Goal: Task Accomplishment & Management: Manage account settings

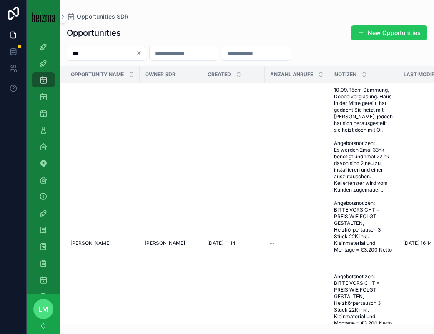
type input "***"
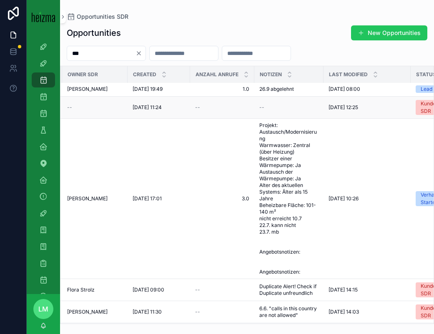
scroll to position [0, 0]
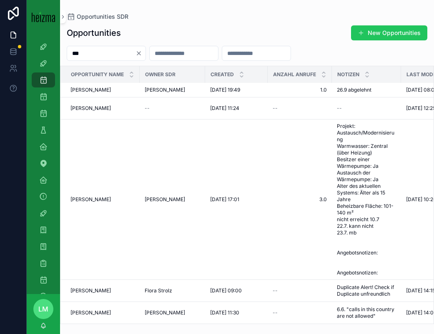
click at [142, 55] on icon "Clear" at bounding box center [138, 53] width 7 height 7
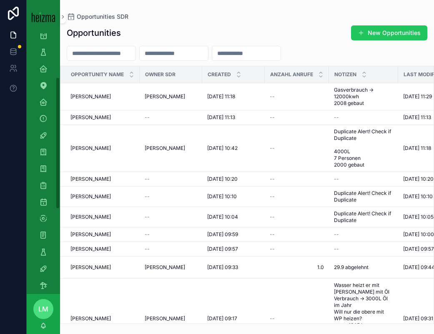
scroll to position [115, 0]
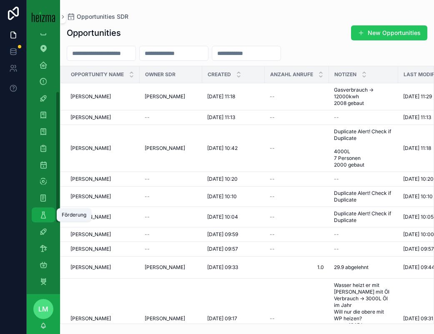
click at [42, 215] on icon "scrollable content" at bounding box center [43, 215] width 8 height 8
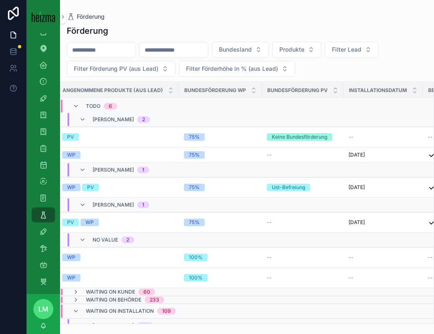
scroll to position [2, 141]
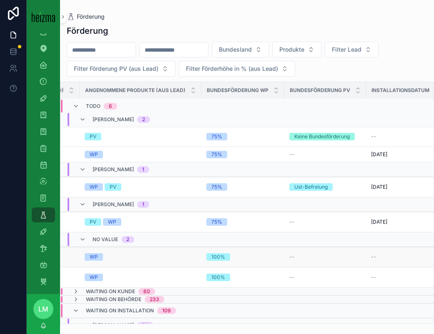
click at [139, 261] on td "WP" at bounding box center [141, 257] width 122 height 20
click at [123, 256] on div "WP" at bounding box center [141, 256] width 112 height 7
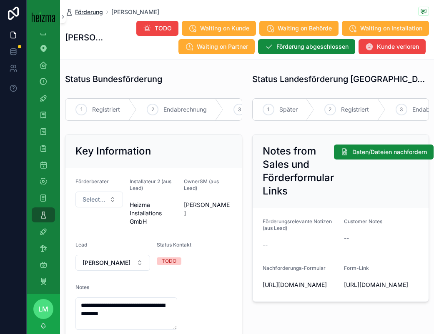
click at [88, 12] on span "Förderung" at bounding box center [89, 12] width 28 height 8
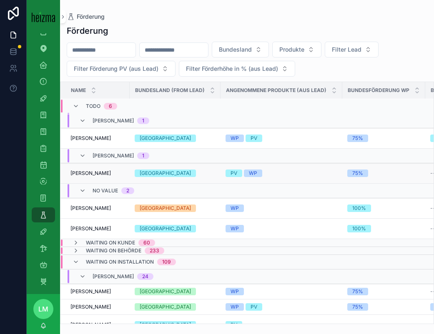
scroll to position [59, 0]
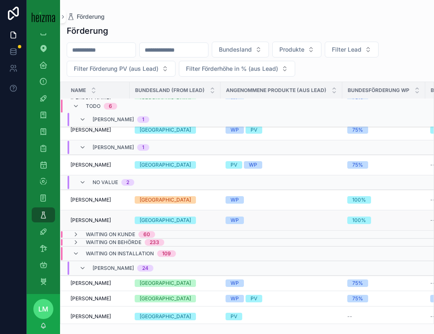
click at [97, 220] on span "[PERSON_NAME]" at bounding box center [90, 220] width 40 height 7
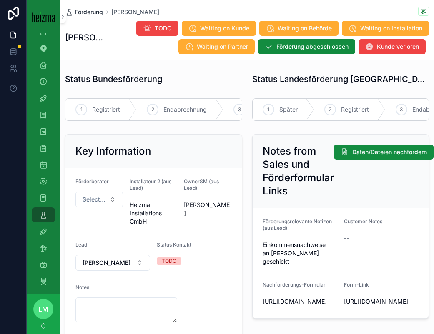
click at [89, 9] on span "Förderung" at bounding box center [89, 12] width 28 height 8
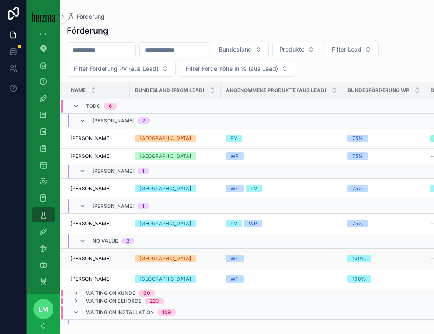
click at [86, 256] on span "Gerhard Scharf" at bounding box center [90, 258] width 40 height 7
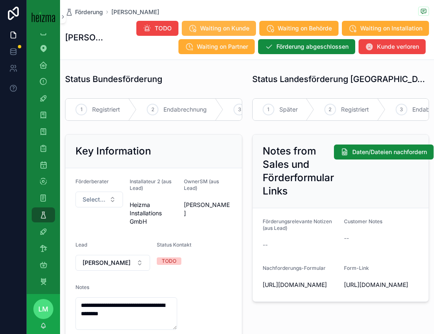
click at [238, 28] on span "Waiting on Kunde" at bounding box center [224, 28] width 49 height 8
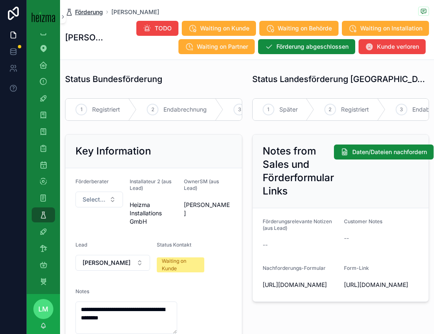
click at [85, 12] on span "Förderung" at bounding box center [89, 12] width 28 height 8
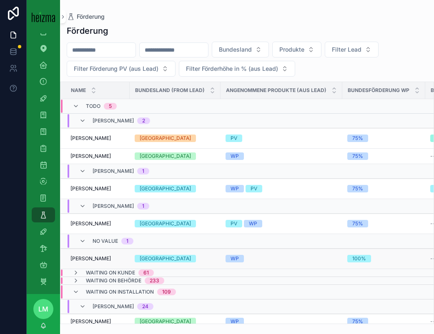
click at [100, 261] on span "[PERSON_NAME]" at bounding box center [90, 258] width 40 height 7
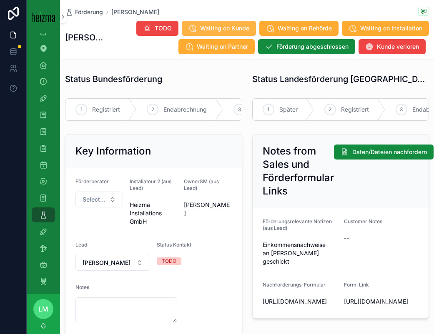
click at [237, 24] on span "Waiting on Kunde" at bounding box center [224, 28] width 49 height 8
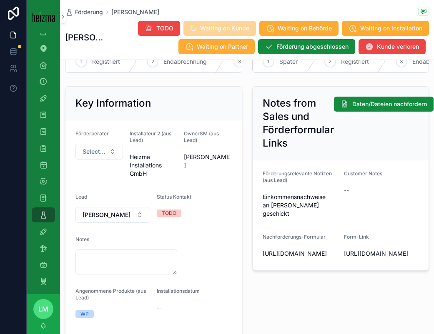
scroll to position [115, 0]
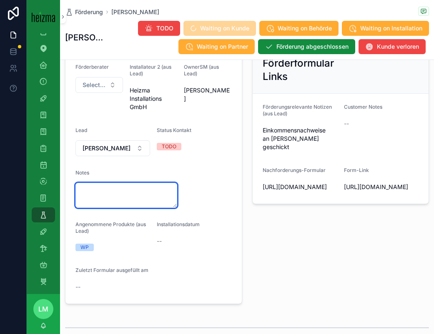
click at [120, 205] on textarea "scrollable content" at bounding box center [126, 195] width 102 height 25
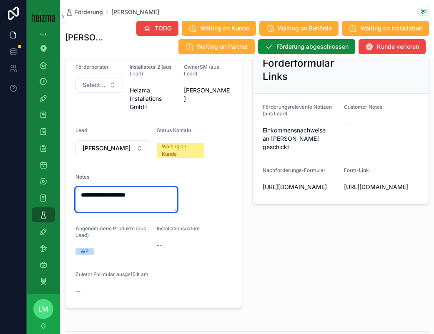
type textarea "**********"
click at [168, 225] on form "**********" at bounding box center [153, 181] width 176 height 254
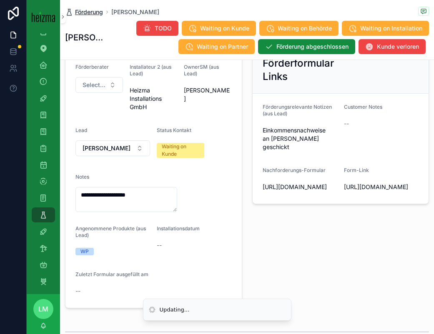
click at [94, 12] on span "Förderung" at bounding box center [89, 12] width 28 height 8
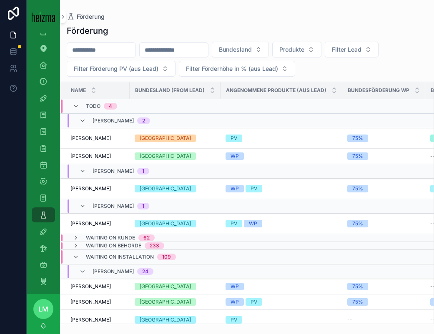
click at [107, 258] on span "Waiting on Installation" at bounding box center [120, 257] width 68 height 7
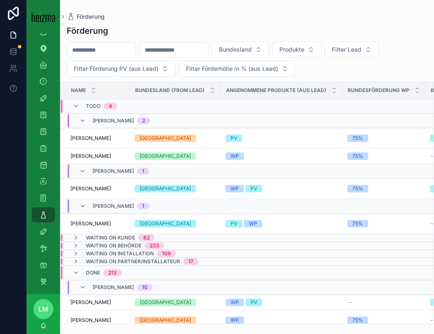
click at [104, 270] on div "213" at bounding box center [112, 273] width 18 height 7
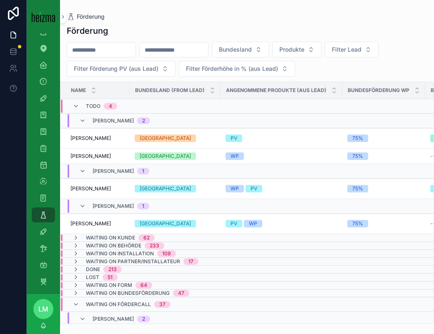
click at [90, 300] on div "Waiting on Fördercall 37" at bounding box center [128, 304] width 85 height 13
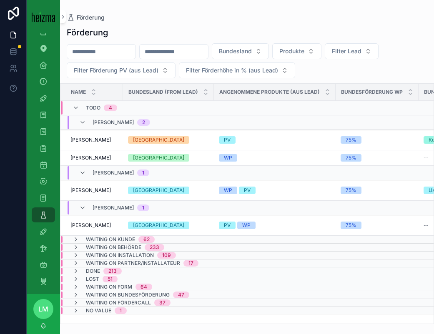
click at [102, 55] on input "scrollable content" at bounding box center [101, 52] width 68 height 12
type input "*********"
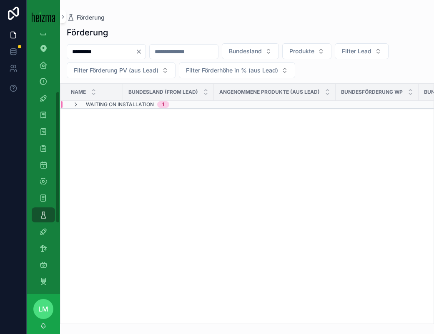
click at [104, 99] on div "Name" at bounding box center [92, 92] width 62 height 16
click at [104, 102] on span "Waiting on Installation" at bounding box center [120, 104] width 68 height 7
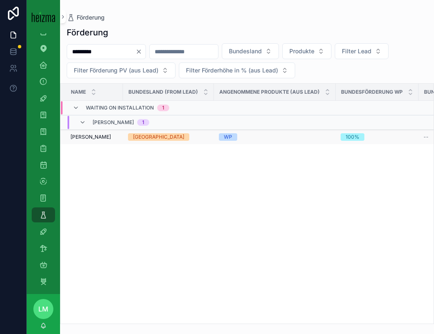
click at [85, 140] on span "[PERSON_NAME]" at bounding box center [90, 137] width 40 height 7
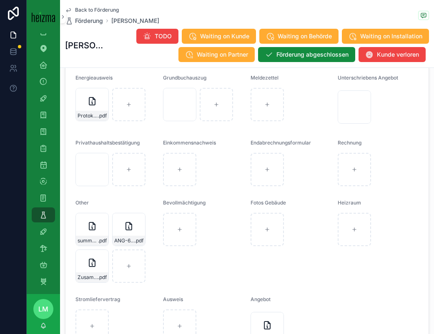
scroll to position [985, 0]
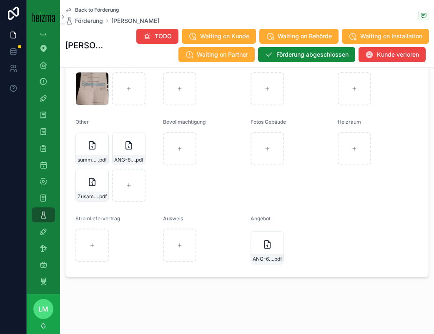
click at [267, 265] on div "ANG-6176-Smailovic--2024-10-02 .pdf" at bounding box center [290, 248] width 81 height 38
click at [264, 257] on span "ANG-6176-Smailovic--2024-10-02" at bounding box center [262, 259] width 20 height 7
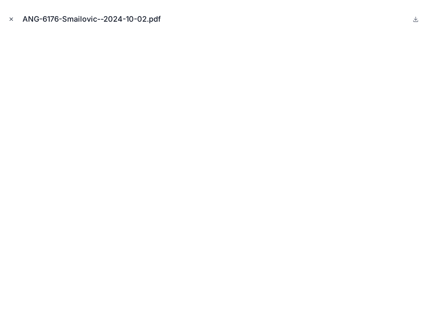
click at [10, 19] on icon "Close modal" at bounding box center [11, 19] width 6 height 6
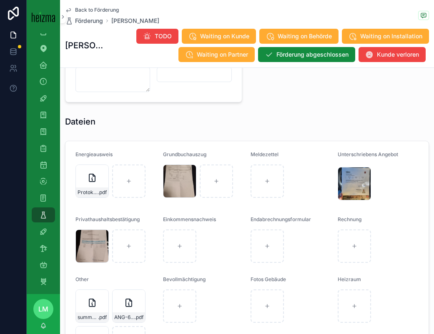
scroll to position [837, 0]
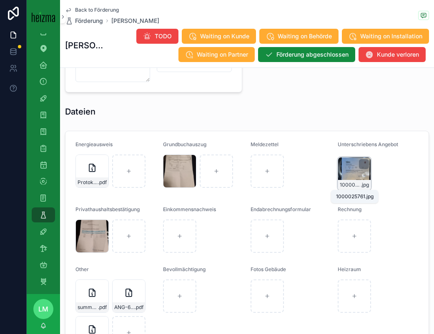
click at [352, 187] on span "1000025761" at bounding box center [350, 185] width 21 height 7
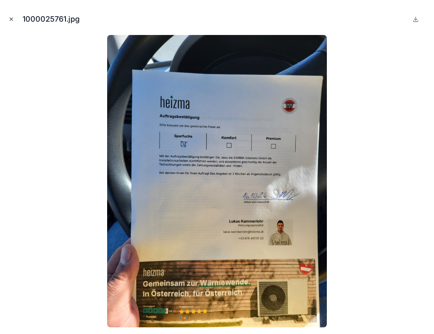
click at [10, 17] on icon "Close modal" at bounding box center [11, 19] width 6 height 6
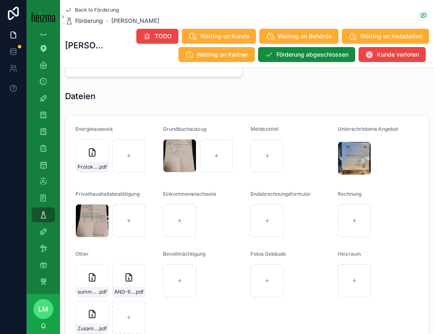
scroll to position [443, 0]
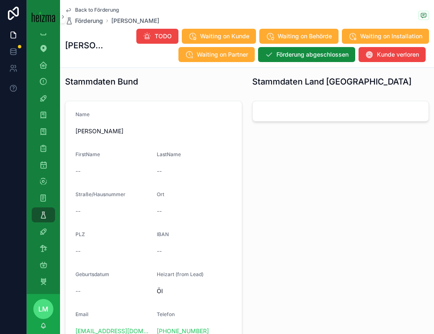
click at [90, 9] on span "Back to Förderung" at bounding box center [97, 10] width 44 height 7
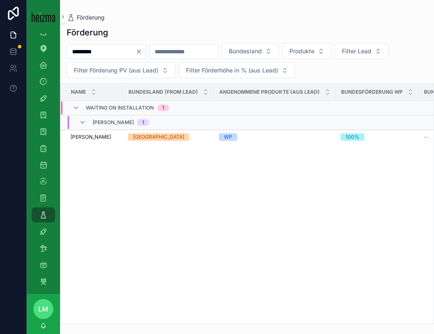
click at [115, 46] on input "*********" at bounding box center [101, 52] width 68 height 12
type input "****"
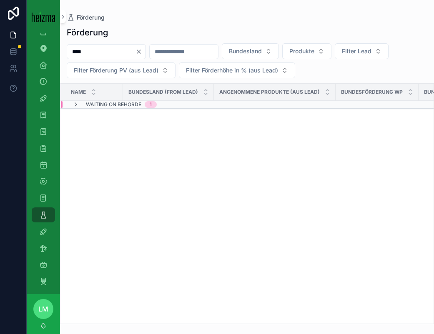
click at [101, 106] on span "Waiting on Behörde" at bounding box center [113, 104] width 55 height 7
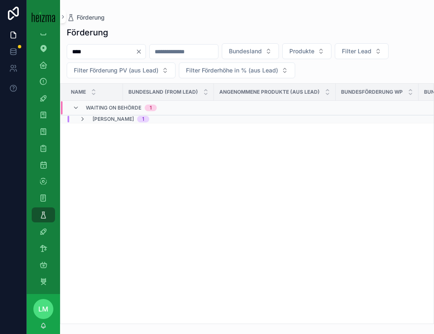
click at [100, 120] on span "[PERSON_NAME]" at bounding box center [112, 119] width 41 height 7
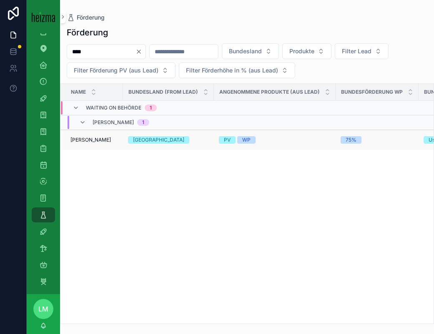
click at [92, 139] on span "[PERSON_NAME]" at bounding box center [90, 140] width 40 height 7
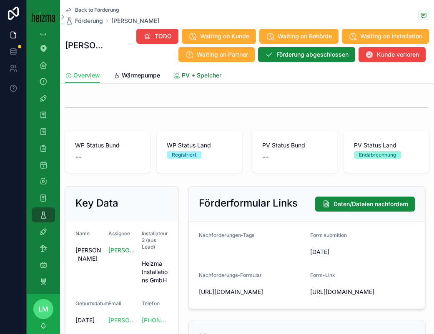
click at [183, 77] on span "PV + Speicher" at bounding box center [202, 75] width 40 height 8
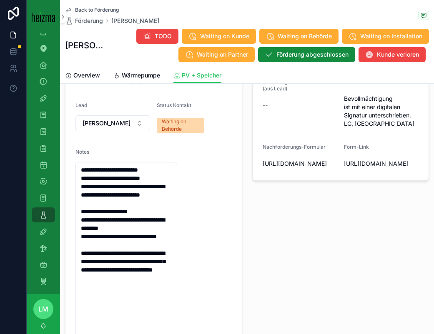
scroll to position [171, 0]
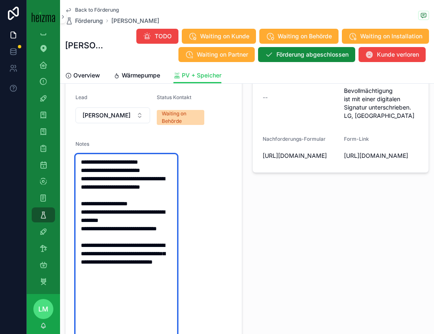
click at [148, 192] on textarea "**********" at bounding box center [126, 253] width 102 height 199
drag, startPoint x: 148, startPoint y: 192, endPoint x: 130, endPoint y: 166, distance: 32.1
click at [130, 166] on textarea "**********" at bounding box center [126, 253] width 102 height 199
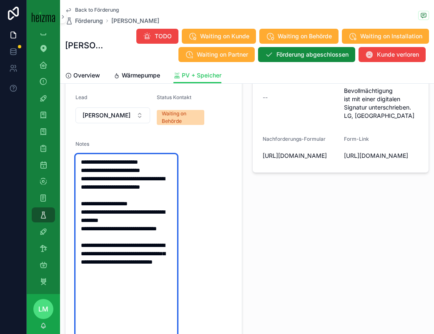
scroll to position [189, 0]
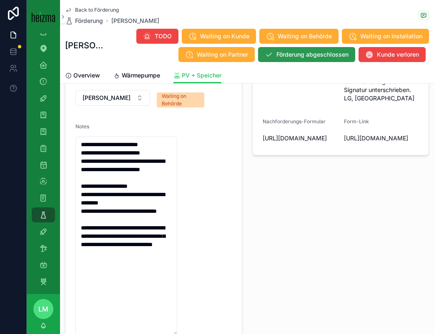
click at [327, 54] on span "Förderung abgeschlossen" at bounding box center [312, 54] width 72 height 8
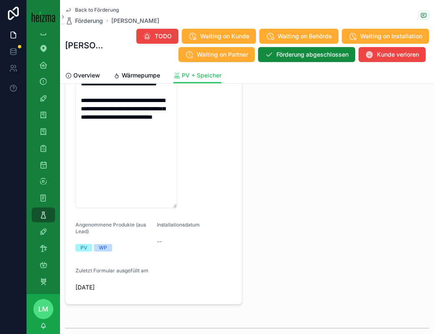
scroll to position [0, 0]
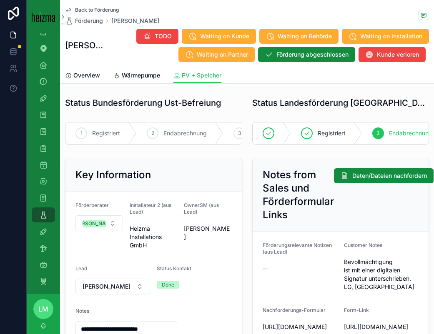
click at [100, 5] on div "Back to Förderung Förderung Adolf Kuta Adolf Kuta TODO Waiting on Kunde Waiting…" at bounding box center [247, 33] width 364 height 67
click at [102, 10] on span "Back to Förderung" at bounding box center [97, 10] width 44 height 7
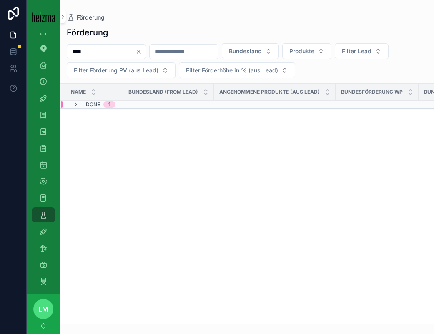
click at [140, 51] on icon "Clear" at bounding box center [138, 51] width 3 height 3
click at [108, 51] on input "scrollable content" at bounding box center [101, 52] width 68 height 12
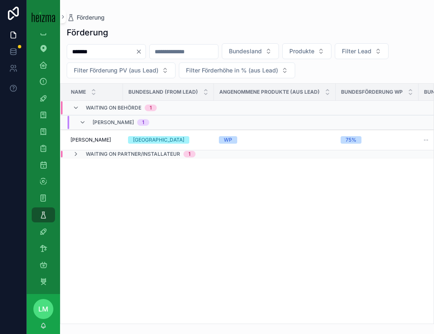
click at [81, 40] on div "Förderung ****** Bundesland Produkte Filter Lead Filter Förderung PV (aus Lead)…" at bounding box center [247, 173] width 374 height 302
click at [81, 41] on div "Förderung ****** Bundesland Produkte Filter Lead Filter Förderung PV (aus Lead)…" at bounding box center [247, 173] width 374 height 302
click at [87, 49] on input "******" at bounding box center [101, 52] width 68 height 12
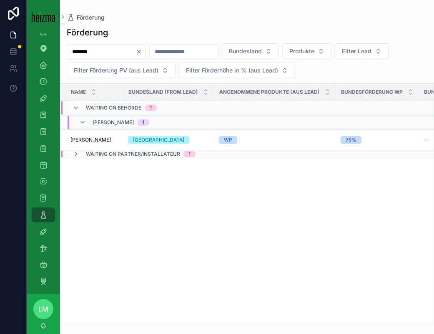
click at [87, 49] on input "******" at bounding box center [101, 52] width 68 height 12
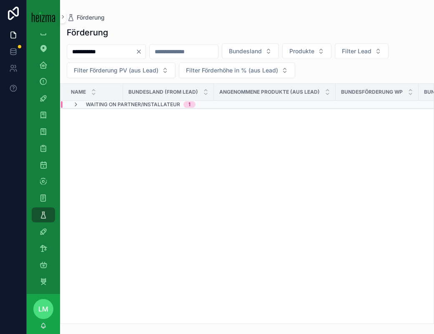
type input "**********"
click at [116, 105] on span "Waiting on Partner/Installateur" at bounding box center [133, 104] width 94 height 7
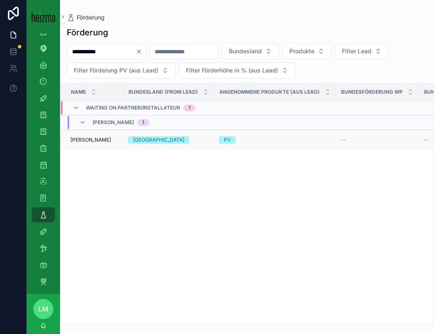
click at [99, 138] on span "Manuel Miller" at bounding box center [90, 140] width 40 height 7
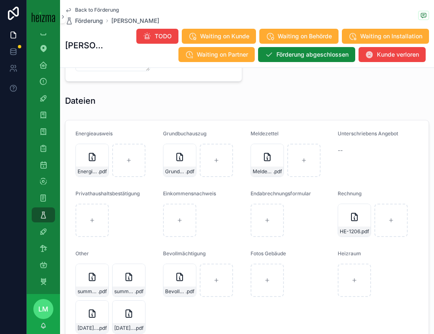
scroll to position [829, 0]
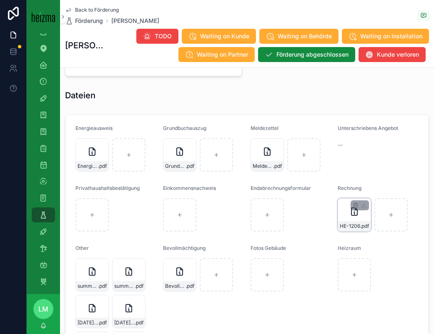
click at [350, 217] on div "HE-1206 .pdf" at bounding box center [353, 214] width 33 height 33
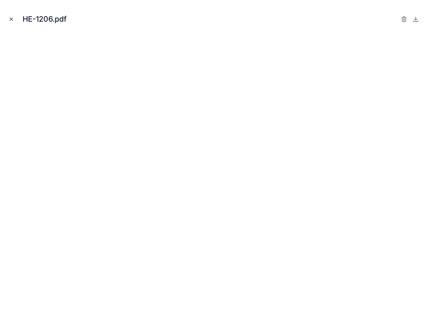
click at [10, 19] on icon "Close modal" at bounding box center [11, 19] width 6 height 6
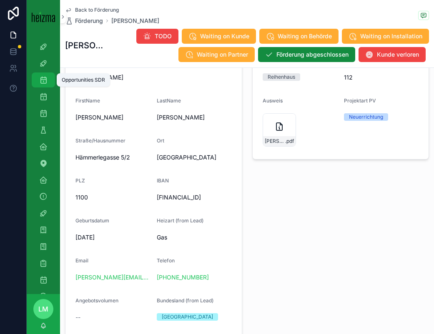
click at [42, 82] on icon "scrollable content" at bounding box center [43, 80] width 8 height 8
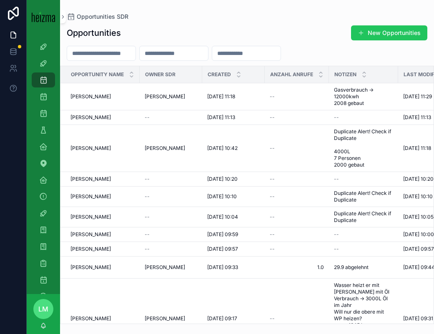
click at [87, 52] on input "scrollable content" at bounding box center [101, 53] width 68 height 12
click at [114, 33] on h1 "Opportunities" at bounding box center [94, 33] width 54 height 12
drag, startPoint x: 114, startPoint y: 33, endPoint x: 71, endPoint y: 13, distance: 47.3
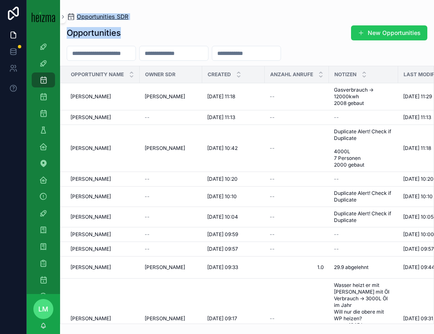
click at [71, 13] on div "Opportunities SDR Opportunities New Opportunities Opportunity Name Owner SDR Cr…" at bounding box center [247, 162] width 374 height 324
click at [132, 33] on div "Opportunities New Opportunities" at bounding box center [247, 33] width 360 height 16
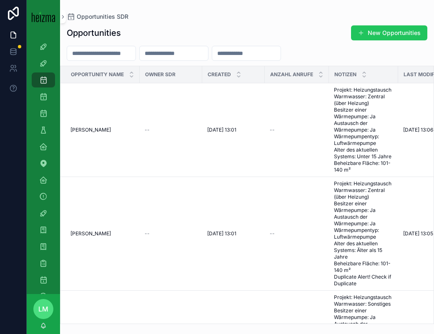
click at [95, 61] on div "Opportunities New Opportunities Opportunity Name Owner SDR Created Anzahl Anruf…" at bounding box center [247, 172] width 374 height 304
click at [90, 55] on input "scrollable content" at bounding box center [101, 53] width 68 height 12
type input "**********"
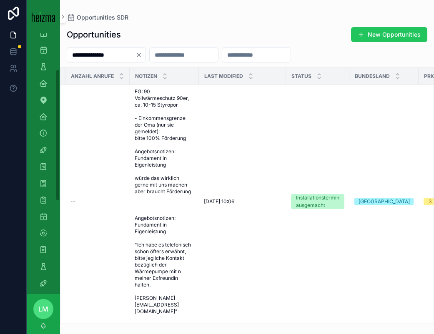
scroll to position [73, 0]
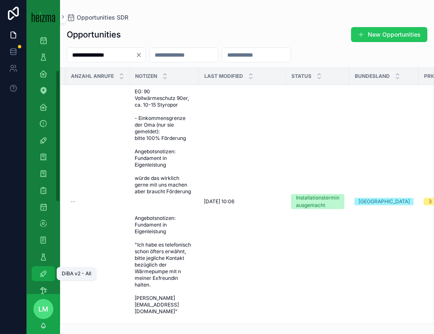
click at [44, 266] on link "DiBA v2 - All" at bounding box center [43, 273] width 23 height 15
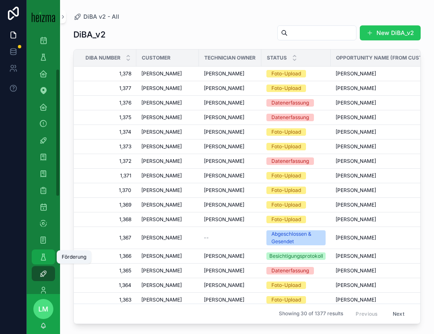
click at [39, 253] on icon "scrollable content" at bounding box center [43, 257] width 8 height 8
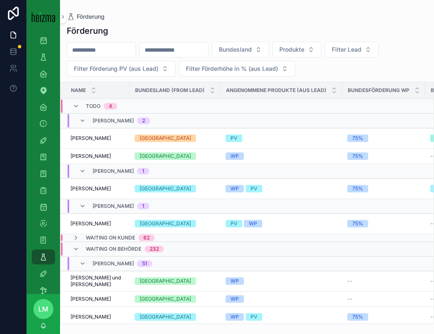
click at [119, 47] on input "scrollable content" at bounding box center [101, 50] width 68 height 12
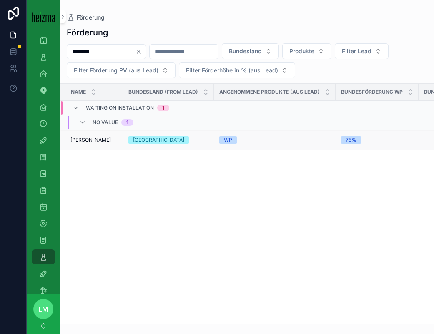
type input "********"
click at [94, 142] on span "Clarissa Gruber" at bounding box center [90, 140] width 40 height 7
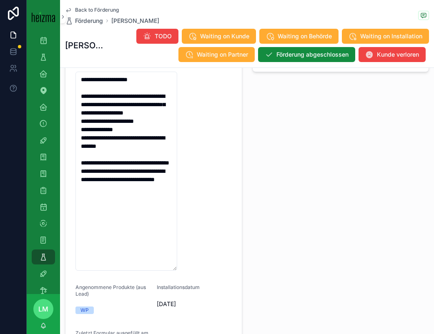
scroll to position [233, 0]
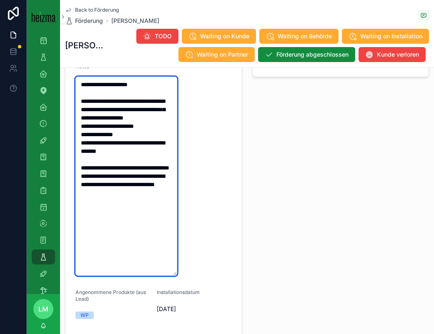
click at [151, 217] on textarea "**********" at bounding box center [126, 176] width 102 height 199
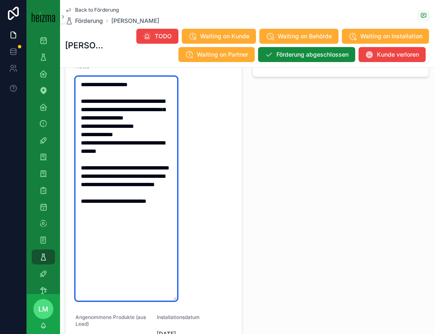
paste textarea "**********"
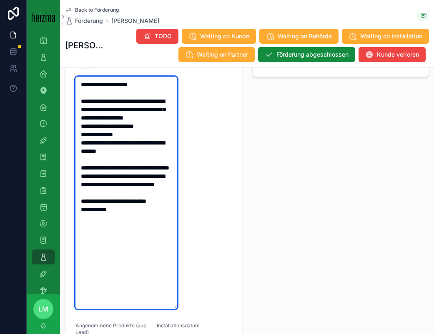
type textarea "**********"
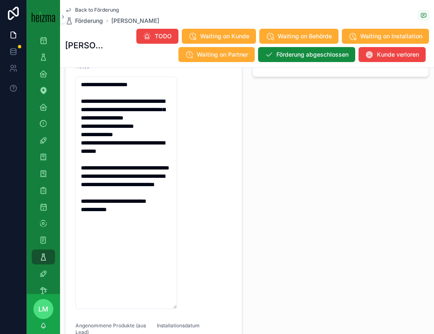
click at [243, 219] on div "**********" at bounding box center [153, 157] width 187 height 503
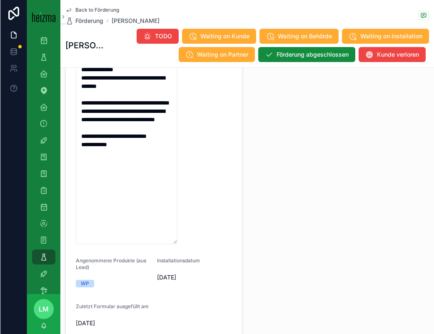
scroll to position [265, 0]
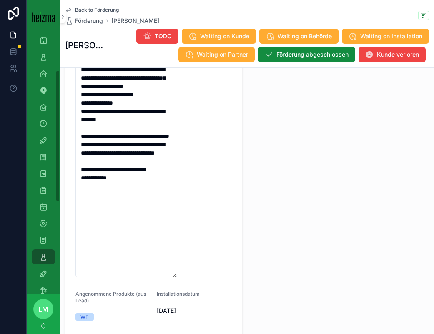
click at [16, 238] on div at bounding box center [13, 167] width 27 height 334
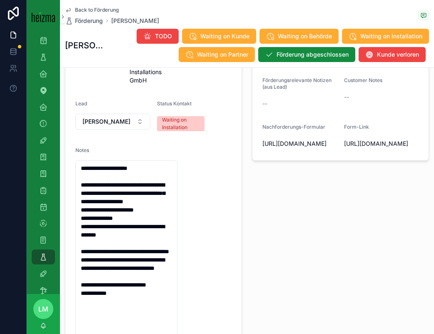
scroll to position [59, 0]
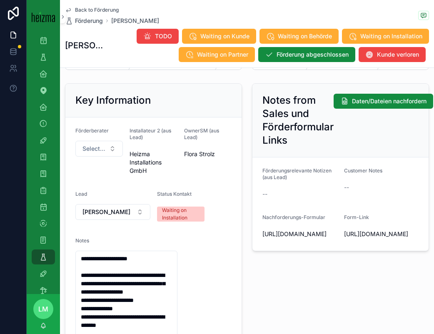
click at [92, 11] on span "Back to Förderung" at bounding box center [97, 10] width 44 height 7
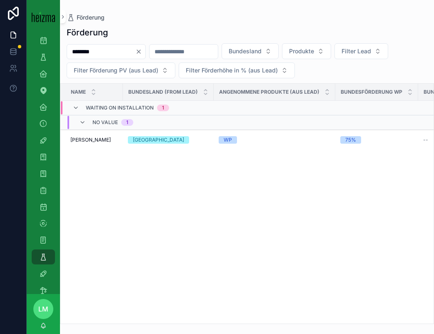
click at [145, 50] on button "Clear" at bounding box center [140, 51] width 10 height 7
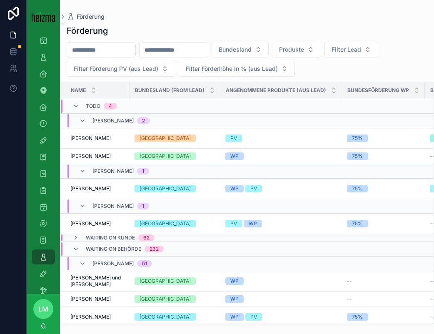
click at [97, 51] on input "scrollable content" at bounding box center [101, 50] width 68 height 12
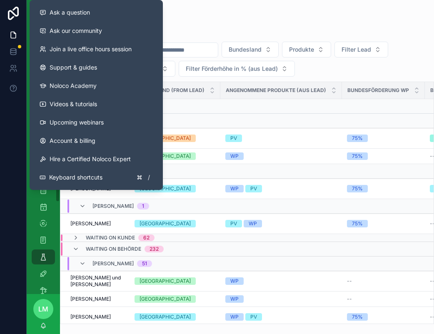
type input "**"
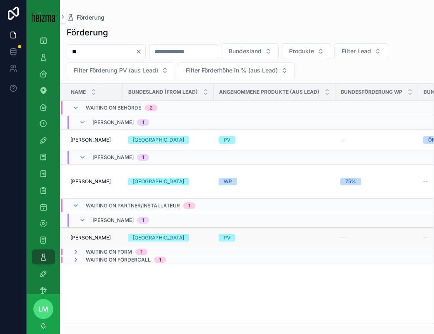
click at [93, 238] on span "Adam Szczepanski" at bounding box center [90, 238] width 40 height 7
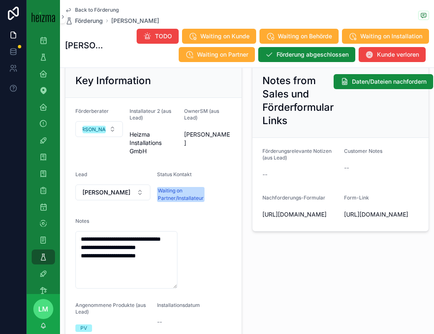
scroll to position [86, 0]
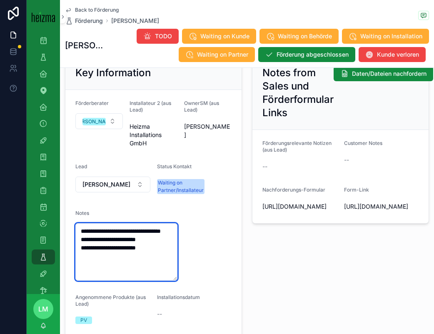
drag, startPoint x: 127, startPoint y: 237, endPoint x: 77, endPoint y: 226, distance: 51.7
click at [77, 226] on textarea "**********" at bounding box center [126, 251] width 102 height 57
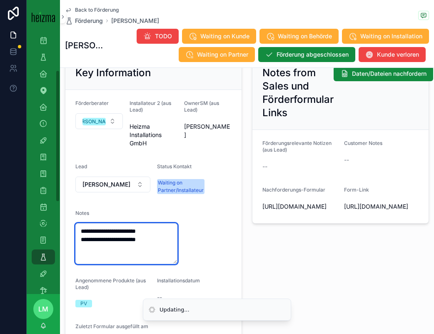
type textarea "**********"
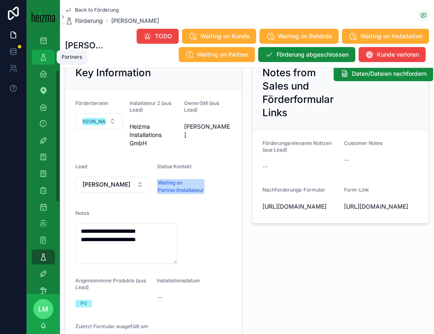
click at [40, 59] on icon "scrollable content" at bounding box center [43, 57] width 8 height 8
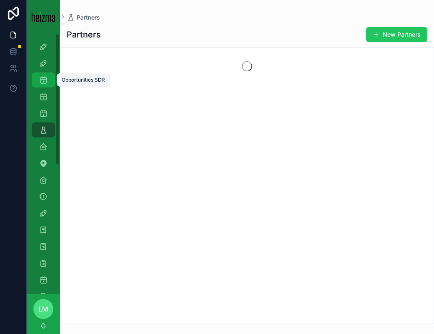
click at [47, 82] on icon "scrollable content" at bounding box center [43, 80] width 8 height 8
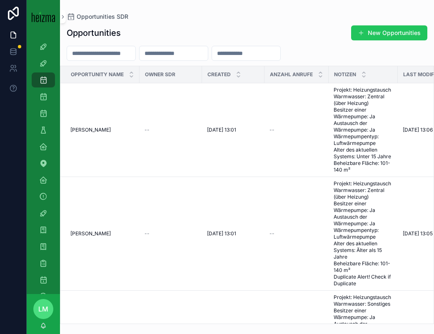
click at [97, 54] on input "scrollable content" at bounding box center [101, 53] width 68 height 12
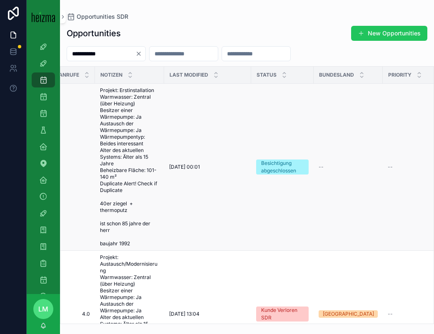
scroll to position [2, 230]
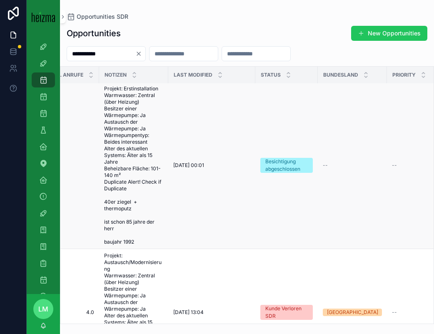
type input "**********"
click at [143, 178] on span "Projekt: Erstinstallation Warmwasser: Zentral (über Heizung) Besitzer einer Wär…" at bounding box center [133, 165] width 59 height 160
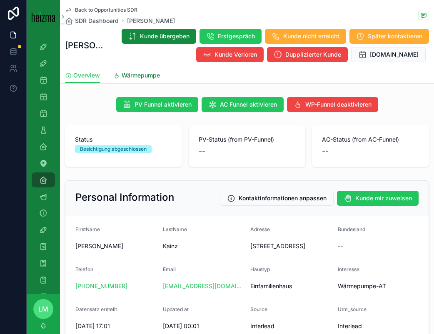
click at [150, 74] on span "Wärmepumpe" at bounding box center [141, 75] width 38 height 8
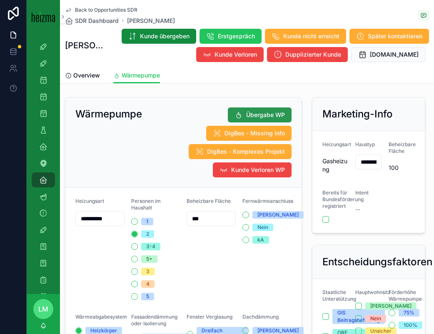
click at [268, 110] on button "Übergabe WP" at bounding box center [260, 114] width 64 height 15
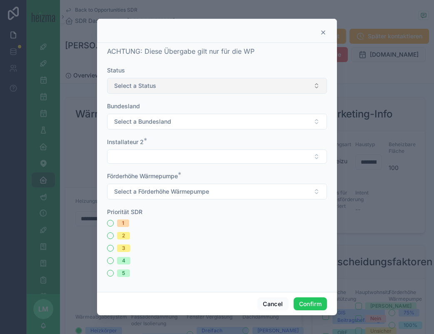
click at [164, 89] on button "Select a Status" at bounding box center [217, 86] width 220 height 16
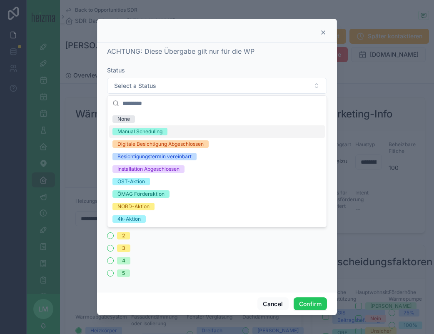
click at [157, 131] on div "Manual Scheduling" at bounding box center [139, 131] width 45 height 7
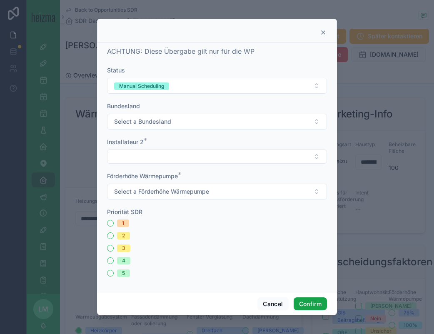
click at [314, 303] on button "Confirm" at bounding box center [310, 303] width 33 height 13
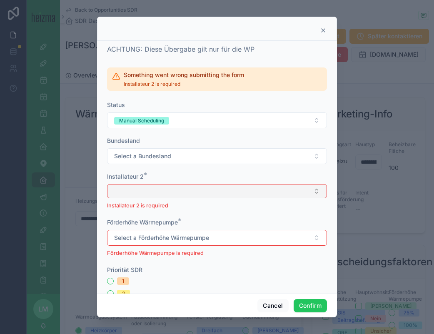
click at [154, 192] on button "Select Button" at bounding box center [217, 191] width 220 height 14
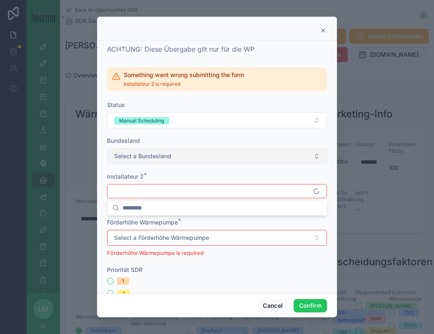
click at [138, 157] on span "Select a Bundesland" at bounding box center [142, 156] width 57 height 8
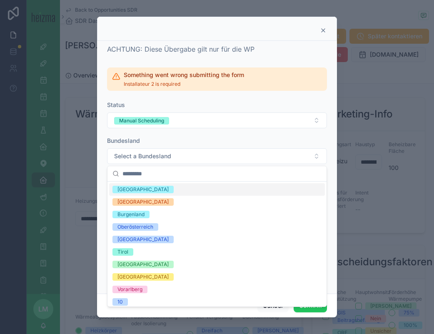
click at [233, 111] on div "Status Manual Scheduling" at bounding box center [217, 114] width 220 height 27
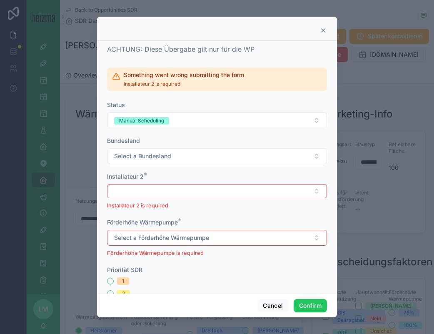
click at [326, 29] on icon at bounding box center [323, 30] width 7 height 7
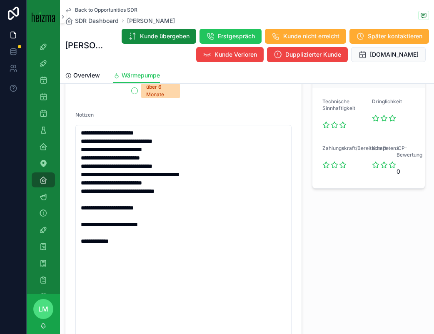
scroll to position [607, 0]
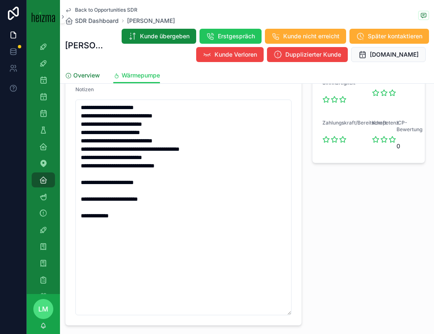
click at [85, 76] on span "Overview" at bounding box center [86, 75] width 27 height 8
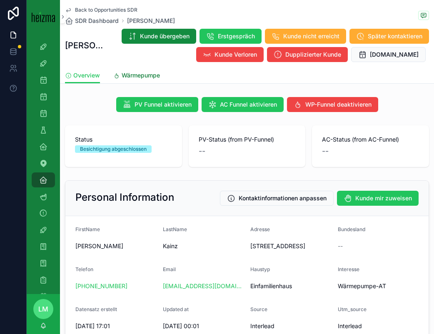
click at [149, 74] on span "Wärmepumpe" at bounding box center [141, 75] width 38 height 8
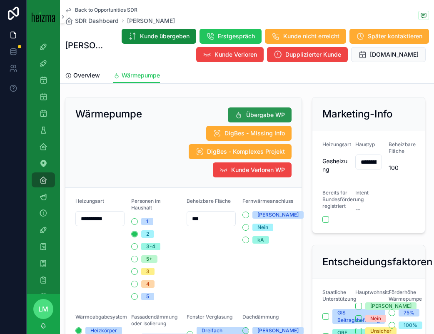
click at [251, 113] on span "Übergabe WP" at bounding box center [265, 115] width 39 height 8
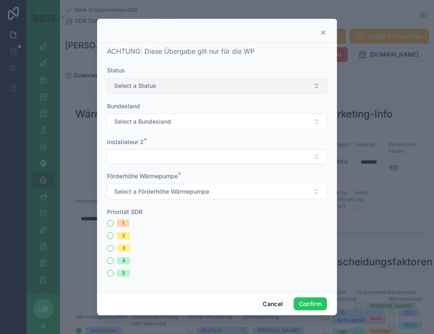
click at [150, 84] on span "Select a Status" at bounding box center [135, 86] width 42 height 8
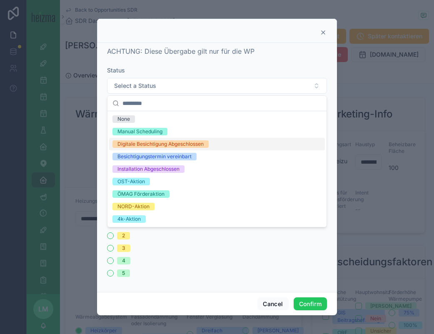
click at [145, 150] on div "Besichtigungstermin vereinbart" at bounding box center [217, 156] width 216 height 12
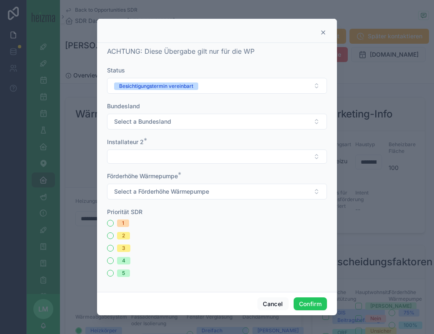
click at [153, 99] on form "Status Besichtigungstermin vereinbart Bundesland Select a Bundesland Installate…" at bounding box center [217, 175] width 220 height 219
click at [151, 90] on button "Besichtigungstermin vereinbart" at bounding box center [217, 86] width 220 height 16
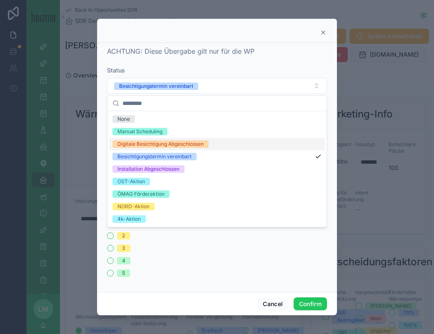
click at [154, 142] on div "Digitale Besichtigung Abgeschlossen" at bounding box center [160, 143] width 86 height 7
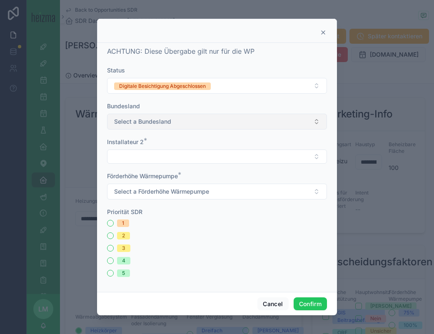
click at [148, 128] on button "Select a Bundesland" at bounding box center [217, 122] width 220 height 16
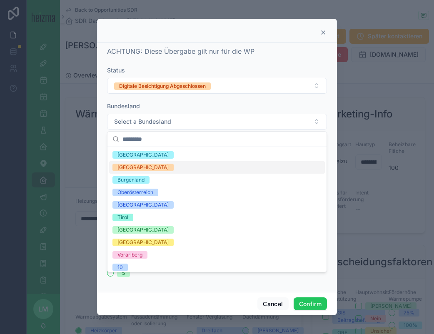
click at [147, 171] on div "[GEOGRAPHIC_DATA]" at bounding box center [217, 167] width 216 height 12
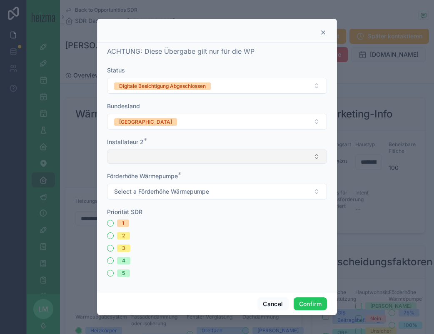
click at [136, 160] on button "Select Button" at bounding box center [217, 157] width 220 height 14
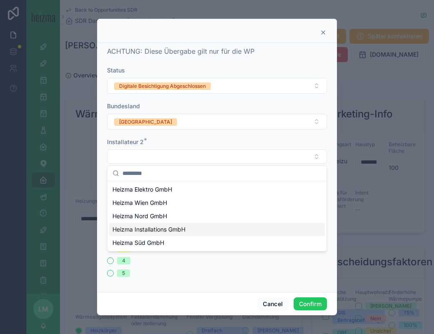
click at [143, 228] on span "Heizma Installations GmbH" at bounding box center [148, 229] width 73 height 8
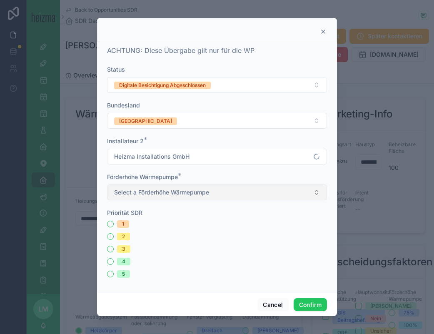
click at [157, 188] on button "Select a Förderhöhe Wärmepumpe" at bounding box center [217, 193] width 220 height 16
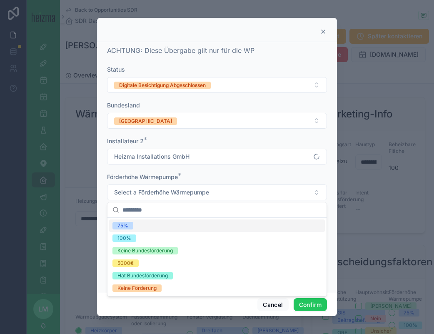
click at [145, 227] on div "75%" at bounding box center [217, 226] width 216 height 12
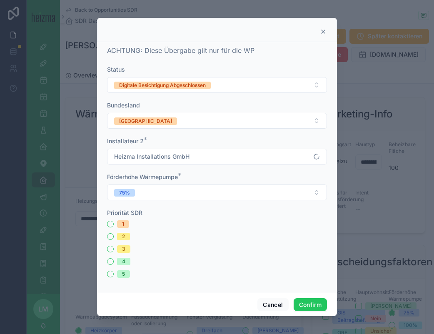
click at [322, 314] on div "Cancel Confirm" at bounding box center [217, 305] width 240 height 24
click at [316, 304] on button "Confirm" at bounding box center [310, 304] width 33 height 13
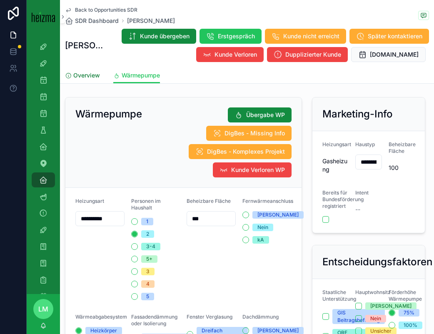
click at [89, 80] on link "Overview" at bounding box center [82, 76] width 35 height 17
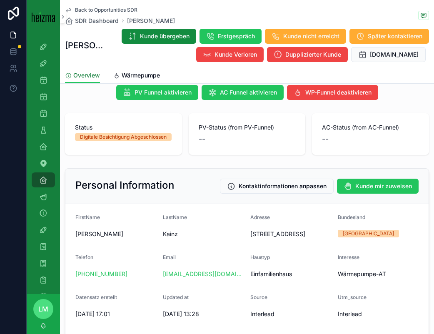
scroll to position [2, 0]
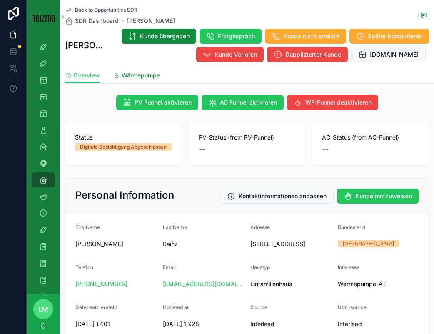
click at [126, 69] on link "Wärmepumpe" at bounding box center [136, 76] width 47 height 17
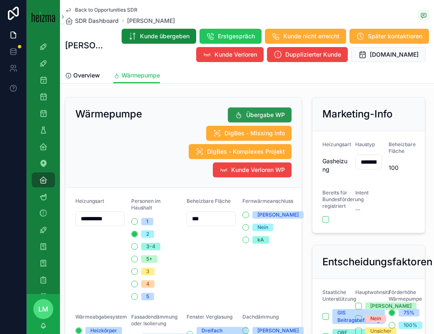
click at [248, 113] on span "Übergabe WP" at bounding box center [265, 115] width 39 height 8
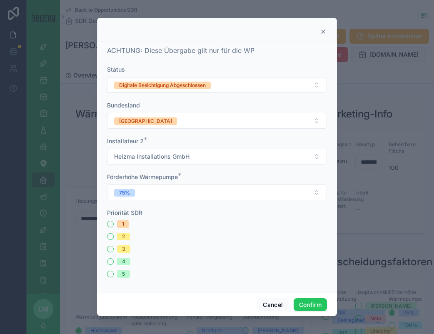
click at [158, 87] on div "Digitale Besichtigung Abgeschlossen" at bounding box center [162, 85] width 87 height 7
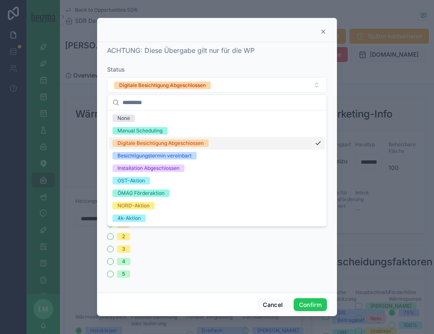
click at [151, 134] on div "Manual Scheduling" at bounding box center [139, 130] width 45 height 7
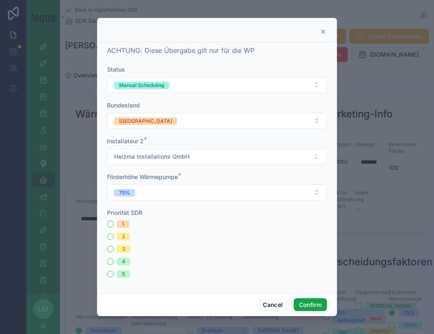
click at [316, 307] on button "Confirm" at bounding box center [310, 304] width 33 height 13
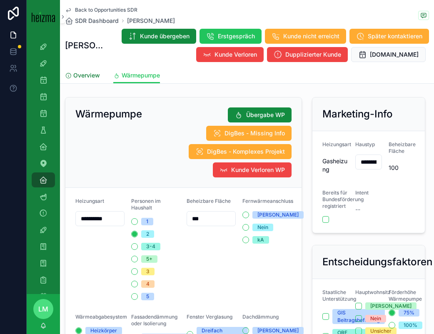
click at [92, 80] on link "Overview" at bounding box center [82, 76] width 35 height 17
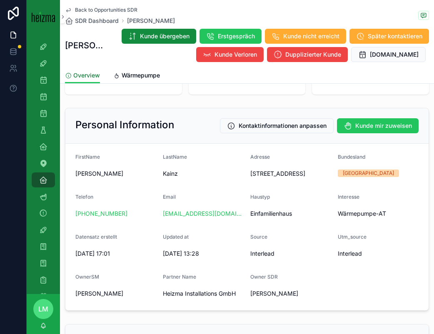
scroll to position [70, 0]
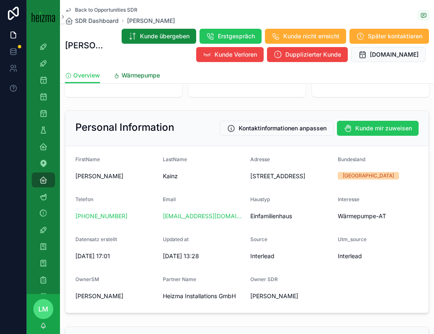
click at [139, 74] on span "Wärmepumpe" at bounding box center [141, 75] width 38 height 8
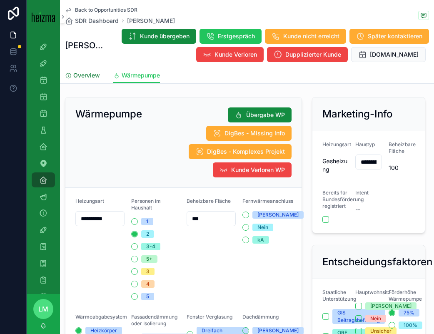
click at [92, 75] on span "Overview" at bounding box center [86, 75] width 27 height 8
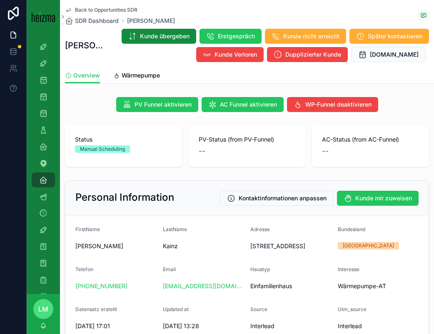
click at [253, 243] on span "Wiesengrund 14, 2384 Breitenfurt bei Wien, Austria" at bounding box center [290, 246] width 81 height 8
drag, startPoint x: 253, startPoint y: 243, endPoint x: 297, endPoint y: 253, distance: 44.6
click at [297, 250] on span "Wiesengrund 14, 2384 Breitenfurt bei Wien, Austria" at bounding box center [290, 246] width 81 height 8
copy span "Wiesengrund 14, 2384 Breitenfurt bei Wien"
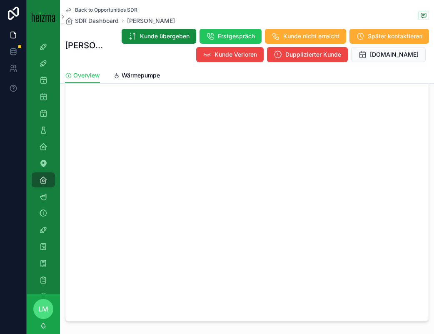
scroll to position [502, 0]
click at [152, 74] on span "Wärmepumpe" at bounding box center [141, 75] width 38 height 8
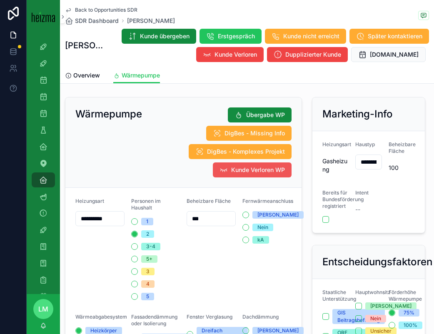
click at [257, 175] on button "Kunde Verloren WP" at bounding box center [252, 169] width 79 height 15
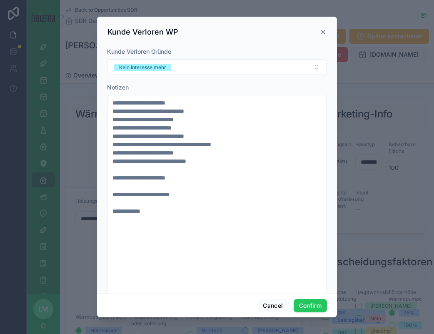
click at [322, 31] on icon at bounding box center [323, 31] width 3 height 3
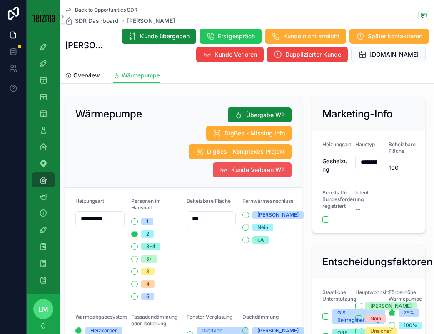
click at [252, 170] on span "Kunde Verloren WP" at bounding box center [258, 170] width 54 height 8
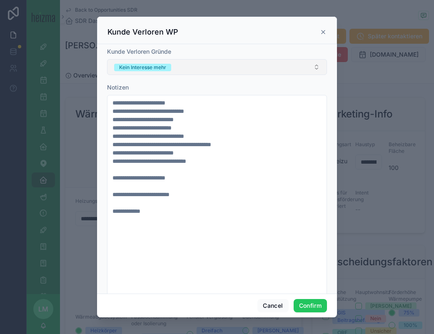
click at [221, 67] on button "Kein Interesse mehr" at bounding box center [217, 67] width 220 height 16
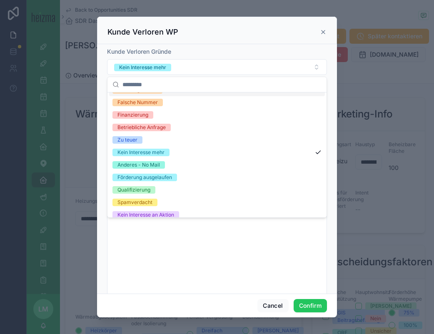
scroll to position [103, 0]
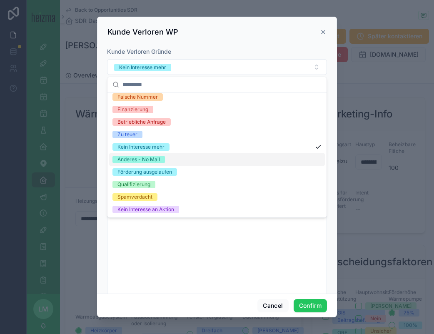
click at [158, 155] on div "Anderes - No Mail" at bounding box center [217, 159] width 216 height 12
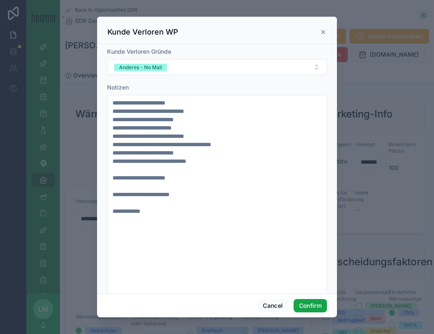
click at [296, 302] on button "Confirm" at bounding box center [310, 305] width 33 height 13
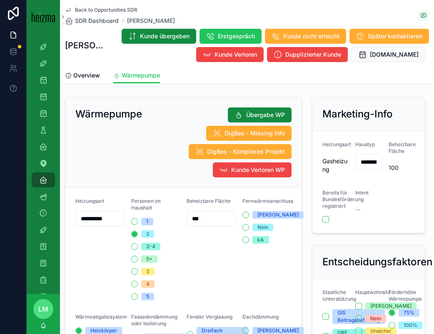
click at [111, 10] on span "Back to Opportunities SDR" at bounding box center [106, 10] width 62 height 7
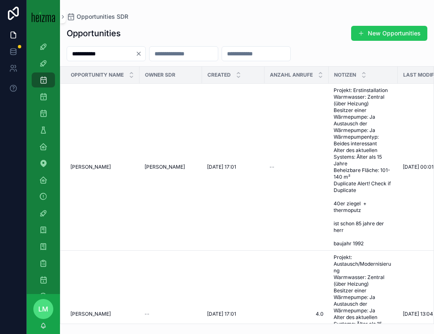
click at [100, 67] on th "Opportunity Name" at bounding box center [99, 75] width 79 height 17
click at [100, 60] on div "**********" at bounding box center [106, 53] width 79 height 15
click at [100, 56] on input "**********" at bounding box center [101, 54] width 68 height 12
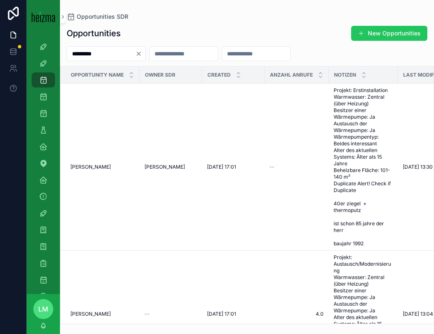
type input "*********"
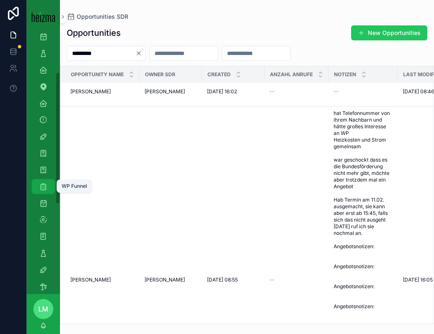
scroll to position [91, 0]
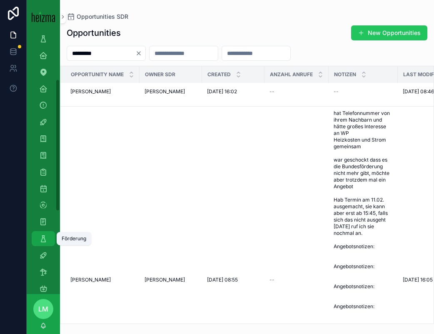
click at [43, 238] on icon "scrollable content" at bounding box center [43, 239] width 8 height 8
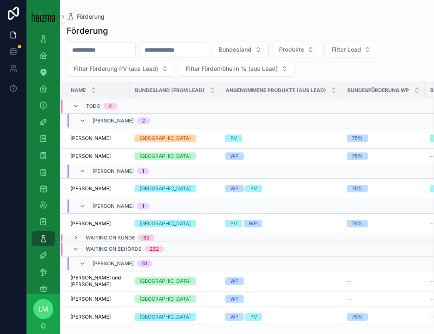
click at [121, 54] on input "scrollable content" at bounding box center [101, 50] width 68 height 12
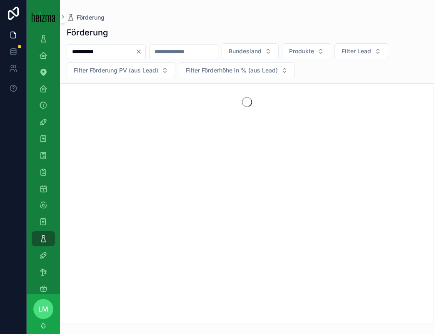
click at [88, 52] on input "**********" at bounding box center [101, 52] width 68 height 12
type input "*********"
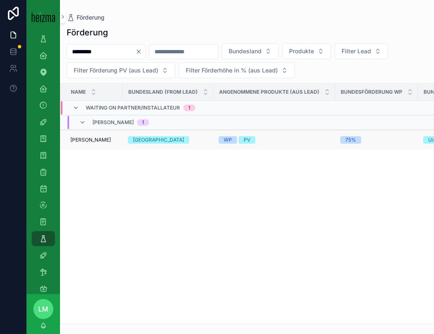
click at [86, 140] on span "Gertrude Schertler" at bounding box center [90, 140] width 40 height 7
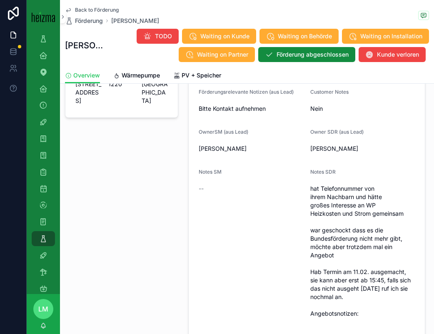
scroll to position [357, 0]
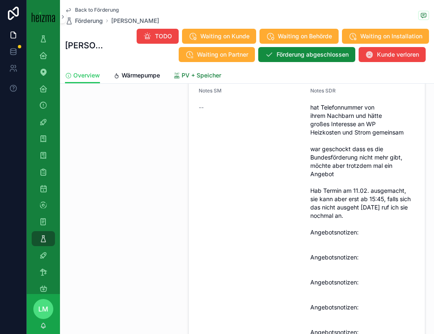
click at [190, 81] on link "PV + Speicher" at bounding box center [197, 76] width 48 height 17
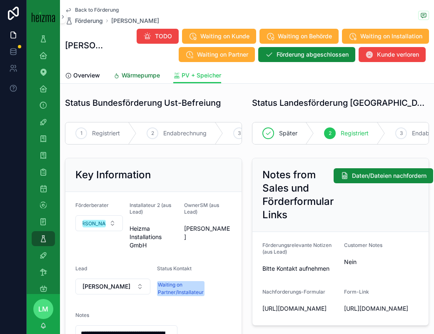
click at [152, 70] on link "Wärmepumpe" at bounding box center [136, 76] width 47 height 17
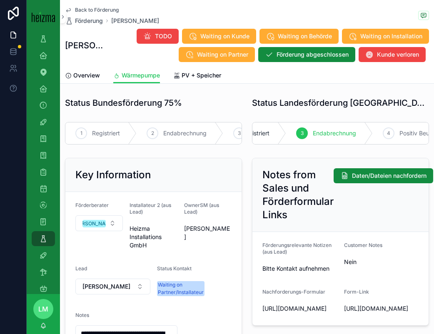
scroll to position [0, 85]
click at [192, 75] on span "PV + Speicher" at bounding box center [202, 75] width 40 height 8
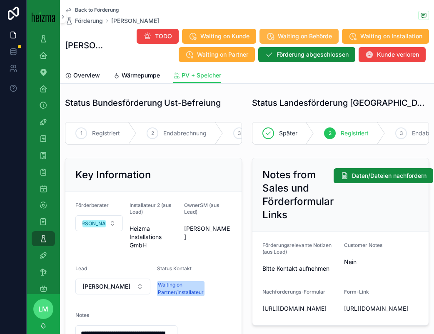
click at [315, 31] on button "Waiting on Behörde" at bounding box center [299, 36] width 79 height 15
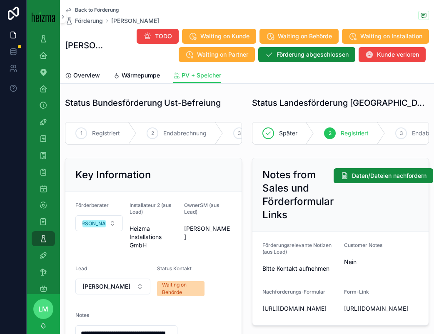
scroll to position [99, 0]
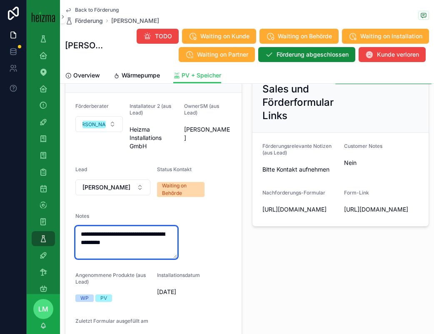
click at [88, 235] on textarea "**********" at bounding box center [126, 242] width 102 height 32
drag, startPoint x: 88, startPoint y: 235, endPoint x: 160, endPoint y: 235, distance: 71.7
click at [160, 235] on textarea "**********" at bounding box center [126, 242] width 102 height 32
click at [95, 232] on textarea "**********" at bounding box center [126, 242] width 102 height 32
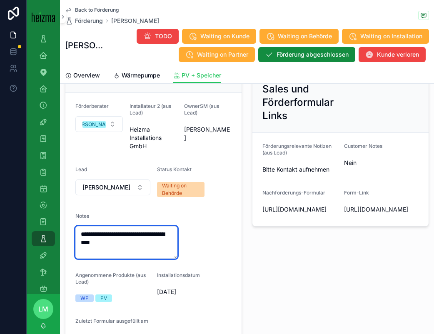
click at [117, 232] on textarea "**********" at bounding box center [126, 242] width 102 height 32
drag, startPoint x: 117, startPoint y: 232, endPoint x: 177, endPoint y: 232, distance: 59.6
click at [177, 232] on div "**********" at bounding box center [126, 242] width 102 height 32
click at [157, 235] on textarea "**********" at bounding box center [126, 242] width 102 height 32
drag, startPoint x: 157, startPoint y: 235, endPoint x: 192, endPoint y: 262, distance: 44.4
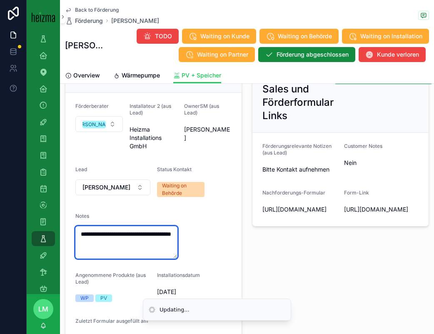
click at [192, 262] on form "**********" at bounding box center [153, 224] width 176 height 262
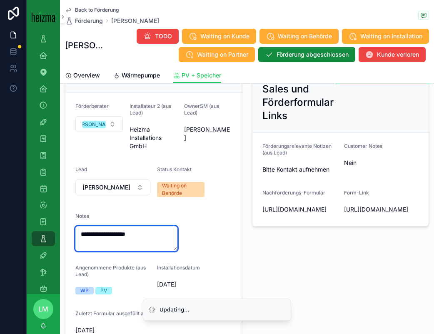
type textarea "**********"
click at [247, 247] on div "**********" at bounding box center [153, 202] width 187 height 295
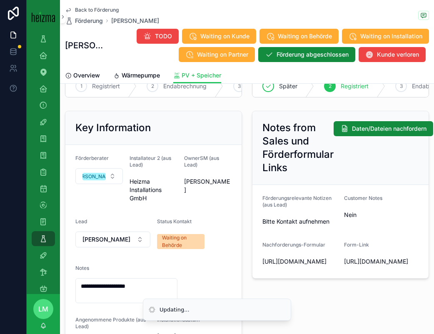
scroll to position [0, 0]
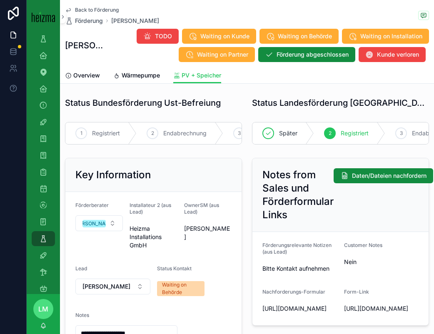
click at [105, 8] on span "Back to Förderung" at bounding box center [97, 10] width 44 height 7
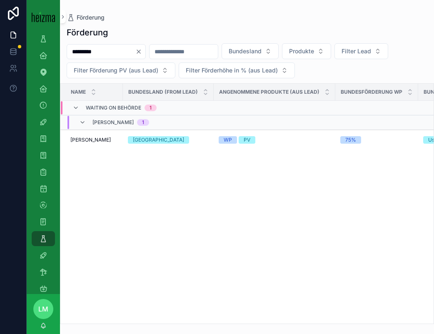
click at [118, 50] on input "*********" at bounding box center [101, 52] width 68 height 12
type input "******"
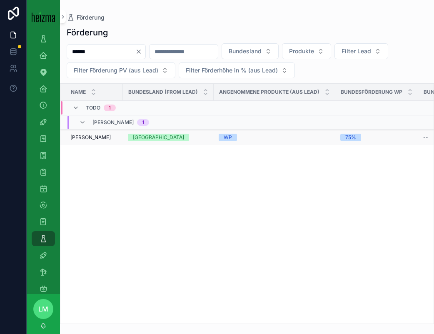
click at [92, 141] on td "Egon Dorner Egon Dorner" at bounding box center [91, 137] width 62 height 15
click at [88, 139] on span "[PERSON_NAME]" at bounding box center [90, 137] width 40 height 7
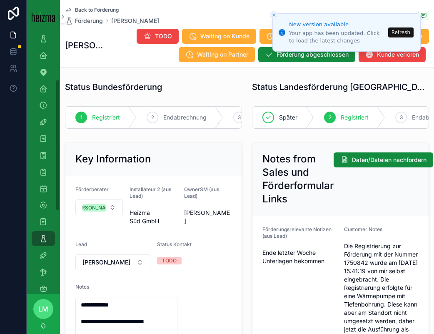
click at [107, 8] on span "Back to Förderung" at bounding box center [97, 10] width 44 height 7
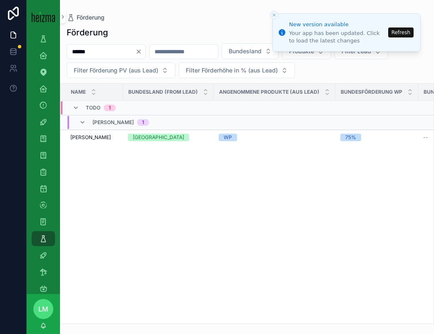
click at [140, 51] on icon "Clear" at bounding box center [138, 51] width 3 height 3
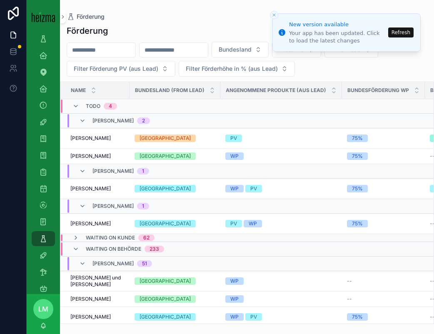
click at [107, 51] on input "scrollable content" at bounding box center [101, 50] width 68 height 12
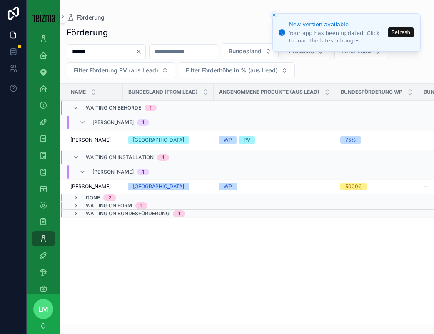
type input "******"
click at [96, 206] on span "Waiting on Form" at bounding box center [109, 205] width 46 height 7
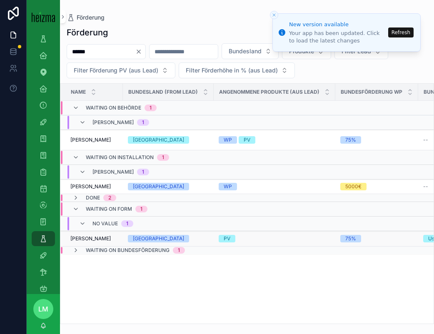
click at [97, 239] on span "[PERSON_NAME]" at bounding box center [90, 238] width 40 height 7
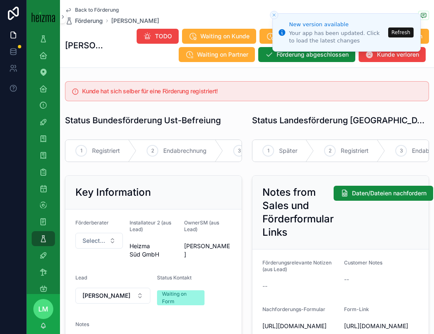
click at [274, 15] on icon "Close toast" at bounding box center [274, 14] width 5 height 5
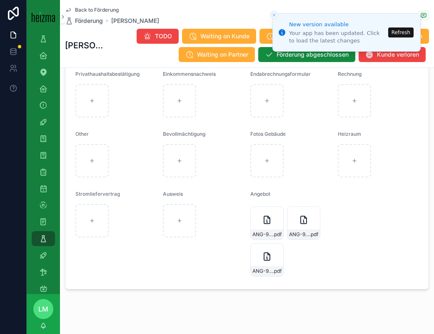
scroll to position [964, 0]
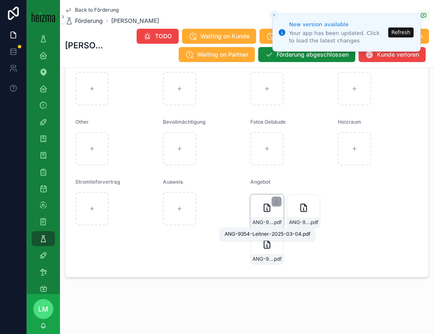
click at [268, 223] on span "ANG-9354-Leitner-2025-03-04" at bounding box center [262, 222] width 20 height 7
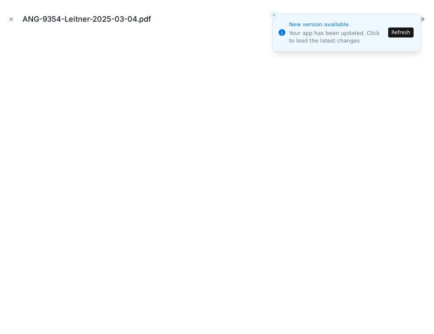
click at [272, 14] on icon "Close toast" at bounding box center [274, 14] width 5 height 5
click at [11, 20] on icon "Close modal" at bounding box center [11, 19] width 6 height 6
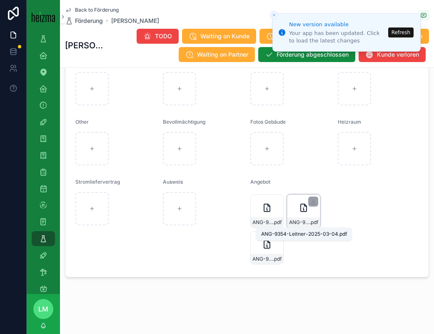
click at [300, 223] on span "ANG-9354-Leitner-2025-03-04" at bounding box center [299, 222] width 20 height 7
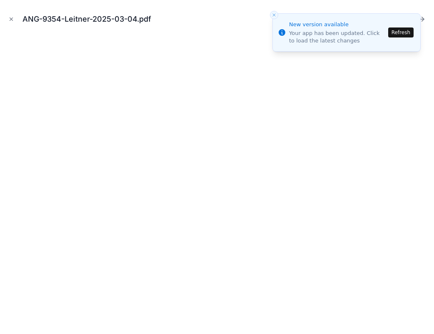
click at [275, 14] on line "Close toast" at bounding box center [274, 15] width 2 height 2
click at [274, 15] on line "Close toast" at bounding box center [274, 15] width 2 height 2
click at [11, 19] on icon "Close modal" at bounding box center [11, 19] width 3 height 3
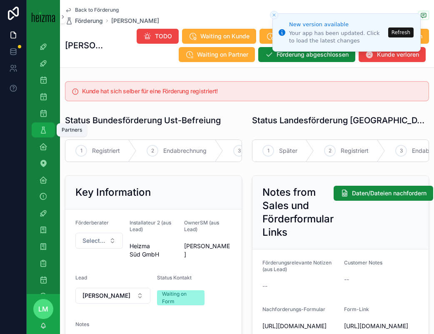
click at [46, 128] on icon "scrollable content" at bounding box center [43, 130] width 8 height 8
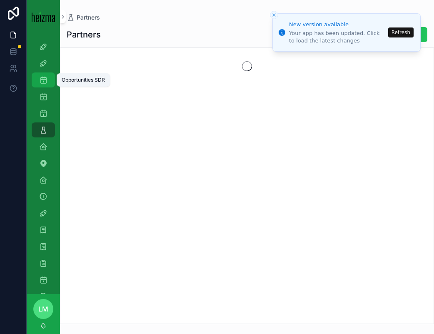
click at [42, 82] on icon "scrollable content" at bounding box center [43, 80] width 8 height 8
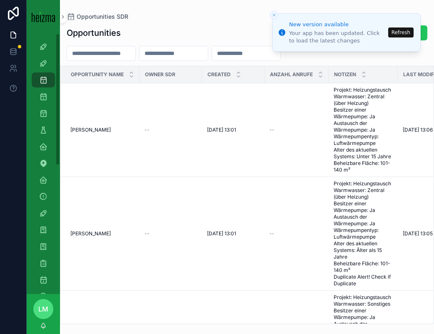
click at [115, 49] on input "scrollable content" at bounding box center [101, 53] width 68 height 12
type input "*"
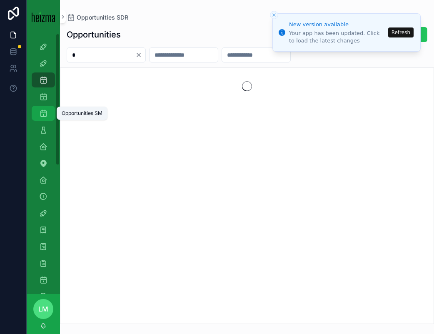
click at [42, 107] on div "Opportunities SM" at bounding box center [43, 113] width 13 height 13
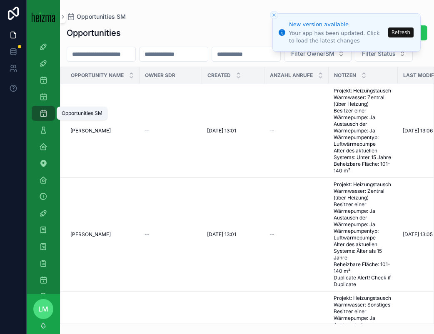
click at [91, 53] on input "scrollable content" at bounding box center [101, 54] width 68 height 12
type input "**********"
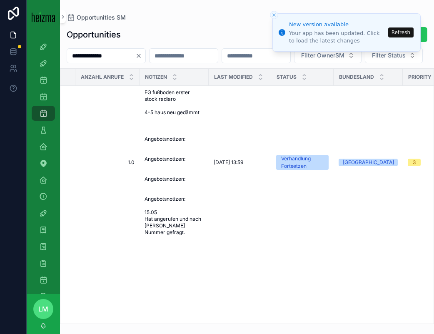
scroll to position [0, 265]
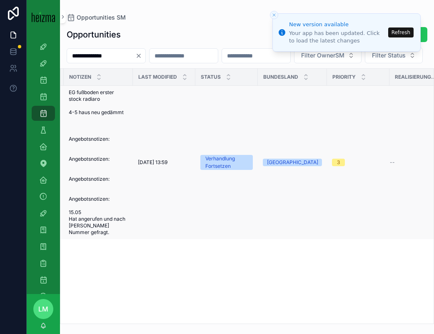
click at [105, 173] on span "EG fußboden erster stock radiaro 4-5 haus neu gedämmt Angebotsnotizen: Angebots…" at bounding box center [98, 162] width 59 height 147
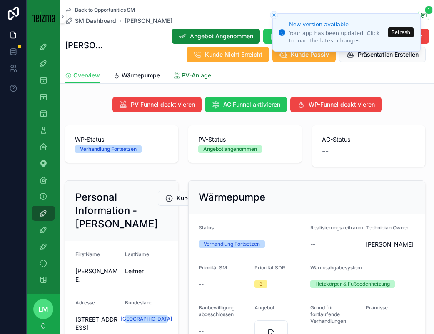
click at [187, 76] on span "PV-Anlage" at bounding box center [197, 75] width 30 height 8
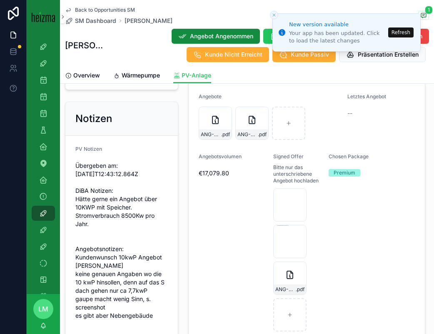
scroll to position [657, 0]
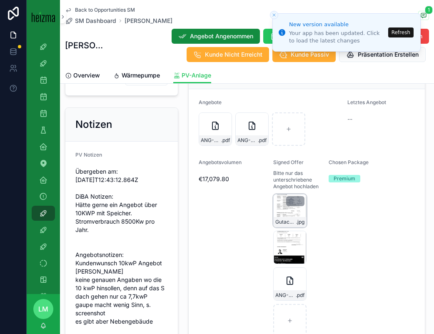
click at [283, 211] on div "Gutachten7 .jpg" at bounding box center [289, 210] width 33 height 33
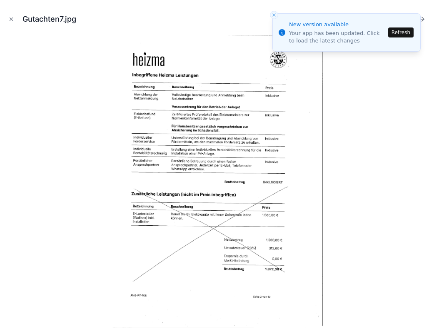
click at [274, 14] on icon "Close toast" at bounding box center [274, 14] width 5 height 5
click at [401, 34] on button "Refresh" at bounding box center [400, 32] width 25 height 10
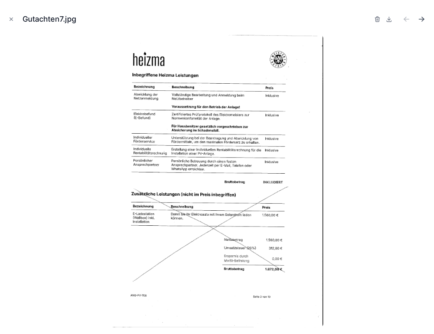
click at [420, 20] on icon "Next file" at bounding box center [421, 19] width 8 height 8
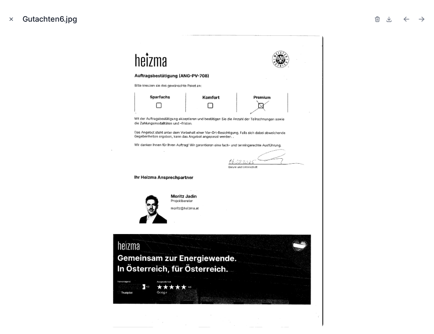
click at [8, 16] on button "Close modal" at bounding box center [11, 19] width 9 height 9
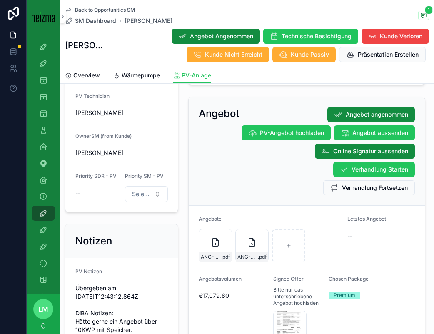
scroll to position [594, 0]
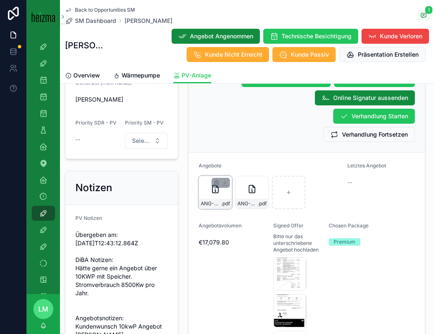
click at [212, 198] on div "ANG-PV-2335-Leitner-2025-05-23 .pdf" at bounding box center [215, 192] width 33 height 33
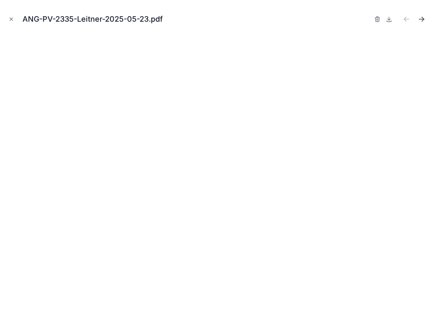
click at [420, 20] on icon "Next file" at bounding box center [421, 19] width 8 height 8
click at [10, 17] on icon "Close modal" at bounding box center [11, 19] width 6 height 6
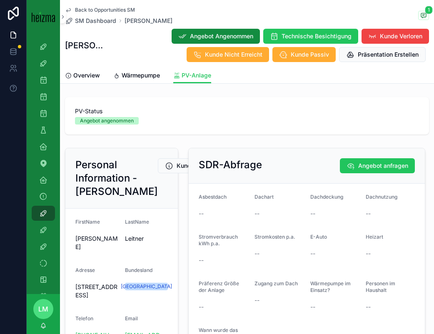
click at [71, 12] on icon "scrollable content" at bounding box center [68, 10] width 7 height 7
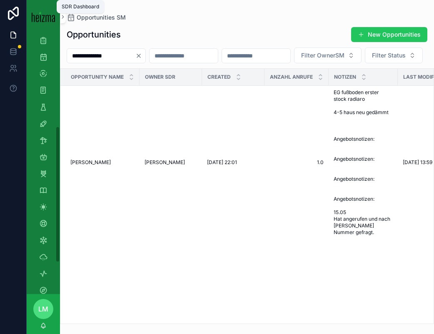
scroll to position [237, 0]
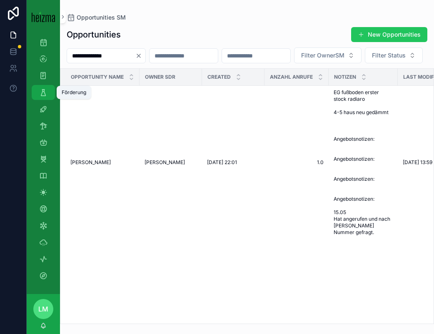
click at [42, 96] on div "Förderung" at bounding box center [43, 92] width 13 height 13
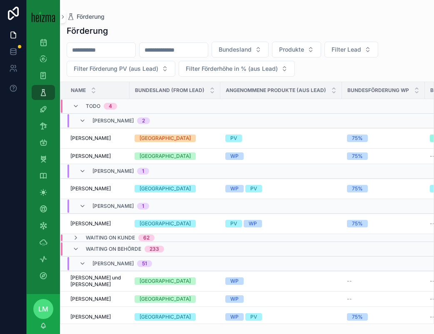
click at [107, 52] on input "scrollable content" at bounding box center [101, 50] width 68 height 12
type input "*******"
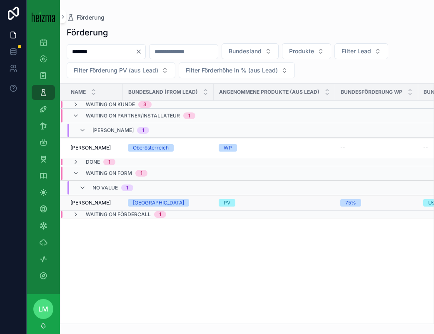
click at [102, 200] on span "[PERSON_NAME]" at bounding box center [90, 203] width 40 height 7
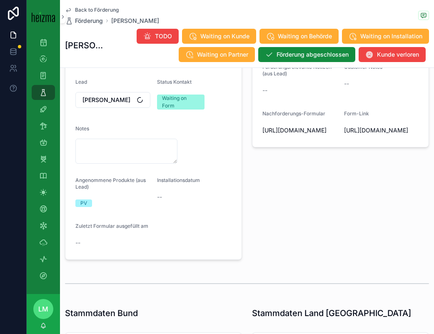
scroll to position [253, 0]
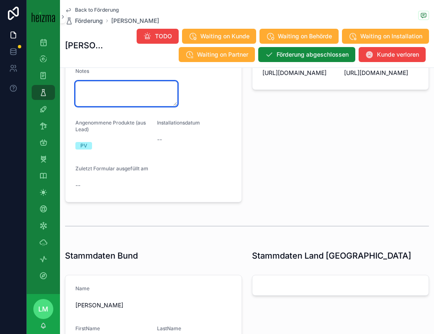
click at [117, 93] on textarea "scrollable content" at bounding box center [126, 93] width 102 height 25
type textarea "**********"
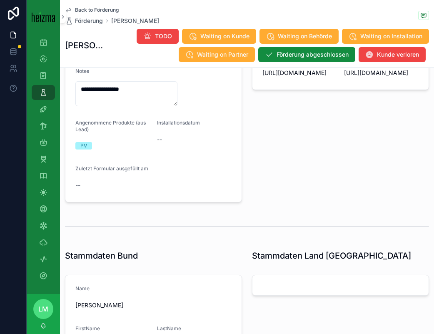
click at [172, 150] on div "Installationsdatum --" at bounding box center [194, 136] width 75 height 32
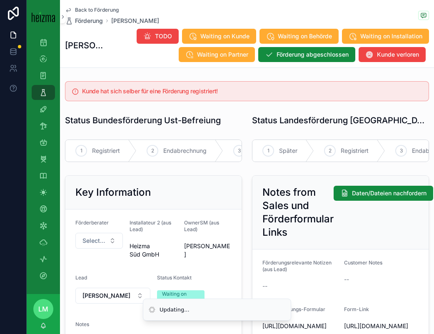
click at [108, 7] on span "Back to Förderung" at bounding box center [97, 10] width 44 height 7
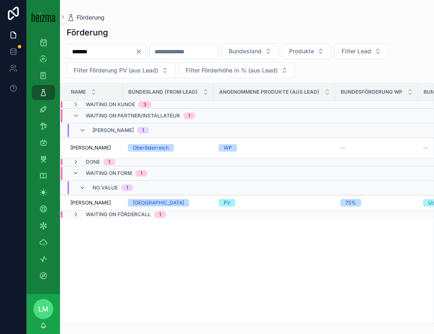
click at [104, 54] on input "*******" at bounding box center [101, 52] width 68 height 12
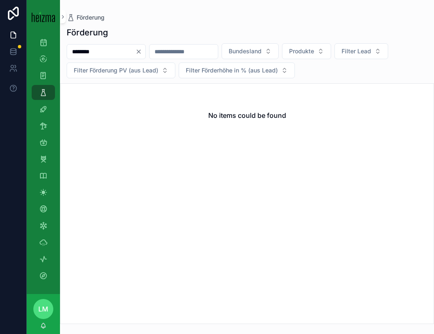
click at [115, 52] on input "********" at bounding box center [101, 52] width 68 height 12
type input "******"
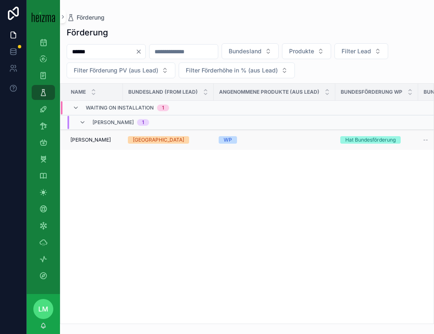
click at [101, 146] on td "Elisabeth Rigler Elisabeth Rigler" at bounding box center [91, 140] width 62 height 20
click at [97, 142] on span "Elisabeth Rigler" at bounding box center [90, 140] width 40 height 7
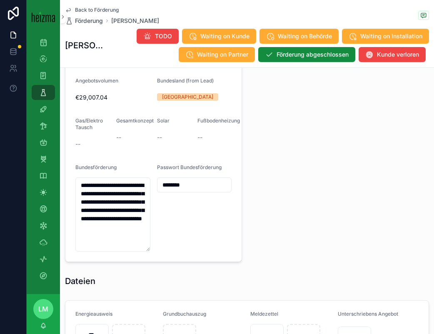
scroll to position [720, 0]
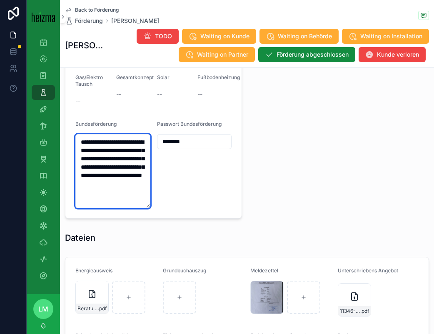
click at [110, 171] on textarea "**********" at bounding box center [112, 171] width 75 height 74
click at [186, 136] on div "Passwort Bundesförderung ********" at bounding box center [194, 164] width 75 height 87
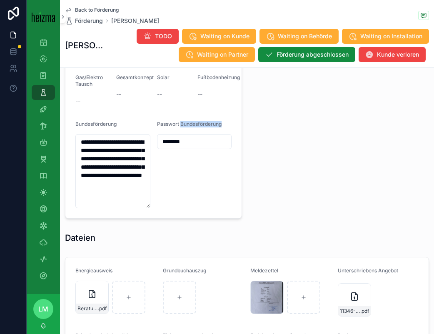
click at [186, 136] on div "Passwort Bundesförderung ********" at bounding box center [194, 164] width 75 height 87
click at [186, 142] on input "********" at bounding box center [194, 142] width 74 height 12
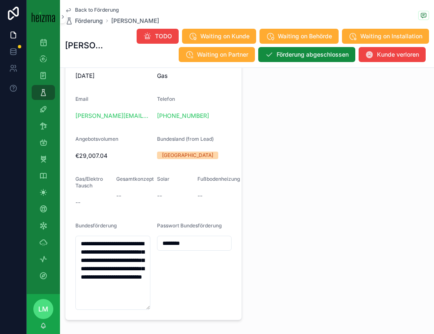
click at [279, 240] on div "scrollable content" at bounding box center [340, 103] width 187 height 442
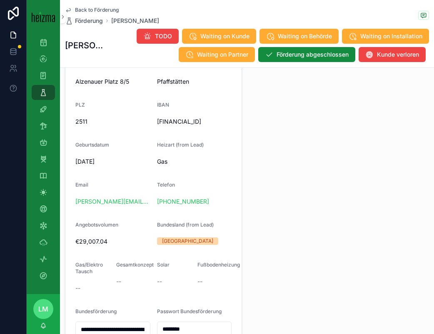
scroll to position [525, 0]
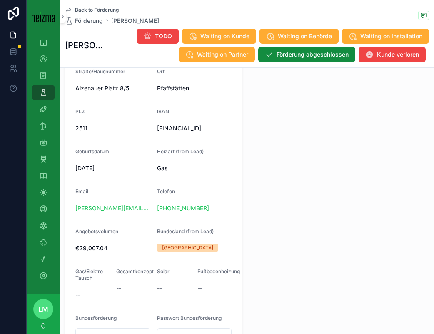
click at [187, 132] on span "AT281200052330156801" at bounding box center [194, 128] width 75 height 8
copy span "AT281200052330156801"
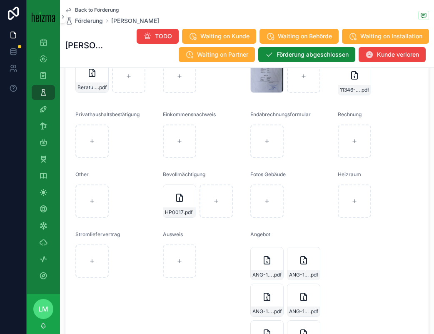
scroll to position [914, 0]
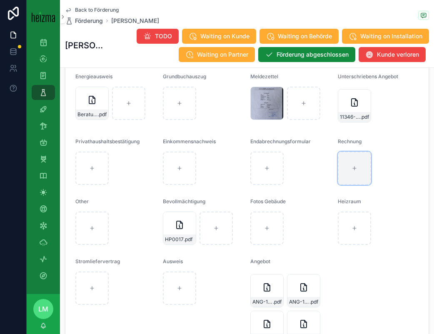
click at [342, 183] on div "scrollable content" at bounding box center [354, 168] width 33 height 33
type input "**********"
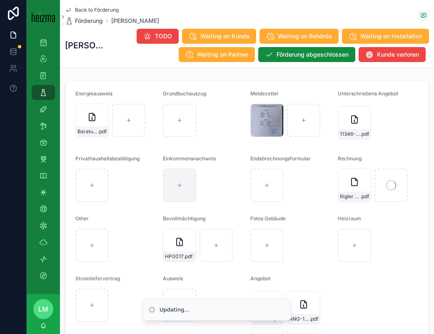
scroll to position [895, 0]
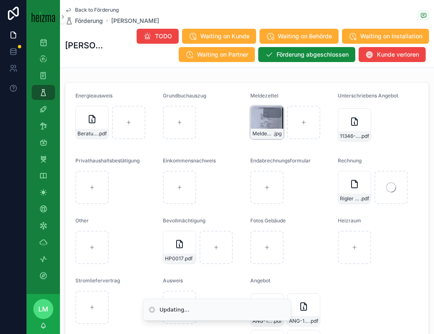
click at [273, 129] on div "Meldezettel_Lisi .jpg" at bounding box center [266, 122] width 33 height 33
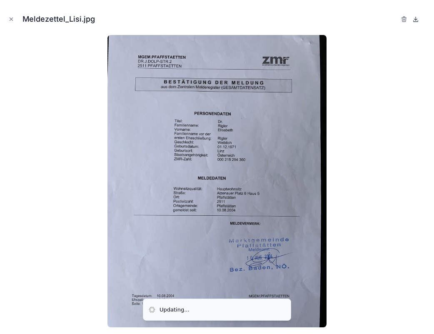
click at [418, 19] on icon at bounding box center [415, 19] width 7 height 7
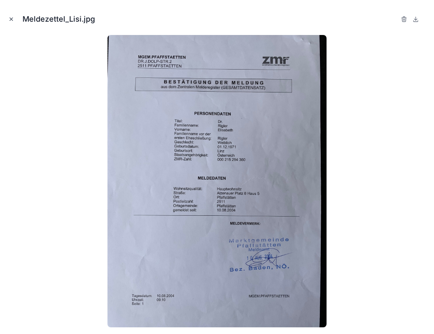
click at [8, 22] on button "Close modal" at bounding box center [11, 19] width 9 height 9
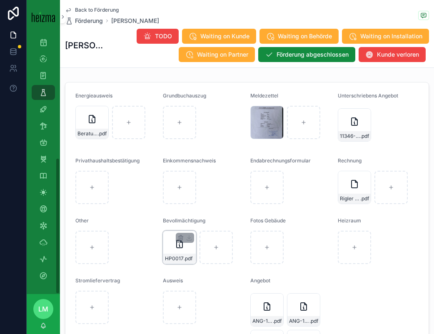
scroll to position [875, 0]
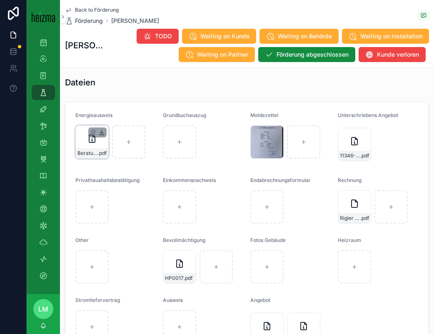
click at [102, 134] on icon "scrollable content" at bounding box center [102, 131] width 0 height 3
click at [94, 150] on div "Beratungsprotokoll-Heizung_Elisabeth-Rigler_2511-Pfaffstätten_B2025-06785_16.0…" at bounding box center [91, 141] width 33 height 33
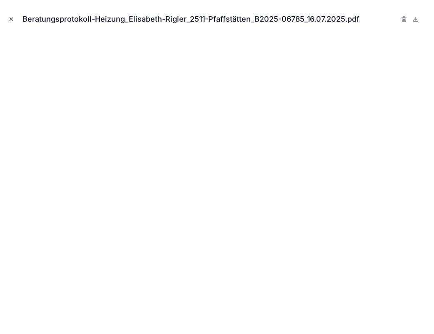
click at [8, 17] on button "Close modal" at bounding box center [11, 19] width 9 height 9
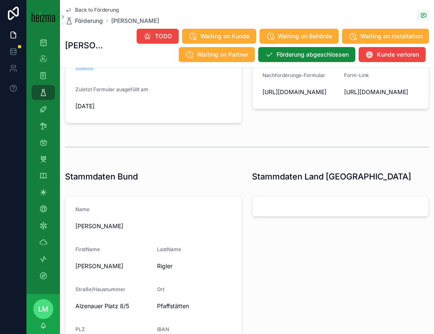
scroll to position [44, 0]
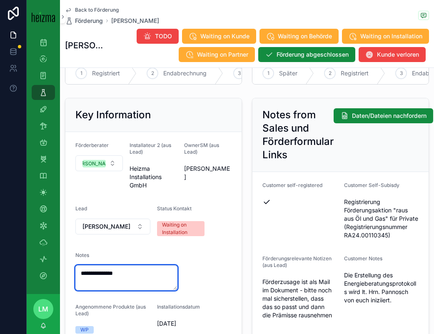
click at [136, 270] on textarea "**********" at bounding box center [126, 277] width 102 height 25
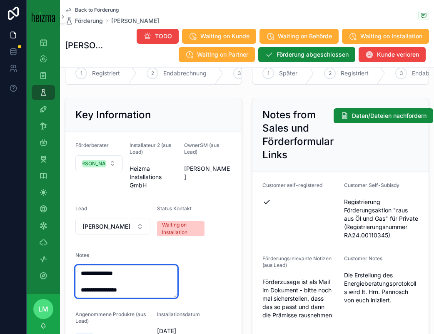
type textarea "**********"
click at [255, 237] on form "Customer self-registered Customer Self-Subisdy Registrierung Förderungsaktion "…" at bounding box center [340, 272] width 176 height 200
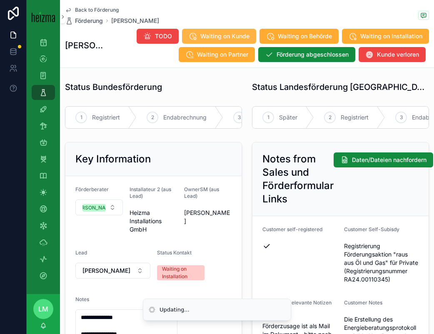
click at [251, 41] on button "Waiting on Kunde" at bounding box center [219, 36] width 74 height 15
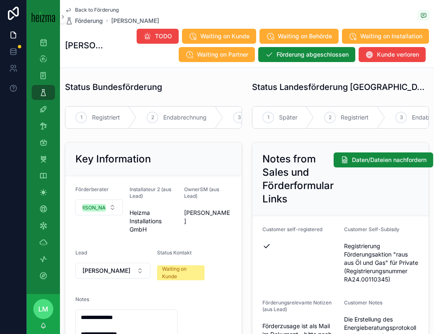
click at [84, 9] on span "Back to Förderung" at bounding box center [97, 10] width 44 height 7
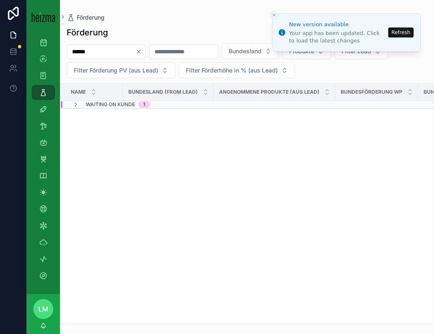
click at [142, 50] on icon "Clear" at bounding box center [138, 51] width 7 height 7
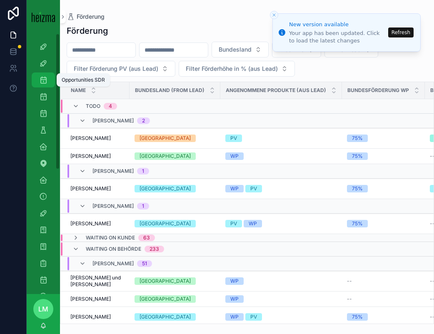
click at [47, 86] on div "Opportunities SDR" at bounding box center [43, 79] width 13 height 13
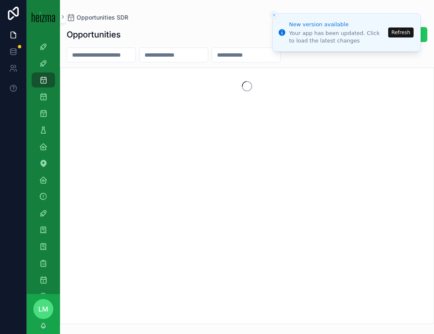
click at [133, 57] on input "scrollable content" at bounding box center [101, 55] width 68 height 12
type input "******"
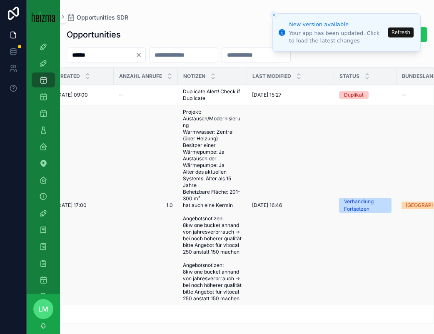
scroll to position [0, 229]
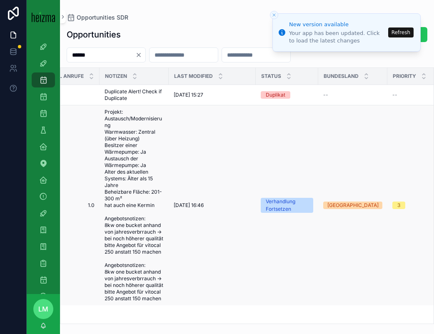
click at [134, 198] on span "Projekt: Austausch/Modernisierung Warmwasser: Zentral (über Heizung) Besitzer e…" at bounding box center [134, 205] width 59 height 193
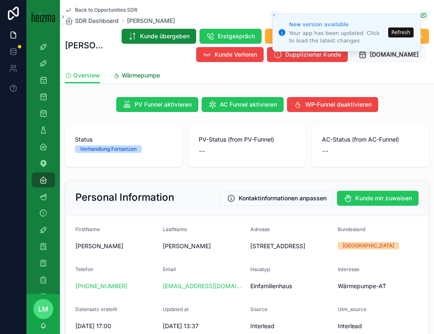
click at [137, 79] on span "Wärmepumpe" at bounding box center [141, 75] width 38 height 8
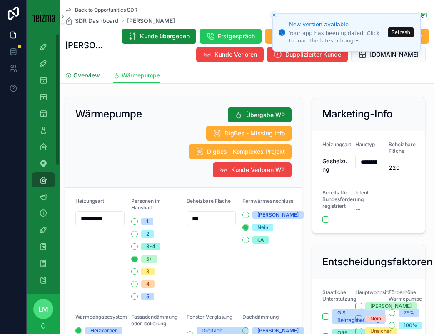
click at [75, 77] on span "Overview" at bounding box center [86, 75] width 27 height 8
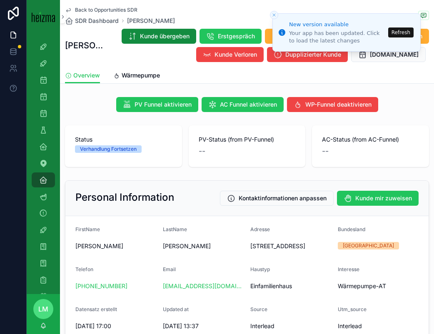
click at [100, 7] on span "Back to Opportunities SDR" at bounding box center [106, 10] width 62 height 7
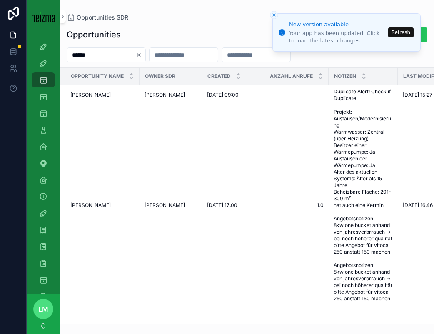
click at [263, 56] on input "scrollable content" at bounding box center [256, 55] width 68 height 12
paste input "**********"
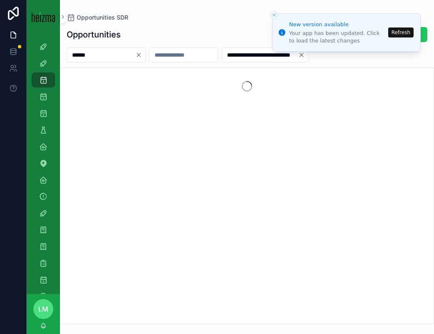
type input "**********"
click at [140, 54] on icon "Clear" at bounding box center [138, 54] width 3 height 3
click at [275, 12] on button "Close toast" at bounding box center [274, 15] width 8 height 8
click at [275, 15] on icon "Close toast" at bounding box center [274, 14] width 5 height 5
click at [295, 57] on icon "Clear" at bounding box center [291, 55] width 7 height 7
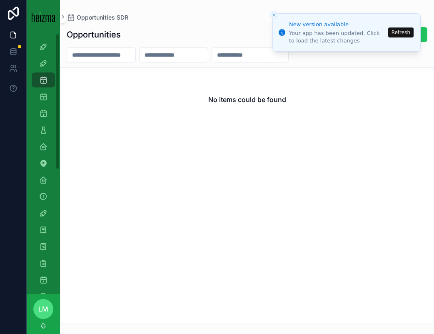
click at [2, 177] on div at bounding box center [13, 167] width 27 height 334
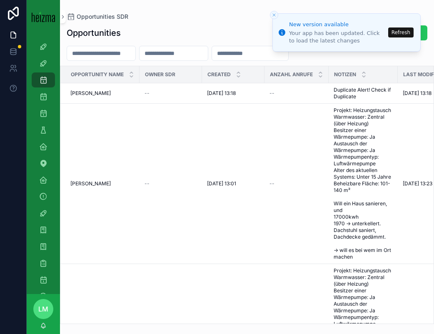
click at [393, 30] on button "Refresh" at bounding box center [400, 32] width 25 height 10
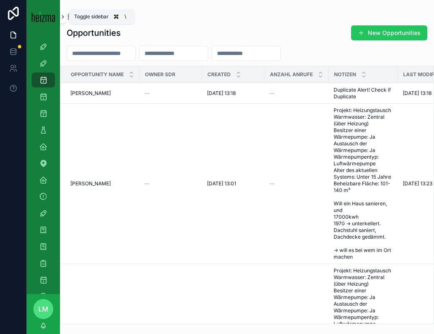
click at [64, 15] on icon "scrollable content" at bounding box center [63, 17] width 6 height 6
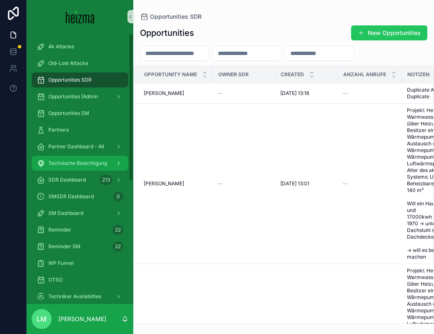
scroll to position [2, 0]
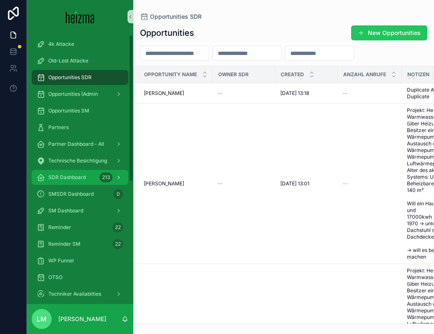
click at [68, 175] on span "SDR Dashboard" at bounding box center [66, 177] width 37 height 7
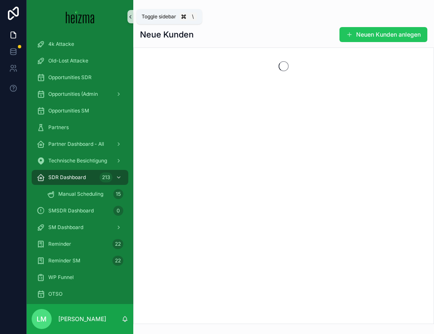
click at [133, 15] on icon "scrollable content" at bounding box center [130, 17] width 6 height 6
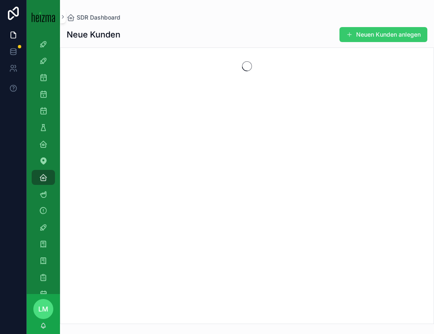
click at [397, 36] on button "Neuen Kunden anlegen" at bounding box center [384, 34] width 88 height 15
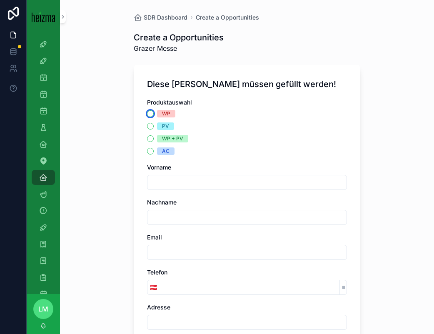
click at [147, 113] on button "WP" at bounding box center [150, 113] width 7 height 7
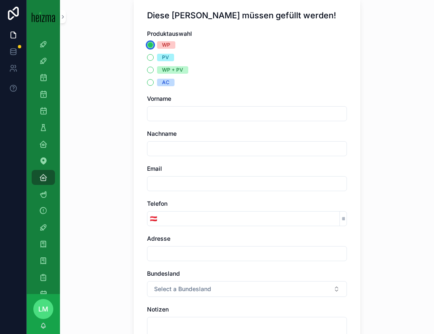
scroll to position [146, 0]
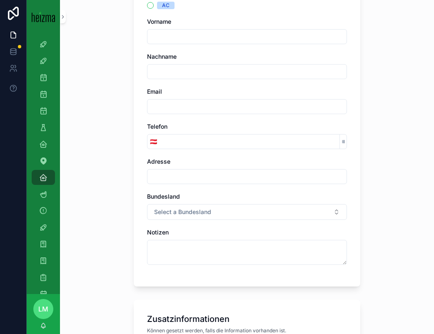
click at [172, 271] on div "Produktauswahl WP PV WP + PV AC Vorname Nachname Email Telefon 🇦🇹 Adresse Bunde…" at bounding box center [247, 113] width 200 height 321
click at [168, 265] on div "Produktauswahl WP PV WP + PV AC Vorname Nachname Email Telefon 🇦🇹 Adresse Bunde…" at bounding box center [247, 113] width 200 height 321
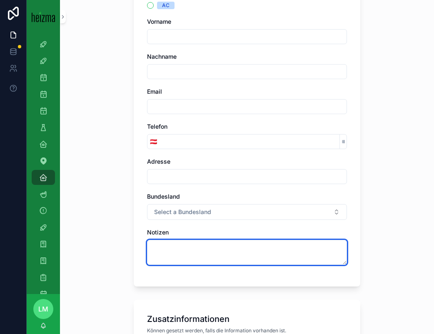
click at [152, 252] on textarea "scrollable content" at bounding box center [247, 252] width 200 height 25
paste textarea "**********"
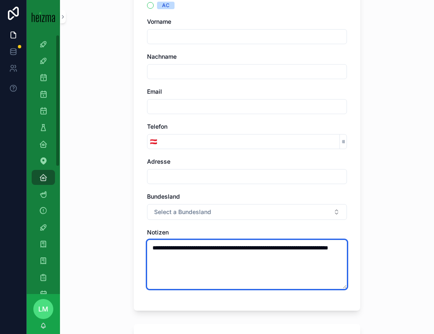
click at [174, 247] on textarea "**********" at bounding box center [247, 264] width 200 height 49
type textarea "**********"
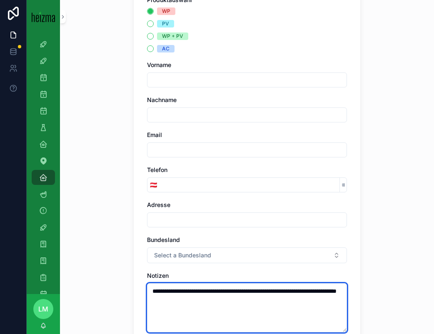
scroll to position [102, 0]
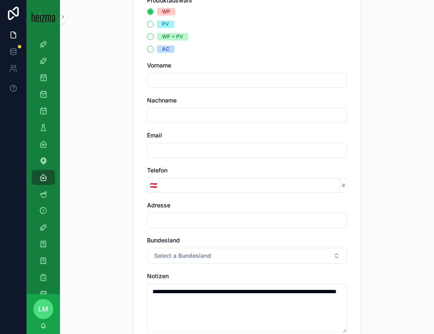
click at [122, 164] on div "**********" at bounding box center [247, 65] width 374 height 334
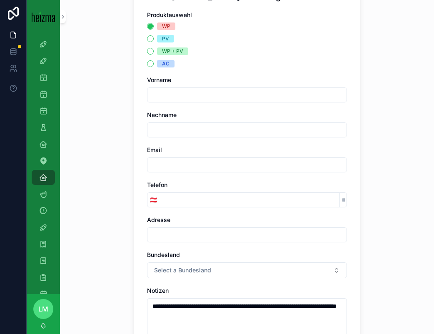
click at [218, 91] on input "scrollable content" at bounding box center [246, 95] width 199 height 12
type input "******"
type input "*****"
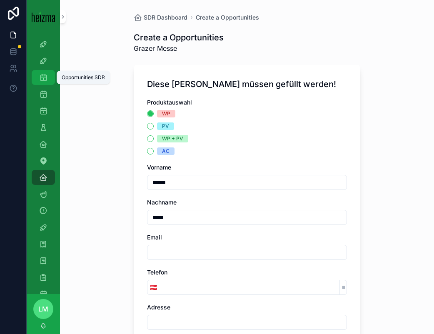
click at [44, 80] on icon "scrollable content" at bounding box center [43, 77] width 8 height 8
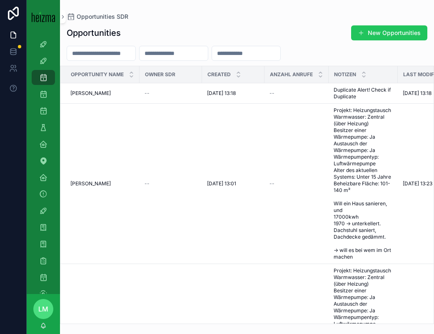
click at [129, 48] on input "scrollable content" at bounding box center [101, 53] width 68 height 12
type input "*******"
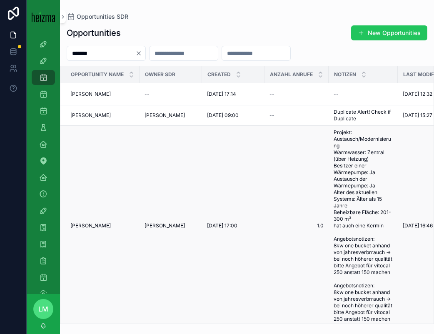
click at [96, 229] on span "Katalin Marki-Zay" at bounding box center [90, 225] width 40 height 7
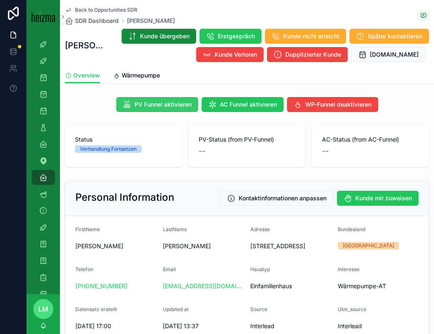
click at [179, 109] on button "PV Funnel aktivieren" at bounding box center [157, 104] width 82 height 15
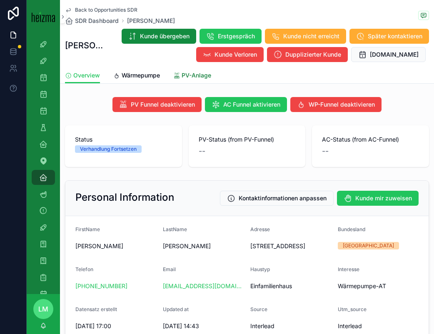
click at [184, 80] on link "PV-Anlage" at bounding box center [192, 76] width 38 height 17
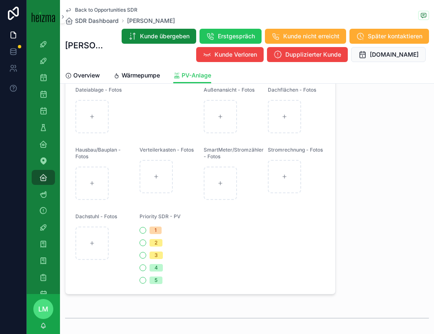
scroll to position [368, 0]
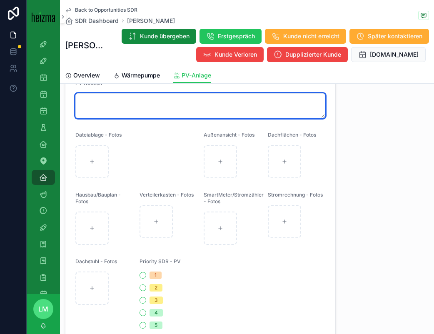
click at [124, 104] on textarea "scrollable content" at bounding box center [200, 105] width 250 height 25
paste textarea "**********"
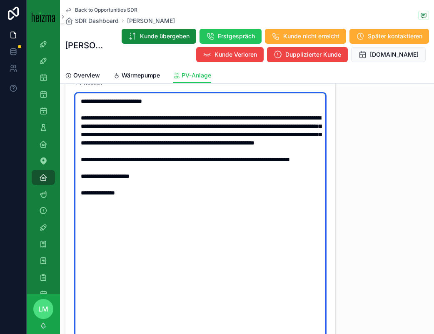
type textarea "**********"
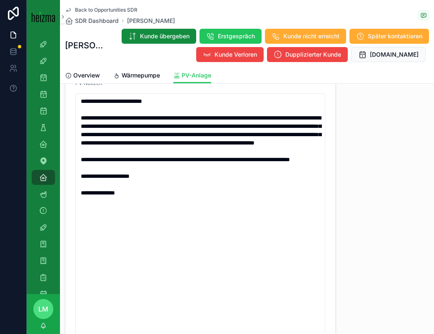
click at [390, 138] on div "**********" at bounding box center [388, 151] width 94 height 850
click at [81, 11] on span "Back to Opportunities SDR" at bounding box center [106, 10] width 62 height 7
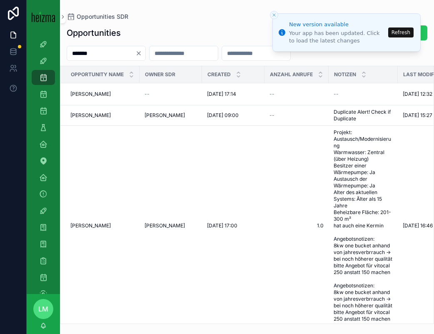
click at [274, 13] on icon "Close toast" at bounding box center [274, 14] width 5 height 5
click at [394, 27] on button "Refresh" at bounding box center [400, 32] width 25 height 10
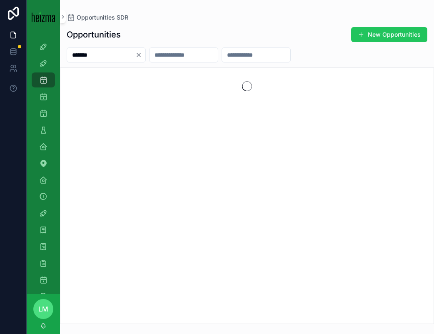
click at [101, 56] on input "*******" at bounding box center [101, 55] width 68 height 12
click at [142, 52] on icon "Clear" at bounding box center [138, 55] width 7 height 7
click at [106, 58] on input "scrollable content" at bounding box center [101, 55] width 68 height 12
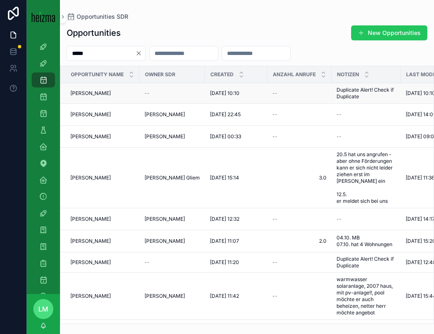
type input "*****"
click at [97, 95] on span "[PERSON_NAME]" at bounding box center [90, 93] width 40 height 7
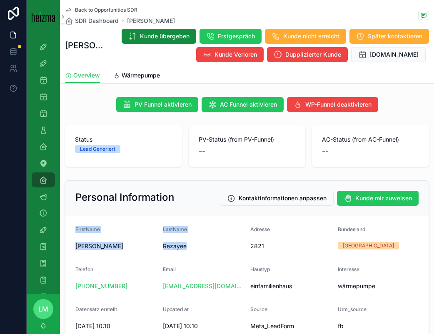
drag, startPoint x: 69, startPoint y: 226, endPoint x: 195, endPoint y: 259, distance: 129.7
click at [195, 259] on form "FirstName [PERSON_NAME] Adresse 2821 Bundesland [GEOGRAPHIC_DATA] Telefon [PHON…" at bounding box center [246, 299] width 363 height 167
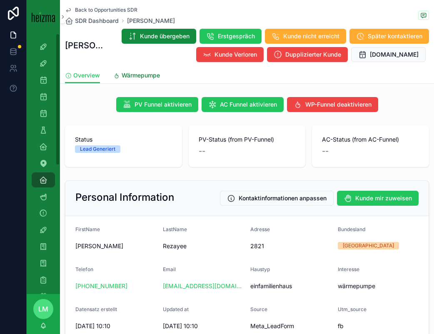
click at [127, 70] on link "Wärmepumpe" at bounding box center [136, 76] width 47 height 17
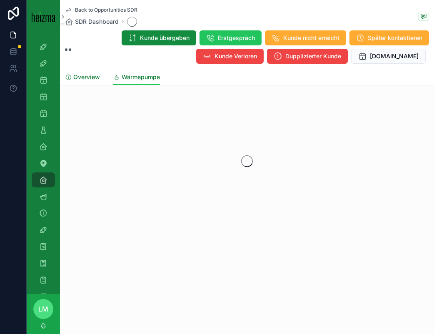
click at [83, 78] on span "Overview" at bounding box center [86, 77] width 27 height 8
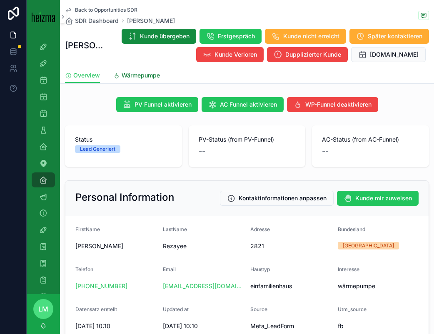
click at [147, 77] on span "Wärmepumpe" at bounding box center [141, 75] width 38 height 8
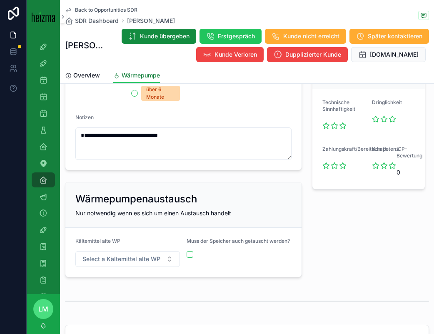
scroll to position [579, 0]
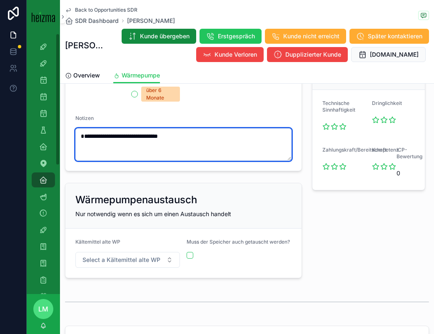
drag, startPoint x: 191, startPoint y: 155, endPoint x: 74, endPoint y: 135, distance: 118.8
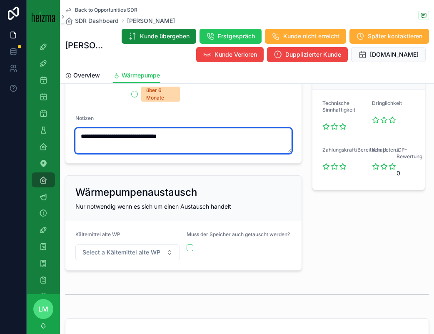
paste textarea "**********"
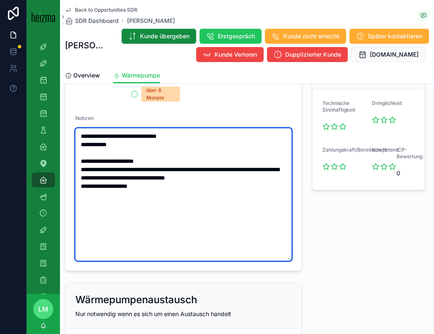
type textarea "**********"
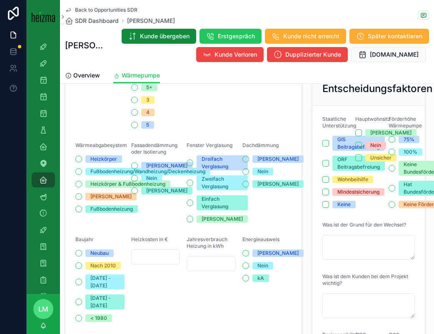
scroll to position [0, 0]
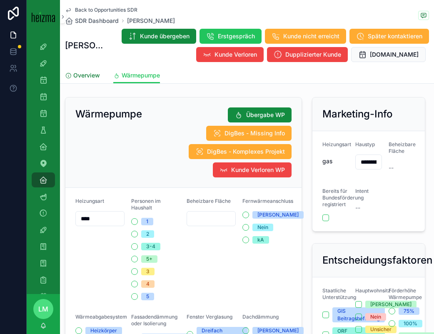
click at [92, 80] on link "Overview" at bounding box center [82, 76] width 35 height 17
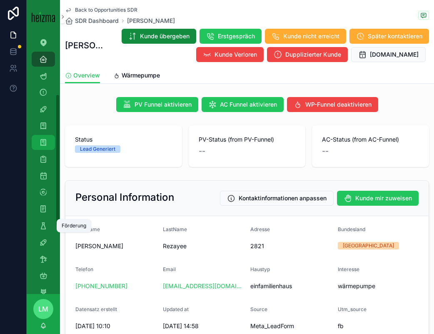
scroll to position [132, 0]
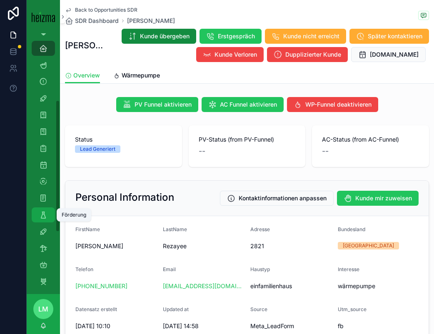
click at [41, 214] on icon "scrollable content" at bounding box center [43, 215] width 8 height 8
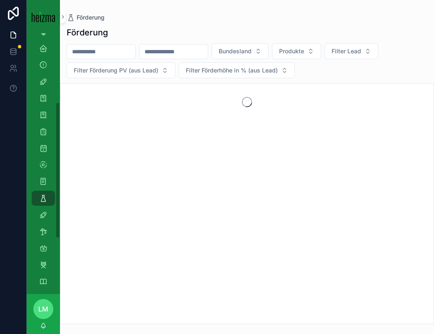
click at [113, 50] on input "scrollable content" at bounding box center [101, 52] width 68 height 12
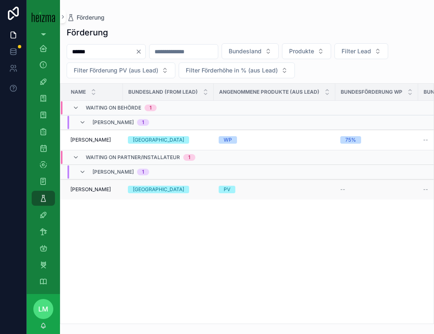
type input "******"
click at [88, 182] on td "Manuel Miller Manuel Miller" at bounding box center [91, 190] width 62 height 20
click at [89, 187] on span "Manuel Miller" at bounding box center [90, 189] width 40 height 7
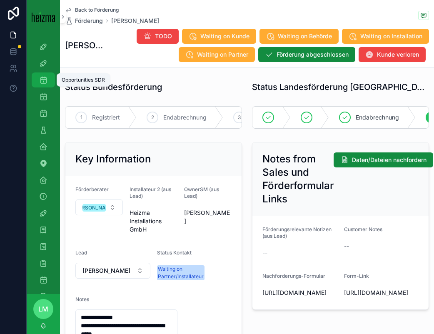
click at [45, 78] on icon "scrollable content" at bounding box center [43, 80] width 8 height 8
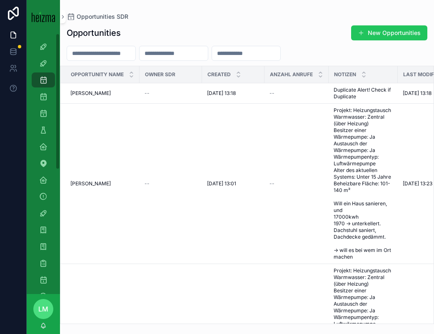
click at [107, 52] on input "scrollable content" at bounding box center [101, 53] width 68 height 12
click at [87, 37] on h1 "Opportunities" at bounding box center [94, 33] width 54 height 12
click at [120, 51] on input "scrollable content" at bounding box center [101, 53] width 68 height 12
click at [44, 115] on icon "scrollable content" at bounding box center [43, 113] width 8 height 8
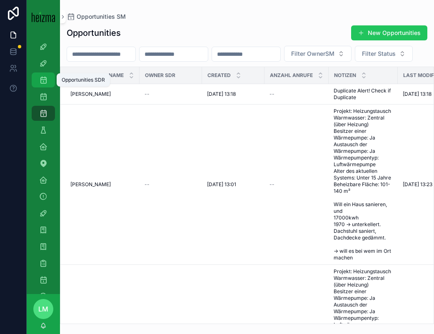
click at [46, 79] on icon "scrollable content" at bounding box center [43, 80] width 8 height 8
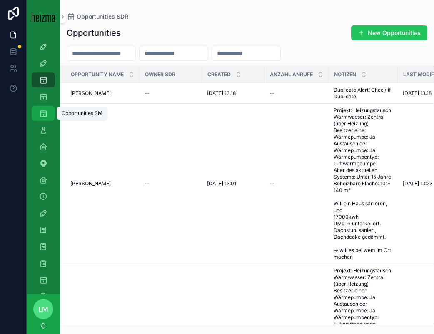
click at [44, 111] on icon "scrollable content" at bounding box center [43, 113] width 8 height 8
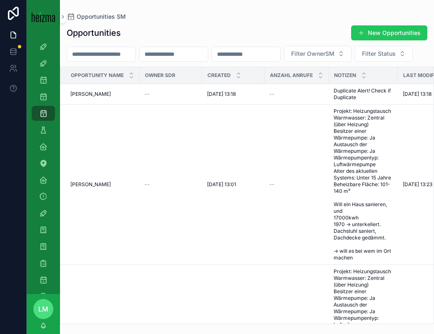
click at [108, 55] on input "scrollable content" at bounding box center [101, 54] width 68 height 12
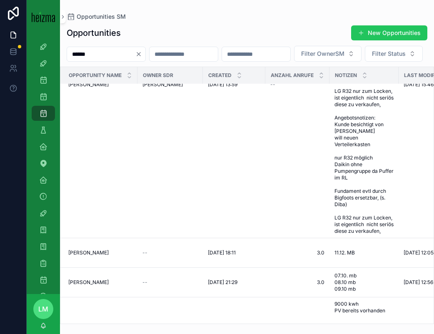
scroll to position [244, 2]
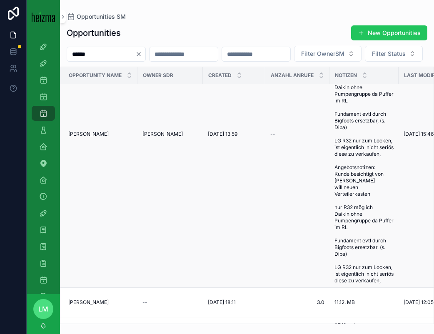
type input "******"
click at [85, 137] on span "Manuel Miller" at bounding box center [88, 134] width 40 height 7
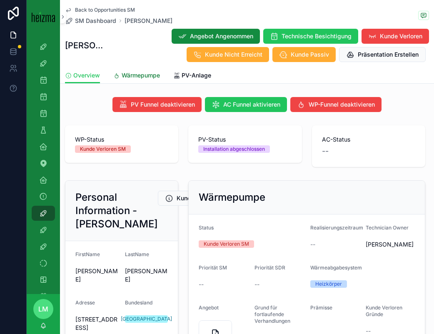
click at [147, 71] on span "Wärmepumpe" at bounding box center [141, 75] width 38 height 8
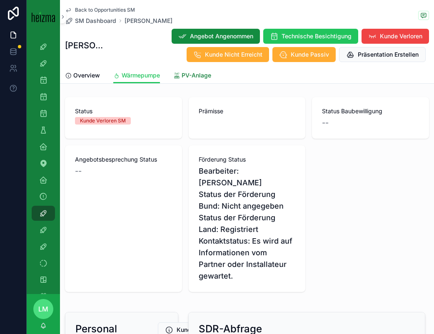
click at [185, 77] on span "PV-Anlage" at bounding box center [197, 75] width 30 height 8
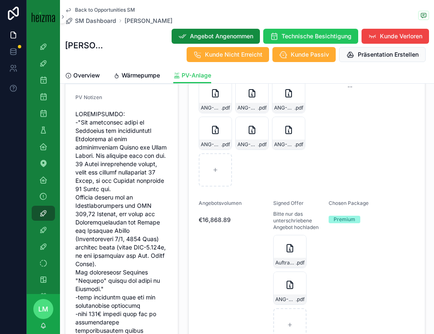
scroll to position [714, 0]
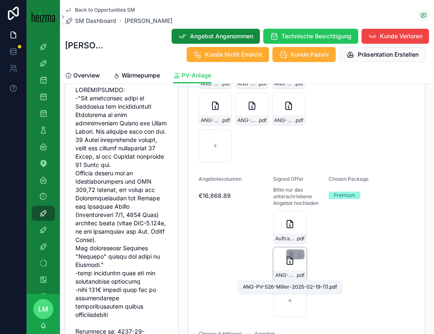
click at [283, 270] on div "ANG-PV-526-Miller-2025-02-19-(1) .pdf" at bounding box center [290, 275] width 32 height 10
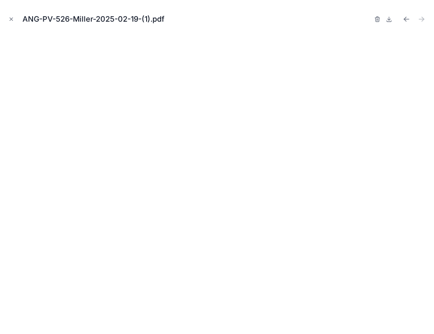
click at [16, 23] on div "ANG-PV-526-Miller-2025-02-19-(1).pdf" at bounding box center [217, 19] width 421 height 25
click at [12, 21] on icon "Close modal" at bounding box center [11, 19] width 6 height 6
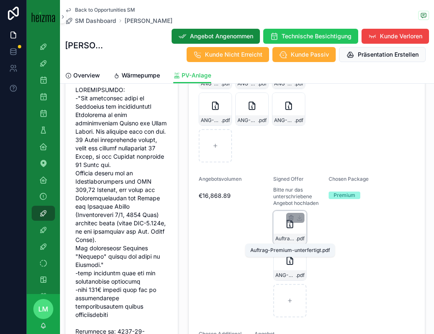
click at [290, 240] on span "Auftrag-Premium-unterfertigt" at bounding box center [285, 238] width 20 height 7
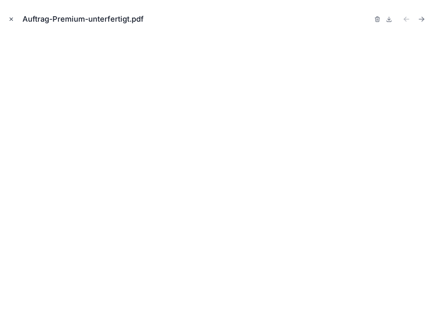
click at [10, 20] on icon "Close modal" at bounding box center [11, 19] width 6 height 6
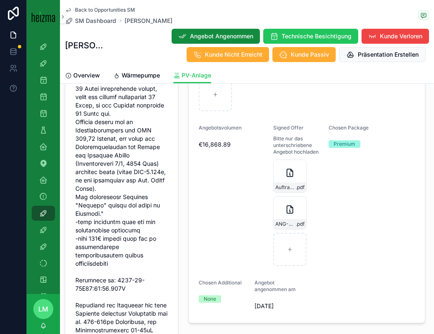
scroll to position [759, 0]
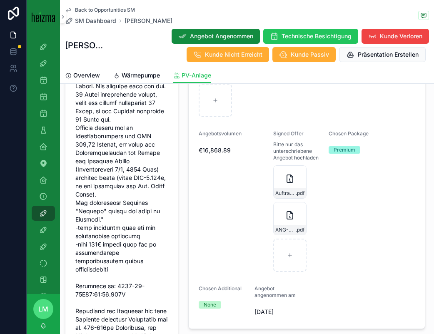
click at [272, 131] on form "Angebote ANG-PV-526-Miller-2025-02-19 .pdf ANG-PV-526-Miller-2025-02-19 .pdf AN…" at bounding box center [307, 158] width 236 height 342
drag, startPoint x: 272, startPoint y: 131, endPoint x: 319, endPoint y: 158, distance: 53.6
click at [319, 158] on form "Angebote ANG-PV-526-Miller-2025-02-19 .pdf ANG-PV-526-Miller-2025-02-19 .pdf AN…" at bounding box center [307, 158] width 236 height 342
click at [316, 158] on span "Bitte nur das unterschriebene Angebot hochladen" at bounding box center [297, 151] width 49 height 20
drag, startPoint x: 316, startPoint y: 158, endPoint x: 277, endPoint y: 132, distance: 46.6
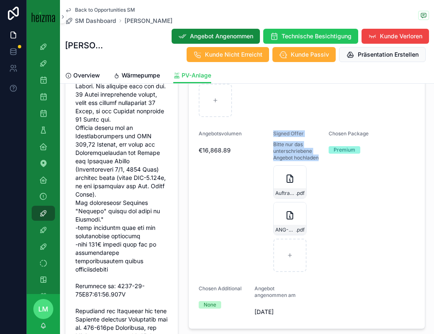
click at [277, 132] on div "Signed Offer Bitte nur das unterschriebene Angebot hochladen" at bounding box center [297, 146] width 49 height 32
click at [288, 188] on div "Auftrag-Premium-unterfertigt .pdf" at bounding box center [289, 181] width 33 height 33
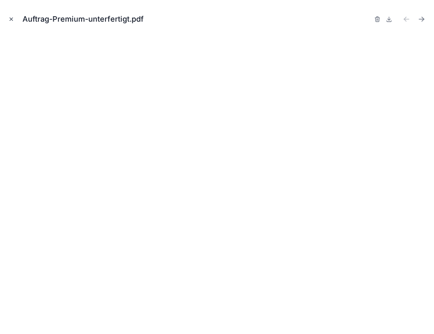
click at [9, 18] on icon "Close modal" at bounding box center [11, 19] width 6 height 6
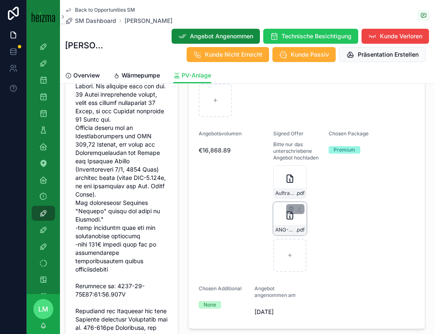
click at [283, 226] on div "ANG-PV-526-Miller-2025-02-19-(1) .pdf" at bounding box center [290, 230] width 32 height 10
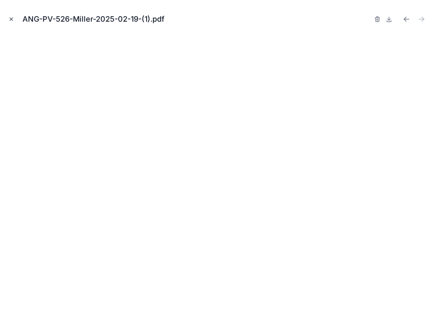
click at [10, 17] on icon "Close modal" at bounding box center [11, 19] width 6 height 6
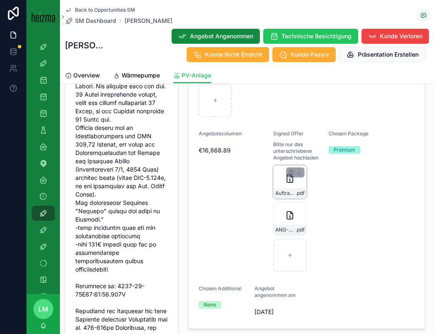
click at [278, 190] on div "Auftrag-Premium-unterfertigt .pdf" at bounding box center [290, 193] width 32 height 10
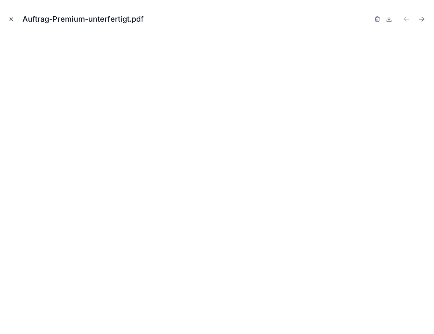
click at [10, 17] on icon "Close modal" at bounding box center [11, 19] width 6 height 6
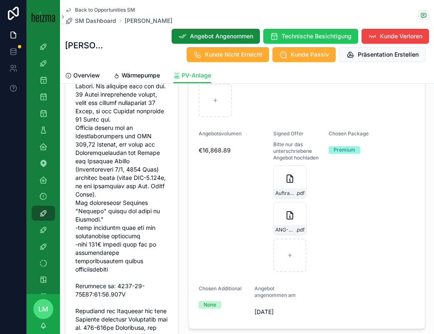
click at [94, 10] on span "Back to Opportunities SM" at bounding box center [105, 10] width 60 height 7
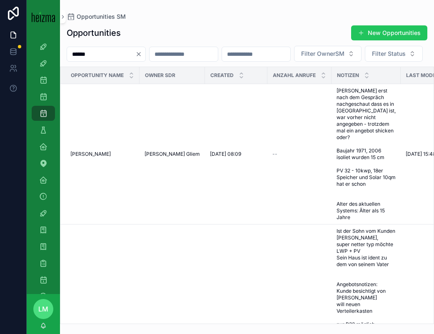
click at [108, 54] on input "******" at bounding box center [101, 54] width 68 height 12
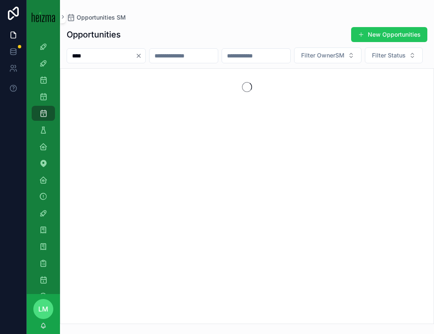
type input "****"
click at [142, 53] on icon "Clear" at bounding box center [138, 55] width 7 height 7
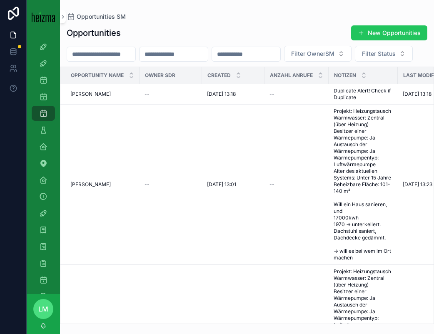
click at [114, 50] on input "scrollable content" at bounding box center [101, 54] width 68 height 12
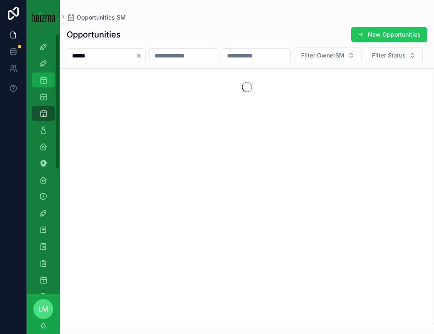
type input "******"
click at [44, 80] on icon "scrollable content" at bounding box center [43, 80] width 8 height 8
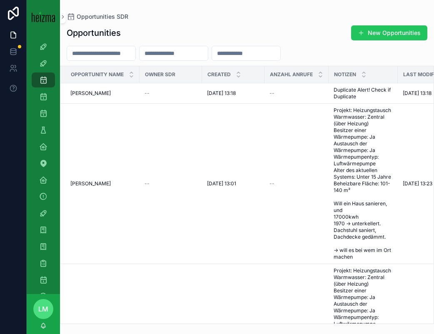
click at [90, 57] on input "scrollable content" at bounding box center [101, 53] width 68 height 12
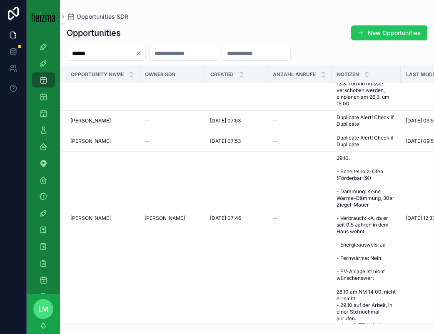
scroll to position [1333, 0]
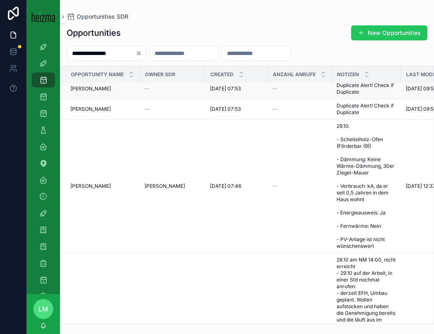
type input "**********"
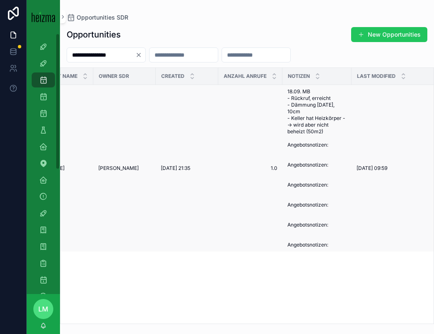
scroll to position [0, 50]
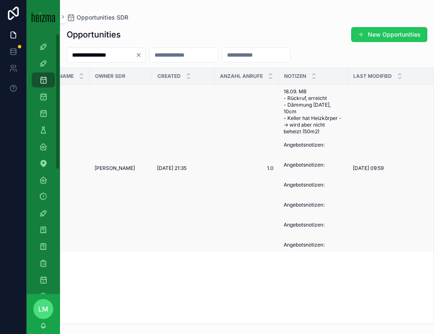
click at [171, 163] on td "17/09/2024 21:35 17/09/2024 21:35" at bounding box center [183, 168] width 62 height 167
click at [171, 167] on span "17/09/2024 21:35" at bounding box center [172, 168] width 30 height 7
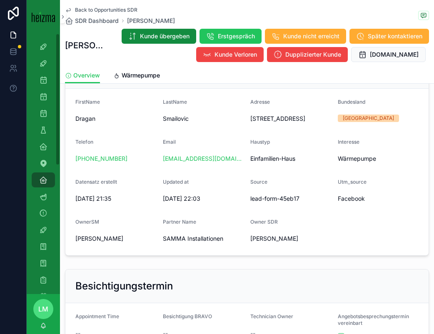
scroll to position [127, 0]
click at [132, 77] on span "Wärmepumpe" at bounding box center [141, 75] width 38 height 8
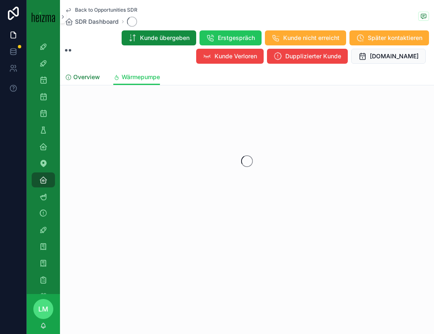
click at [85, 81] on link "Overview" at bounding box center [82, 78] width 35 height 17
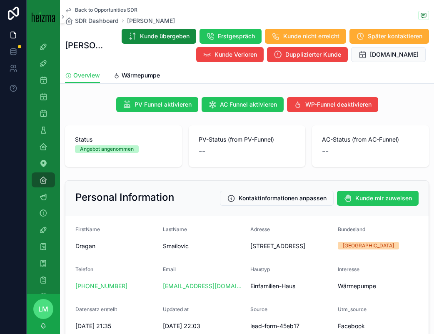
click at [115, 10] on span "Back to Opportunities SDR" at bounding box center [106, 10] width 62 height 7
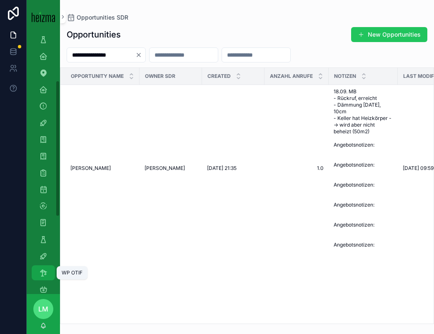
scroll to position [95, 0]
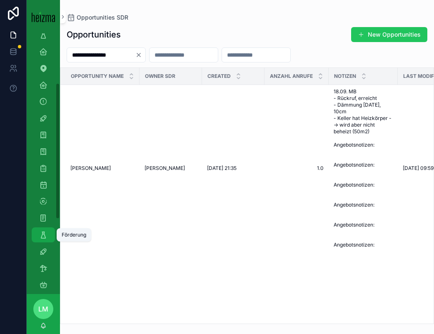
click at [40, 235] on icon "scrollable content" at bounding box center [43, 235] width 8 height 8
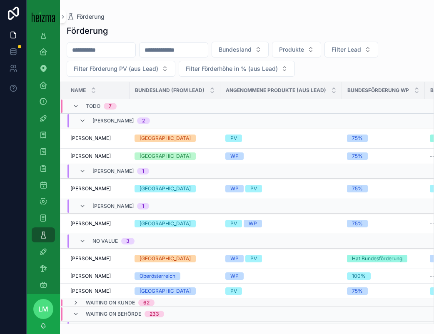
click at [105, 51] on input "scrollable content" at bounding box center [101, 50] width 68 height 12
type input "**********"
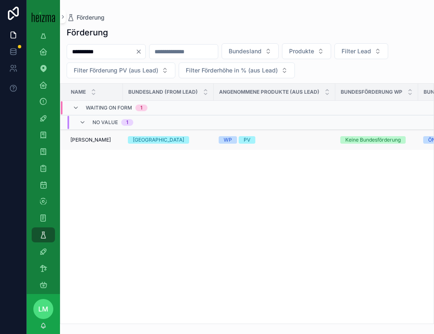
click at [91, 137] on span "Robert Steinbauer" at bounding box center [90, 140] width 40 height 7
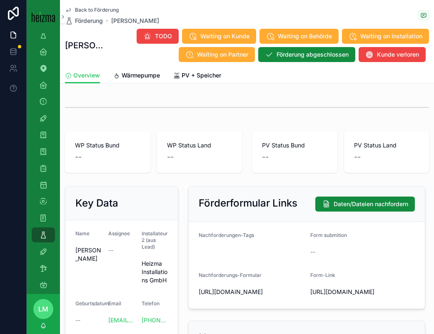
click at [97, 7] on span "Back to Förderung" at bounding box center [97, 10] width 44 height 7
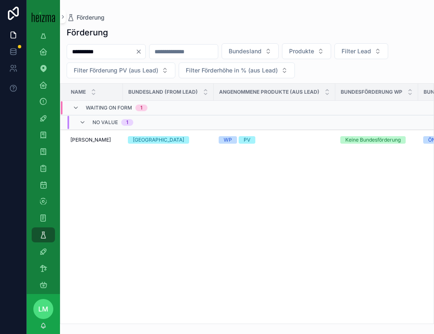
scroll to position [0, 0]
click at [175, 140] on div "[GEOGRAPHIC_DATA]" at bounding box center [167, 139] width 81 height 7
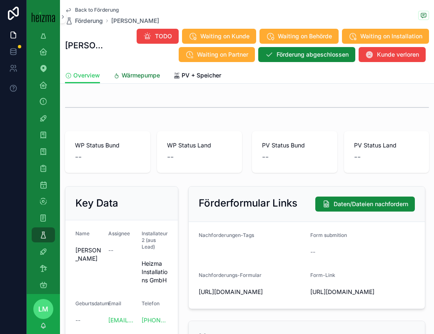
click at [141, 72] on span "Wärmepumpe" at bounding box center [141, 75] width 38 height 8
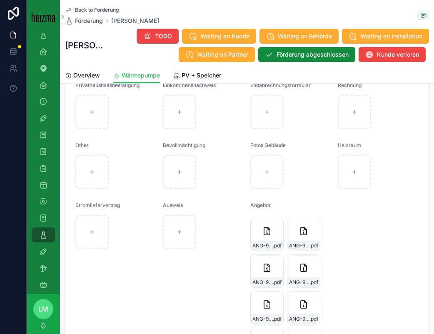
scroll to position [947, 0]
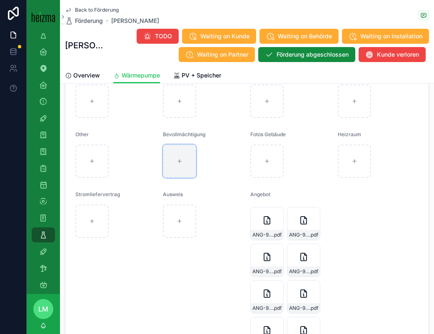
click at [179, 168] on div "scrollable content" at bounding box center [179, 161] width 33 height 33
type input "**********"
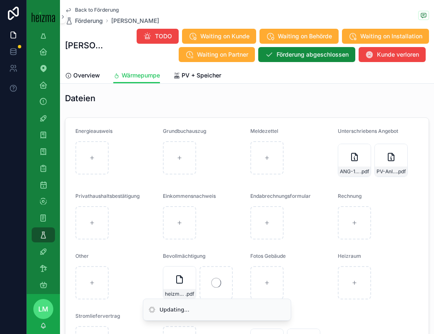
scroll to position [807, 0]
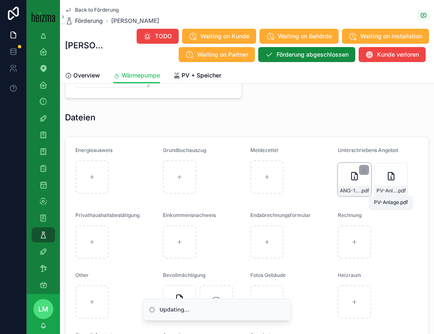
click at [357, 190] on span "ANG-13286-Steinbauer--2025-09-24_SIG" at bounding box center [350, 190] width 20 height 7
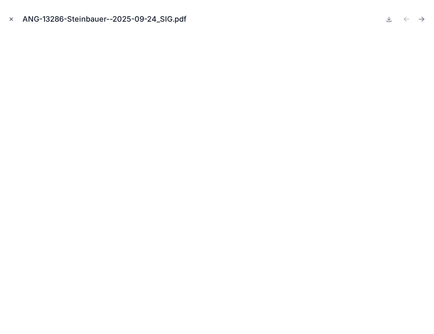
click at [9, 17] on icon "Close modal" at bounding box center [11, 19] width 6 height 6
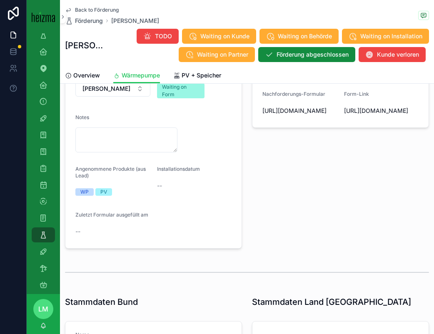
scroll to position [150, 0]
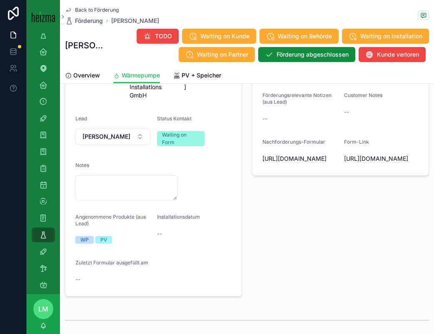
click at [80, 7] on span "Back to Förderung" at bounding box center [97, 10] width 44 height 7
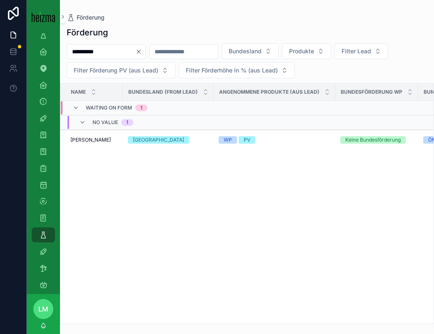
click at [102, 56] on input "**********" at bounding box center [101, 52] width 68 height 12
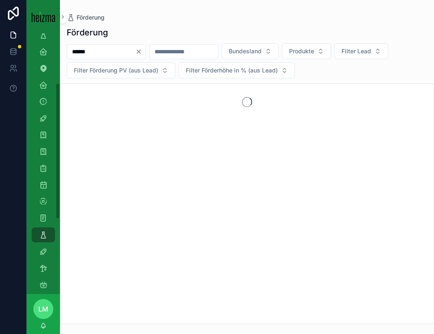
type input "******"
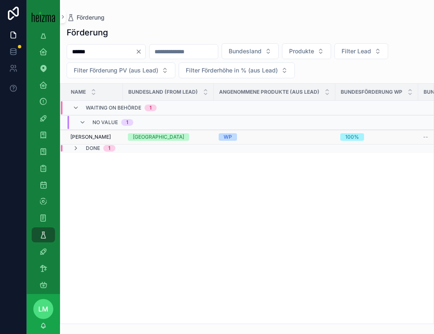
click at [111, 137] on span "Paul-Marian Craciun" at bounding box center [90, 137] width 40 height 7
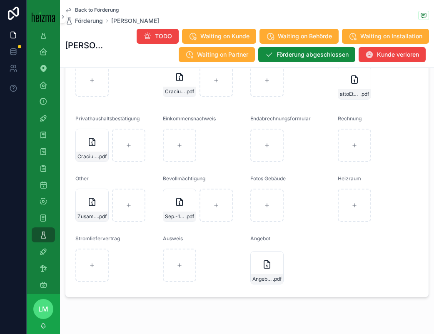
scroll to position [923, 0]
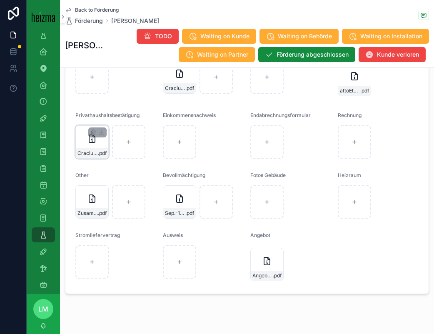
click at [91, 144] on icon "scrollable content" at bounding box center [92, 139] width 10 height 10
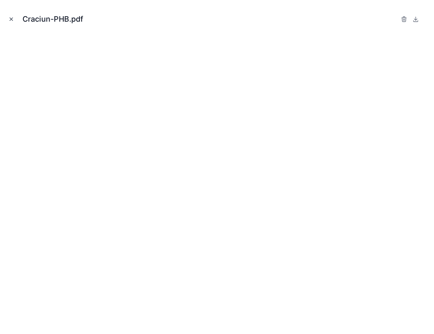
click at [10, 18] on icon "Close modal" at bounding box center [11, 19] width 6 height 6
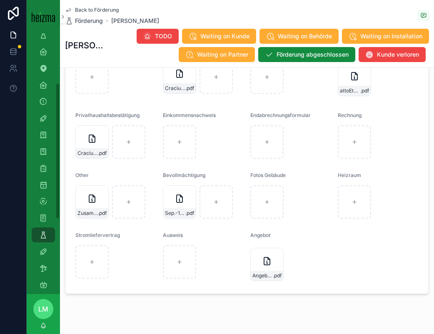
click at [88, 6] on div "Back to Förderung Förderung Paul-Marian Craciun Paul-Marian Craciun TODO Waitin…" at bounding box center [247, 33] width 364 height 67
click at [88, 9] on span "Back to Förderung" at bounding box center [97, 10] width 44 height 7
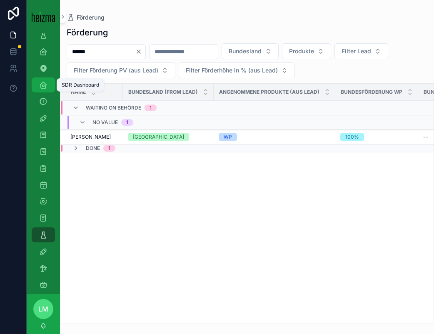
click at [50, 89] on link "SDR Dashboard 203" at bounding box center [43, 84] width 23 height 15
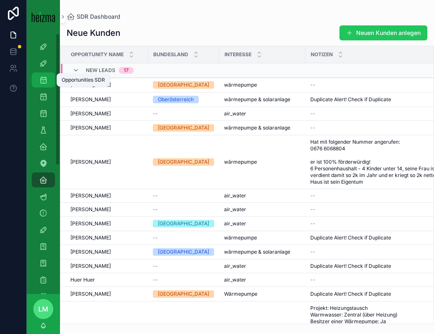
click at [43, 76] on icon "scrollable content" at bounding box center [43, 80] width 8 height 8
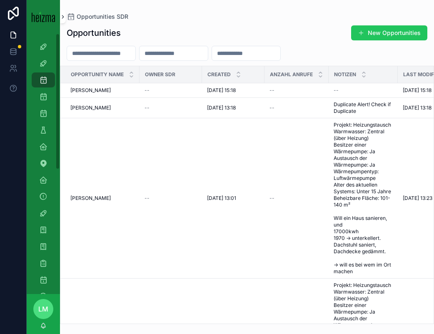
click at [65, 17] on icon "scrollable content" at bounding box center [63, 17] width 6 height 6
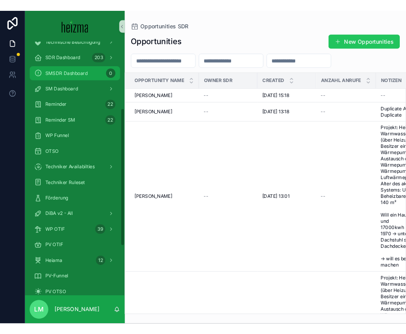
scroll to position [132, 0]
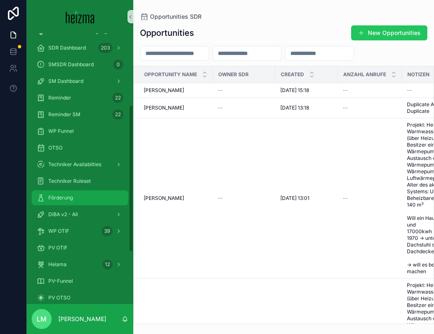
click at [51, 195] on span "Förderung" at bounding box center [60, 198] width 25 height 7
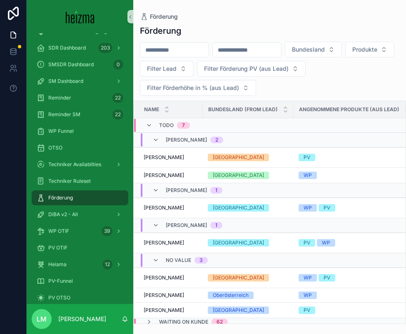
click at [164, 56] on div "scrollable content" at bounding box center [174, 49] width 69 height 15
click at [162, 52] on input "scrollable content" at bounding box center [174, 50] width 68 height 12
type input "*********"
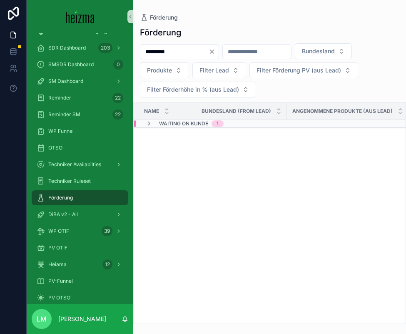
click at [199, 120] on th "Bundesland (from Lead)" at bounding box center [241, 111] width 91 height 17
click at [199, 122] on span "Waiting on Kunde" at bounding box center [183, 123] width 49 height 7
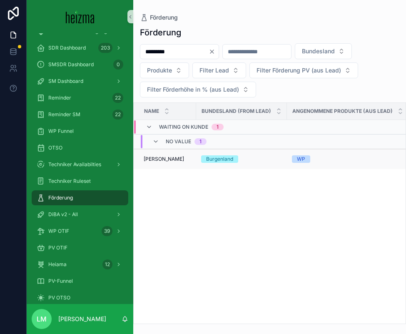
click at [161, 159] on span "Thomas Promitzer" at bounding box center [164, 159] width 40 height 7
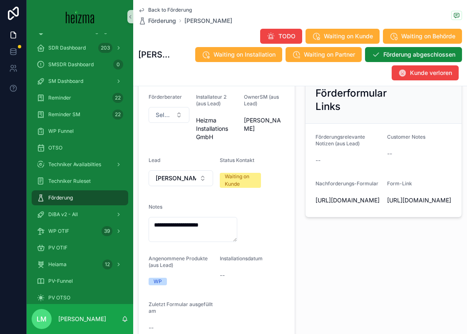
scroll to position [101, 0]
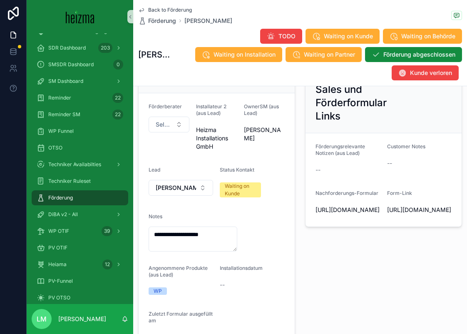
click at [411, 214] on span "https://heizma.fillout.com/t/eBNmWZwuPPus?id=recjiL4wnek5JcgYj" at bounding box center [419, 210] width 65 height 8
copy span "https://heizma.fillout.com/t/eBNmWZwuPPus?id=recjiL4wnek5JcgYj"
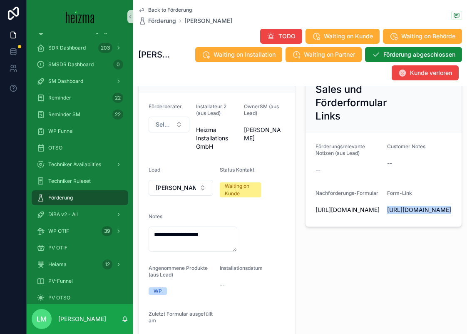
click at [356, 217] on div "https://heizma.fillout.com/t/gSPwgQBtpGus?id=recjiL4wnek5JcgYj" at bounding box center [348, 209] width 65 height 13
click at [417, 214] on span "https://heizma.fillout.com/t/eBNmWZwuPPus?id=recjiL4wnek5JcgYj" at bounding box center [419, 210] width 65 height 8
copy span "https://heizma.fillout.com/t/eBNmWZwuPPus?id=recjiL4wnek5JcgYj"
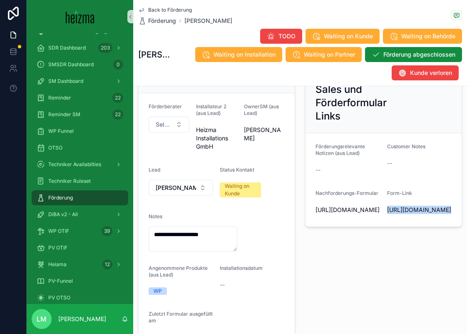
click at [357, 214] on span "https://heizma.fillout.com/t/gSPwgQBtpGus?id=recjiL4wnek5JcgYj" at bounding box center [348, 210] width 65 height 8
click at [348, 204] on div "https://heizma.fillout.com/t/gSPwgQBtpGus?id=recjiL4wnek5JcgYj" at bounding box center [348, 209] width 65 height 13
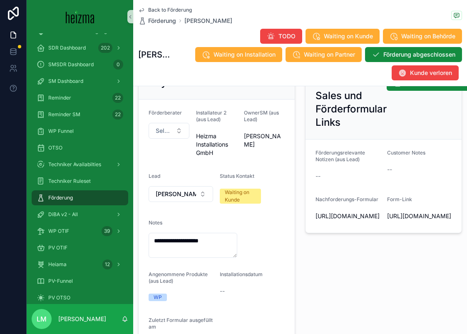
scroll to position [94, 0]
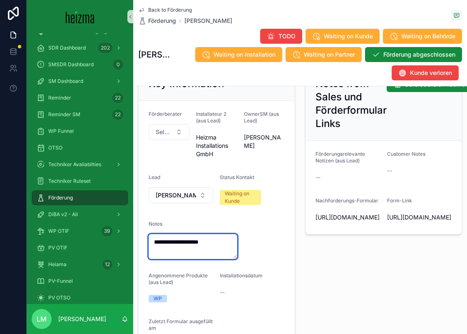
click at [215, 244] on textarea "**********" at bounding box center [193, 246] width 89 height 25
click at [226, 244] on textarea "**********" at bounding box center [193, 246] width 89 height 25
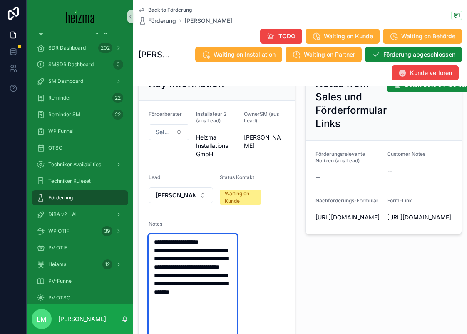
type textarea "**********"
click at [351, 222] on span "https://heizma.fillout.com/t/gSPwgQBtpGus?id=recjiL4wnek5JcgYj" at bounding box center [348, 217] width 65 height 8
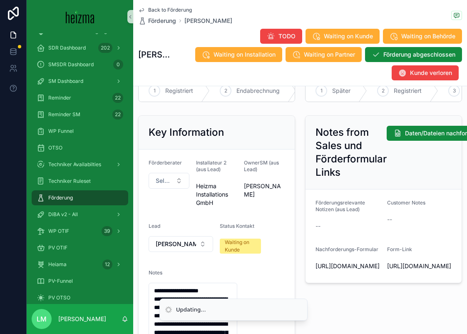
scroll to position [0, 0]
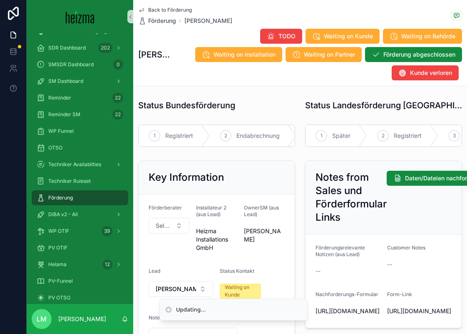
click at [180, 9] on span "Back to Förderung" at bounding box center [170, 10] width 44 height 7
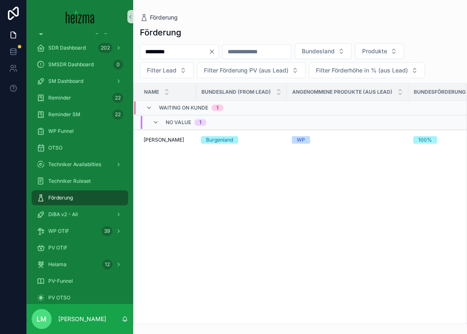
click at [214, 52] on icon "Clear" at bounding box center [211, 51] width 3 height 3
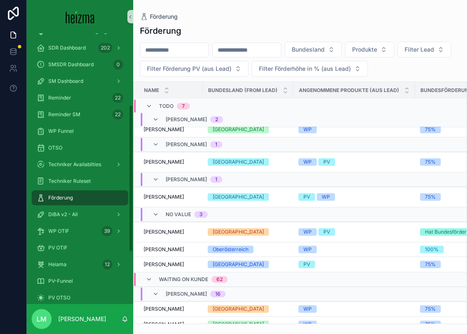
scroll to position [33, 0]
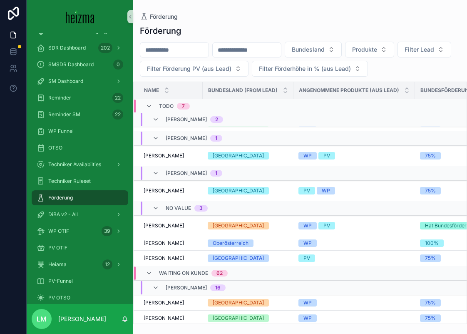
click at [153, 270] on div "Waiting on Kunde 62" at bounding box center [187, 273] width 82 height 13
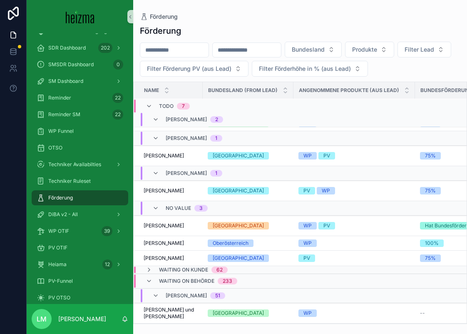
click at [155, 282] on div "Waiting on Behörde 233" at bounding box center [192, 281] width 92 height 13
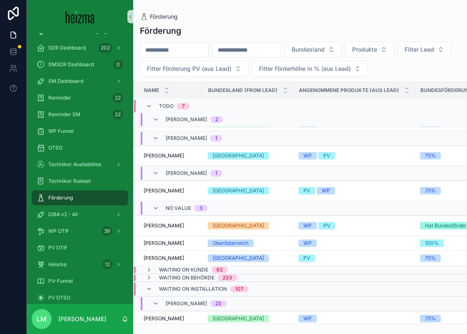
click at [156, 293] on div "Waiting on Installation 107" at bounding box center [197, 288] width 103 height 13
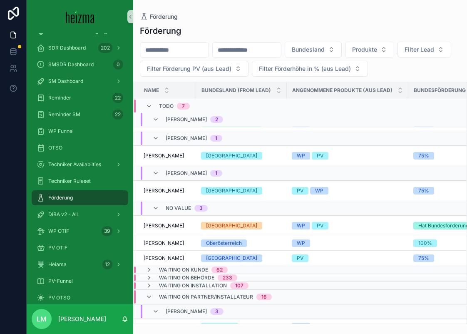
click at [156, 297] on div "Waiting on Partner/Installateur 16" at bounding box center [209, 296] width 126 height 13
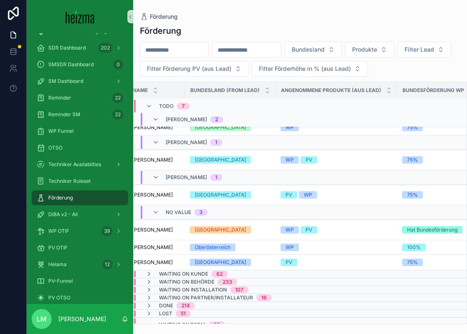
scroll to position [62, 0]
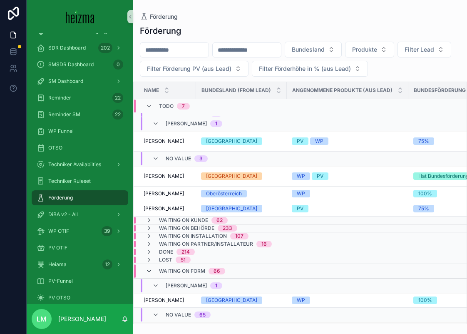
click at [151, 269] on icon "scrollable content" at bounding box center [149, 271] width 7 height 7
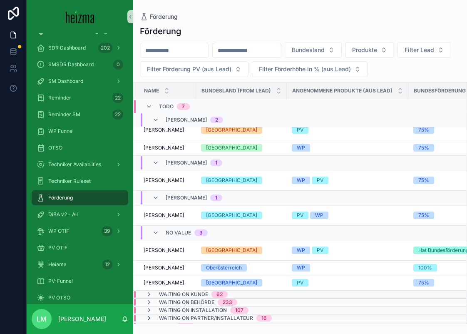
scroll to position [0, 0]
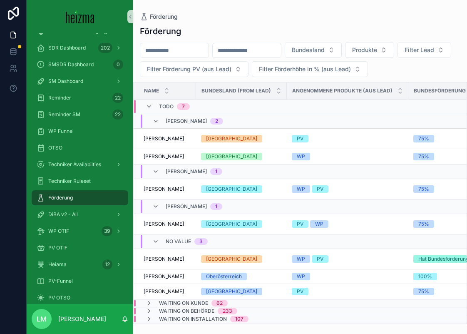
click at [186, 47] on input "scrollable content" at bounding box center [174, 51] width 68 height 12
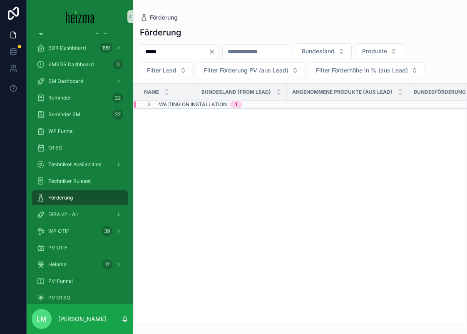
type input "*****"
click at [173, 107] on span "Waiting on Installation" at bounding box center [193, 104] width 68 height 7
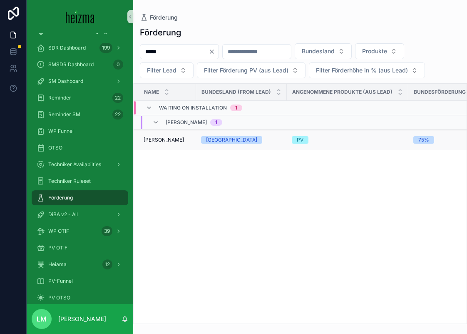
click at [170, 145] on td "Edith Posch Edith Posch" at bounding box center [165, 140] width 62 height 20
click at [163, 139] on span "[PERSON_NAME]" at bounding box center [164, 140] width 40 height 7
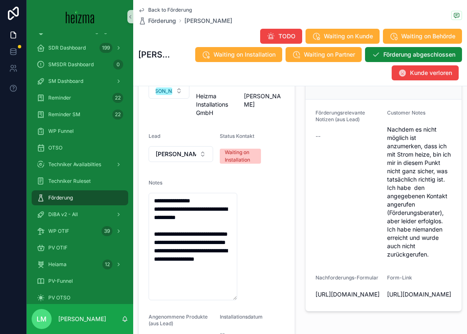
scroll to position [128, 0]
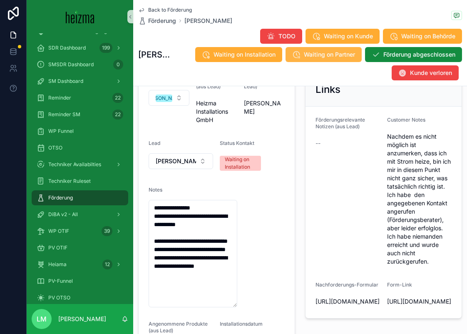
click at [304, 58] on span "Waiting on Partner" at bounding box center [329, 54] width 51 height 8
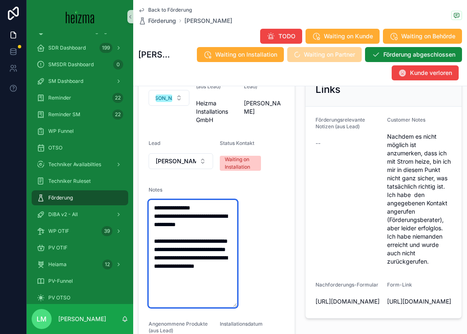
click at [154, 200] on textarea "**********" at bounding box center [193, 253] width 89 height 107
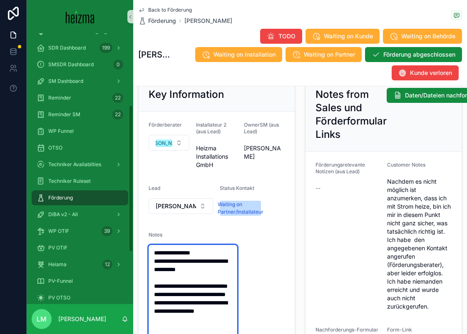
scroll to position [116, 0]
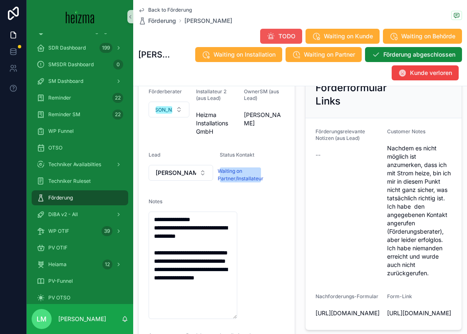
click at [279, 35] on span "TODO" at bounding box center [287, 36] width 17 height 8
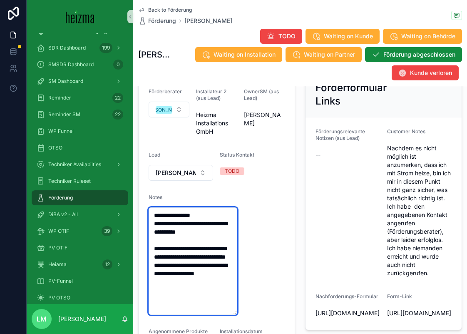
click at [155, 207] on textarea "**********" at bounding box center [193, 260] width 89 height 107
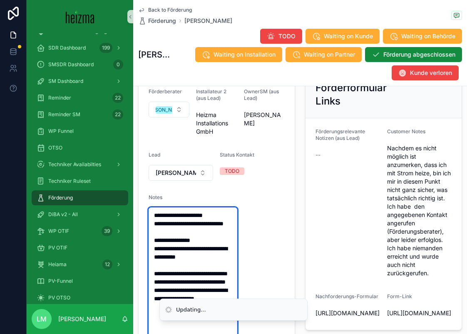
type textarea "**********"
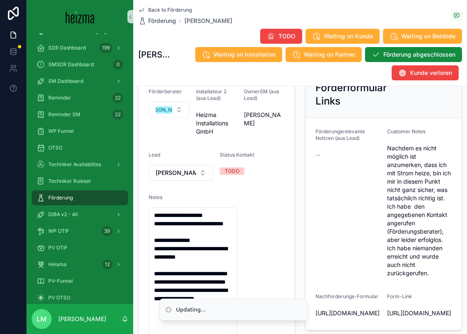
click at [254, 195] on form "**********" at bounding box center [217, 268] width 156 height 381
click at [165, 8] on span "Back to Förderung" at bounding box center [170, 10] width 44 height 7
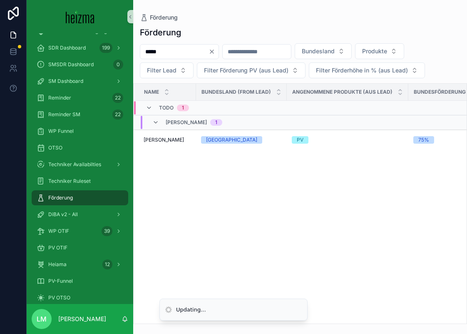
click at [214, 52] on icon "Clear" at bounding box center [211, 51] width 3 height 3
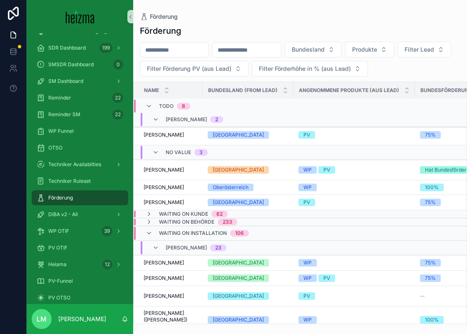
click at [155, 232] on div "Waiting on Installation 106" at bounding box center [197, 233] width 103 height 13
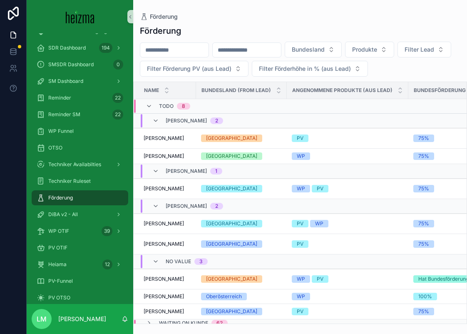
click at [183, 47] on input "scrollable content" at bounding box center [174, 50] width 68 height 12
type input "*******"
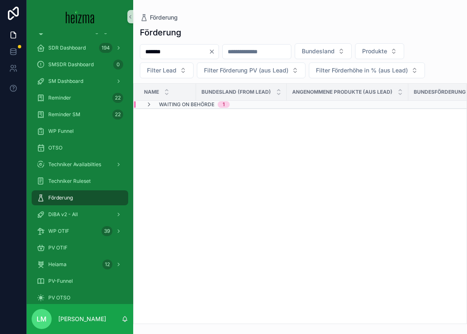
click at [164, 107] on span "Waiting on Behörde" at bounding box center [186, 104] width 55 height 7
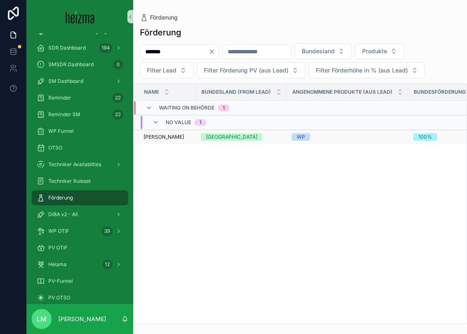
click at [160, 134] on span "Paul-Marian Craciun" at bounding box center [164, 137] width 40 height 7
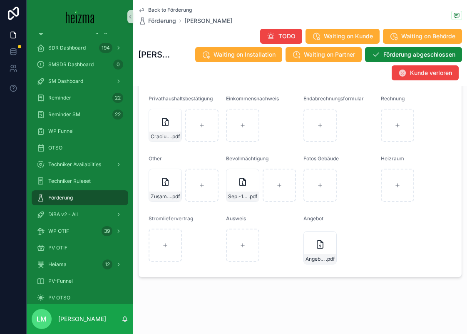
scroll to position [982, 0]
click at [162, 140] on div "Craciun-PHB .pdf" at bounding box center [165, 137] width 32 height 10
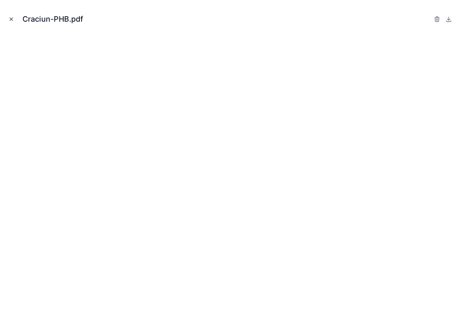
click at [10, 20] on icon "Close modal" at bounding box center [11, 19] width 3 height 3
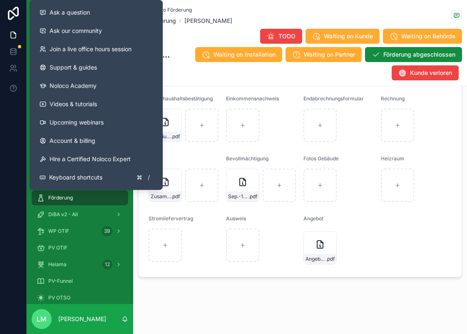
click at [2, 180] on div at bounding box center [13, 167] width 27 height 334
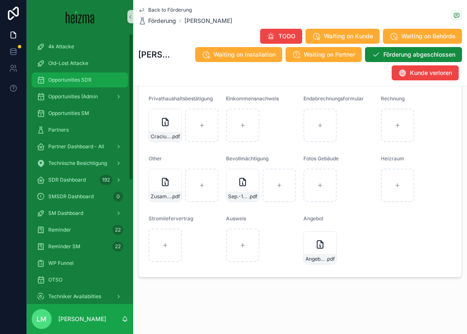
click at [71, 84] on div "Opportunities SDR" at bounding box center [80, 79] width 87 height 13
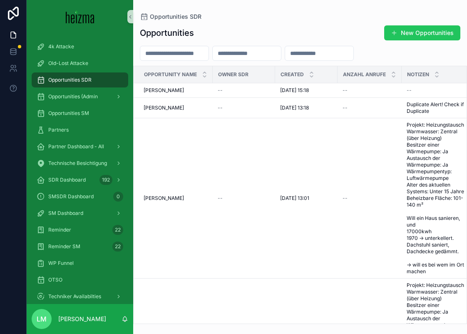
click at [170, 50] on input "scrollable content" at bounding box center [174, 53] width 68 height 12
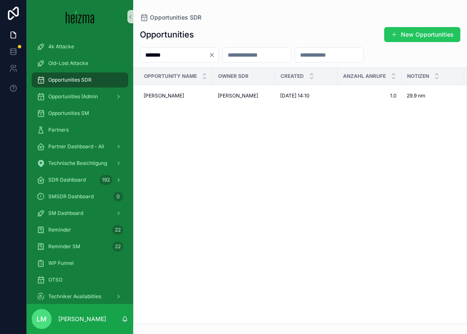
click at [161, 51] on input "*******" at bounding box center [174, 55] width 68 height 12
type input "******"
click at [161, 95] on span "Karin Goethe" at bounding box center [164, 95] width 40 height 7
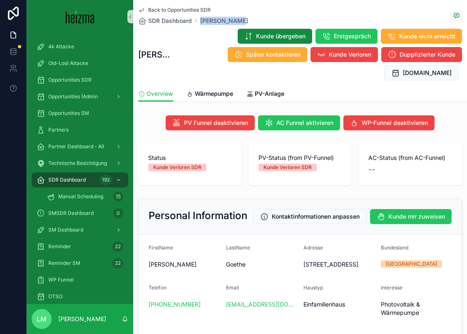
copy span "Karin Goethe"
click at [169, 5] on div "Back to Opportunities SDR SDR Dashboard Karin Goethe Karin Goethe Kunde übergeb…" at bounding box center [300, 43] width 324 height 86
click at [169, 7] on span "Back to Opportunities SDR" at bounding box center [179, 10] width 62 height 7
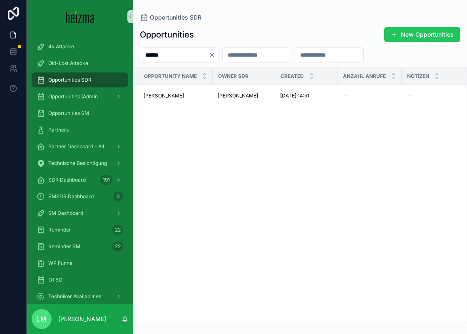
click at [171, 56] on input "******" at bounding box center [174, 55] width 68 height 12
type input "**********"
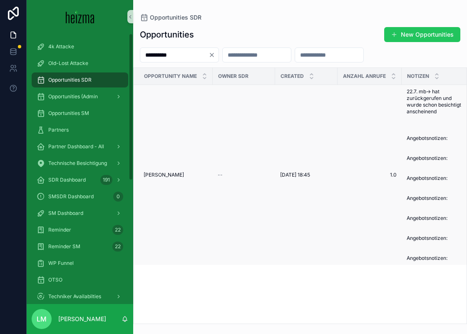
click at [177, 169] on td "Almut Prah-Altenhuber Almut Prah-Altenhuber" at bounding box center [173, 175] width 79 height 180
click at [171, 179] on td "Almut Prah-Altenhuber Almut Prah-Altenhuber" at bounding box center [173, 175] width 79 height 180
click at [168, 175] on span "Almut Prah-Altenhuber" at bounding box center [164, 175] width 40 height 7
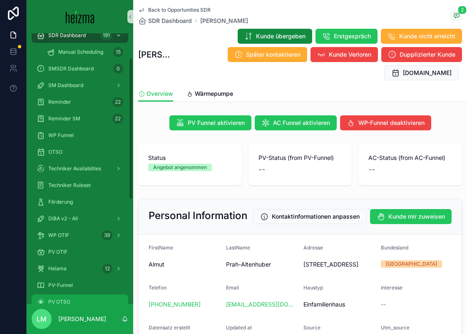
scroll to position [160, 0]
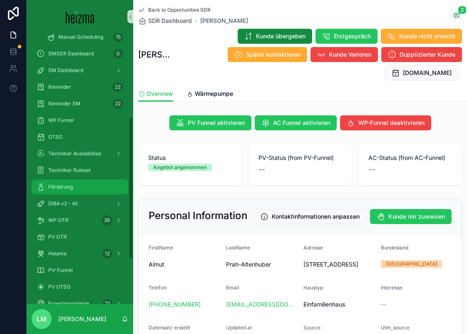
click at [58, 193] on div "Förderung" at bounding box center [80, 186] width 87 height 13
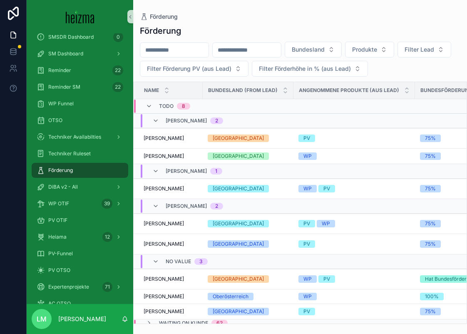
click at [181, 46] on input "scrollable content" at bounding box center [174, 50] width 68 height 12
type input "**********"
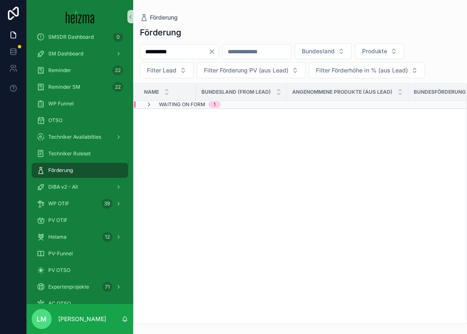
click at [172, 110] on div "Name Bundesland (from Lead) Angenommene Produkte (aus Lead) Bundesförderung WP …" at bounding box center [300, 204] width 333 height 240
click at [170, 106] on span "Waiting on Form" at bounding box center [182, 104] width 46 height 7
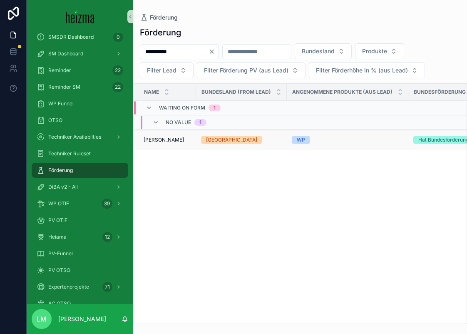
click at [175, 143] on span "Almut Prah-Altenhuber" at bounding box center [164, 140] width 40 height 7
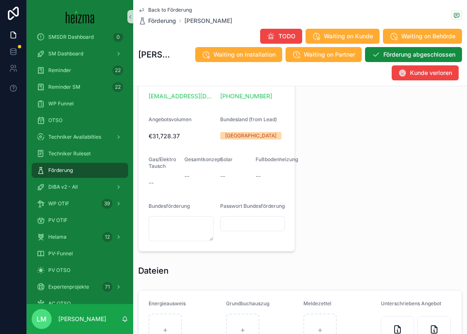
scroll to position [672, 0]
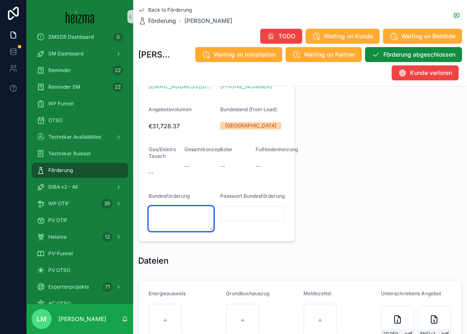
click at [166, 212] on textarea "scrollable content" at bounding box center [181, 218] width 65 height 25
paste textarea "**********"
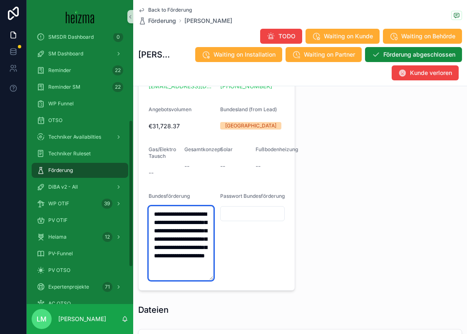
scroll to position [12, 0]
type textarea "**********"
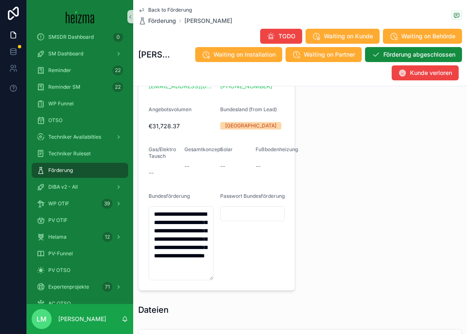
click at [242, 233] on div "Passwort Bundesförderung" at bounding box center [252, 236] width 65 height 87
click at [240, 220] on input "scrollable content" at bounding box center [253, 214] width 64 height 12
paste input "********"
type input "********"
click at [392, 255] on div "scrollable content" at bounding box center [383, 74] width 167 height 442
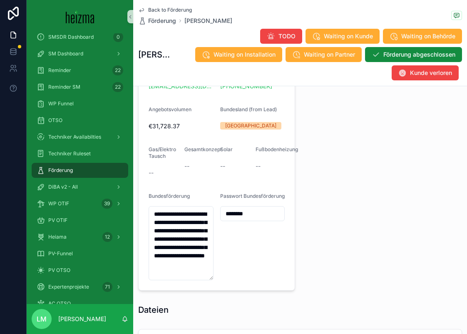
click at [392, 255] on div "scrollable content" at bounding box center [383, 74] width 167 height 442
click at [362, 239] on div "scrollable content" at bounding box center [383, 74] width 167 height 442
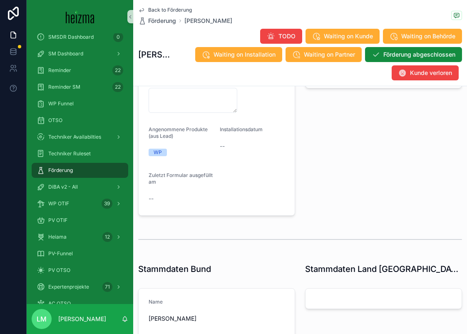
scroll to position [222, 0]
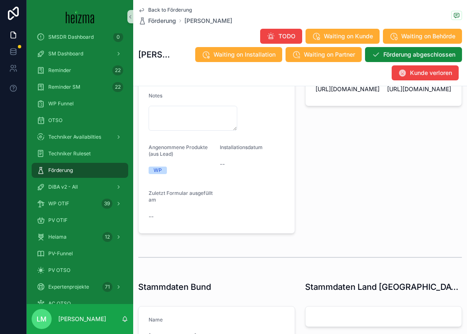
click at [169, 130] on form "Förderberater Select a Förderberater Installateur 2 (aus Lead) Heizma Installat…" at bounding box center [217, 103] width 156 height 261
click at [169, 116] on textarea "scrollable content" at bounding box center [193, 118] width 89 height 25
type textarea "**********"
click at [282, 245] on div "scrollable content" at bounding box center [300, 257] width 334 height 27
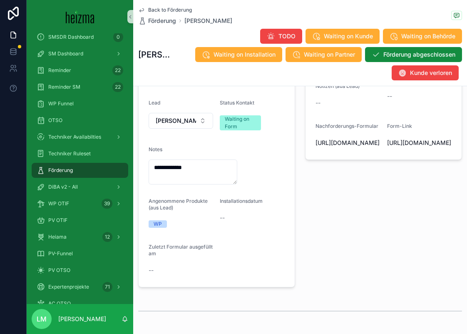
scroll to position [194, 0]
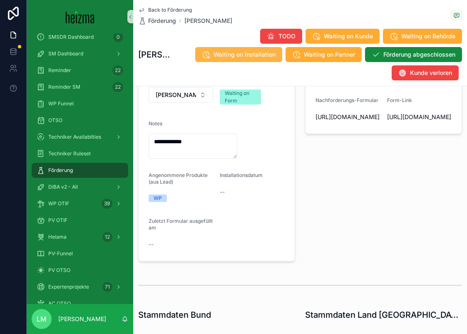
click at [249, 53] on span "Waiting on Installation" at bounding box center [245, 54] width 62 height 8
click at [162, 7] on span "Back to Förderung" at bounding box center [170, 10] width 44 height 7
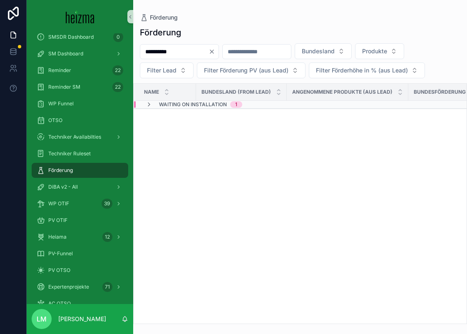
click at [165, 53] on input "**********" at bounding box center [174, 52] width 68 height 12
type input "*****"
click at [162, 107] on span "Waiting on Kunde" at bounding box center [183, 104] width 49 height 7
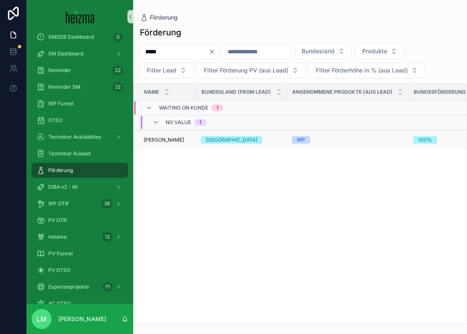
click at [165, 145] on td "Dragana Lazic Dragana Lazic" at bounding box center [165, 140] width 62 height 20
click at [162, 140] on span "Dragana Lazic" at bounding box center [164, 140] width 40 height 7
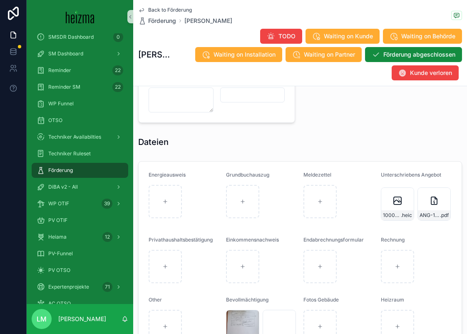
scroll to position [837, 0]
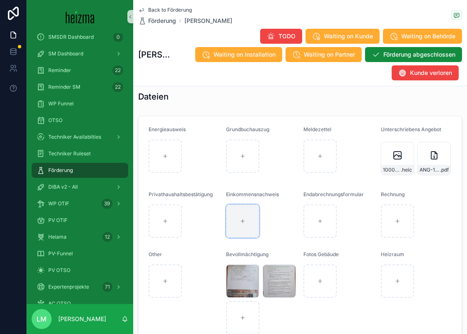
click at [244, 233] on div "scrollable content" at bounding box center [242, 221] width 33 height 33
type input "**********"
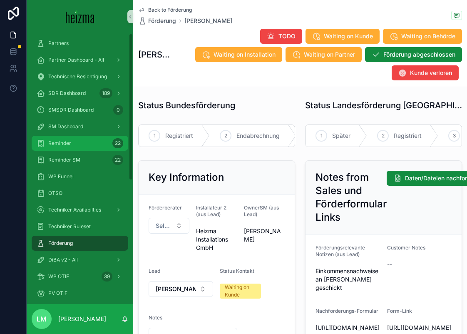
scroll to position [0, 0]
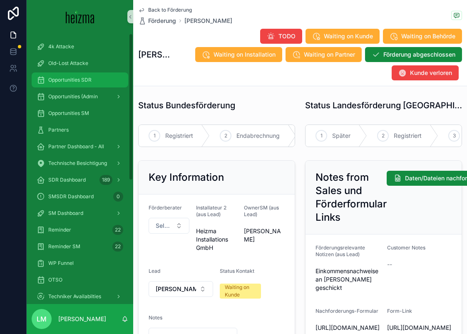
click at [84, 78] on span "Opportunities SDR" at bounding box center [69, 80] width 43 height 7
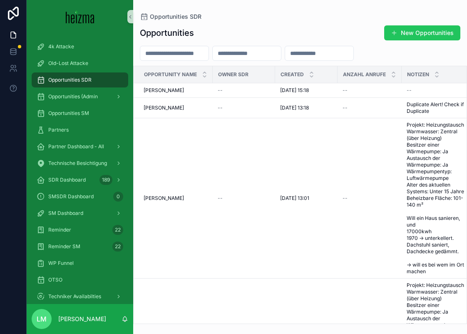
click at [148, 56] on input "scrollable content" at bounding box center [174, 53] width 68 height 12
type input "********"
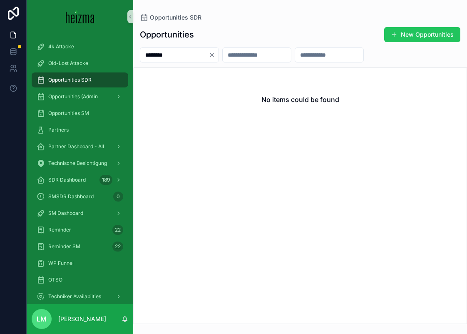
click at [219, 54] on button "Clear" at bounding box center [214, 55] width 10 height 7
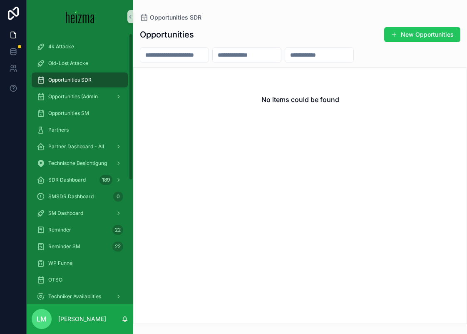
click at [5, 162] on div at bounding box center [13, 167] width 27 height 334
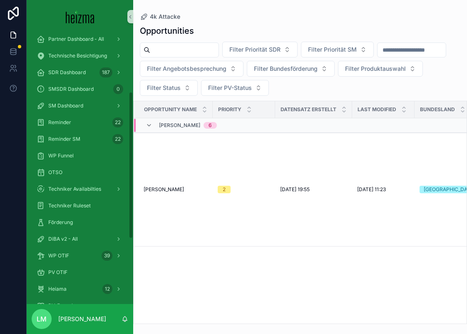
scroll to position [227, 0]
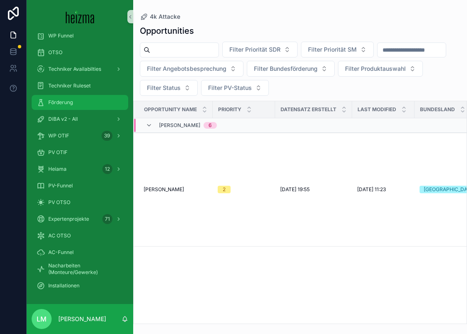
click at [57, 105] on span "Förderung" at bounding box center [60, 102] width 25 height 7
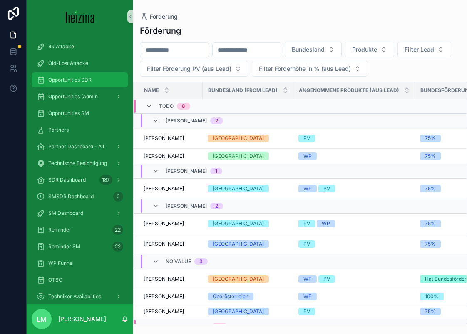
click at [70, 81] on span "Opportunities SDR" at bounding box center [69, 80] width 43 height 7
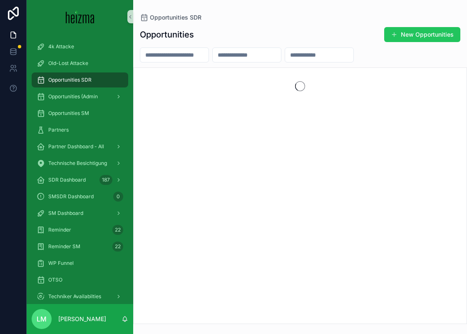
click at [191, 58] on input "scrollable content" at bounding box center [174, 55] width 68 height 12
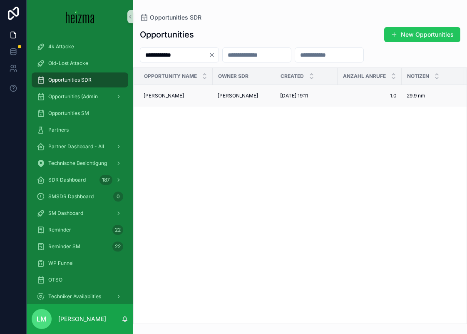
type input "**********"
click at [158, 97] on span "[PERSON_NAME]" at bounding box center [164, 95] width 40 height 7
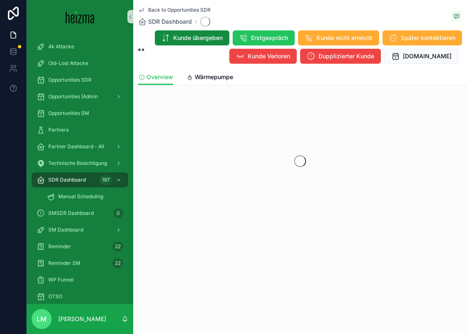
click at [180, 7] on span "Back to Opportunities SDR" at bounding box center [179, 10] width 62 height 7
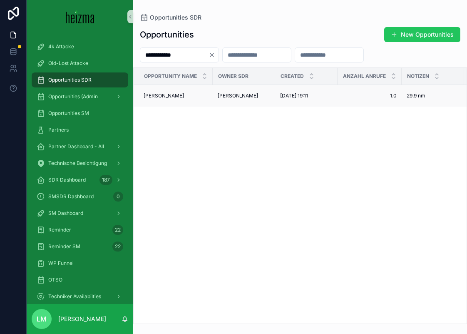
click at [167, 95] on span "[PERSON_NAME]" at bounding box center [164, 95] width 40 height 7
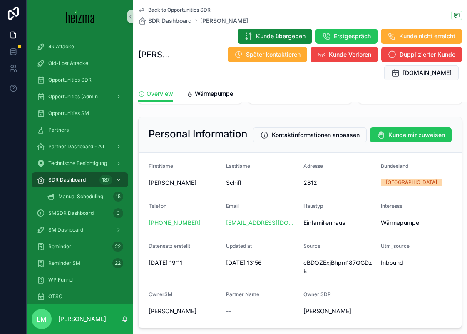
scroll to position [69, 0]
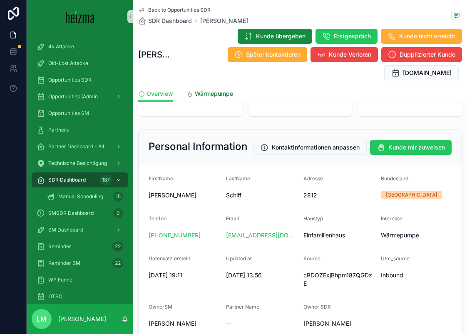
click at [210, 90] on span "Wärmepumpe" at bounding box center [214, 94] width 38 height 8
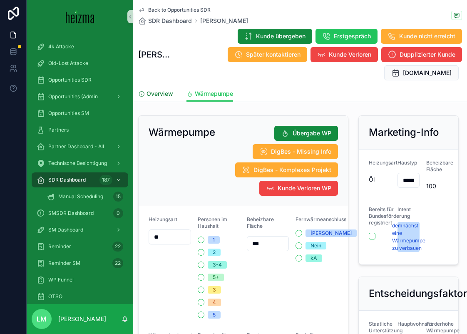
click at [155, 90] on span "Overview" at bounding box center [160, 94] width 27 height 8
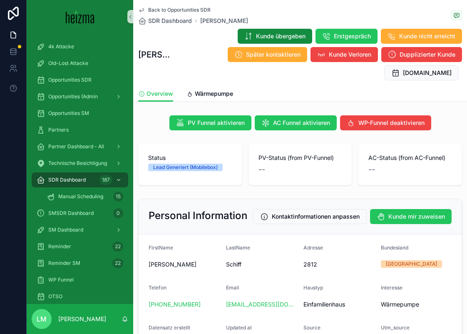
click at [148, 144] on div "Status Lead Generiert (Mobilebox)" at bounding box center [190, 165] width 104 height 42
drag, startPoint x: 148, startPoint y: 140, endPoint x: 286, endPoint y: 151, distance: 138.3
click at [286, 151] on div "Status Lead Generiert (Mobilebox) PV-Status (from PV-Funnel) -- AC-Status (from…" at bounding box center [300, 165] width 324 height 42
click at [286, 164] on div "--" at bounding box center [301, 170] width 84 height 12
drag, startPoint x: 286, startPoint y: 151, endPoint x: 155, endPoint y: 136, distance: 132.1
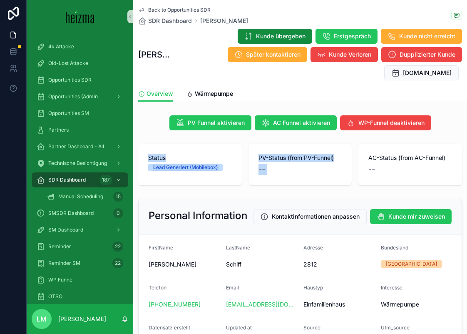
click at [155, 144] on div "Status Lead Generiert (Mobilebox) PV-Status (from PV-Funnel) -- AC-Status (from…" at bounding box center [300, 165] width 324 height 42
click at [155, 154] on span "Status" at bounding box center [190, 158] width 84 height 8
drag, startPoint x: 155, startPoint y: 136, endPoint x: 433, endPoint y: 167, distance: 280.5
click at [433, 167] on div "Status Lead Generiert (Mobilebox) PV-Status (from PV-Funnel) -- AC-Status (from…" at bounding box center [300, 164] width 334 height 48
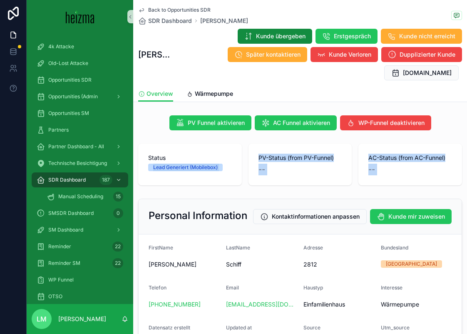
drag, startPoint x: 433, startPoint y: 167, endPoint x: 171, endPoint y: 144, distance: 263.1
click at [171, 144] on div "Status Lead Generiert (Mobilebox) PV-Status (from PV-Funnel) -- AC-Status (from…" at bounding box center [300, 164] width 334 height 48
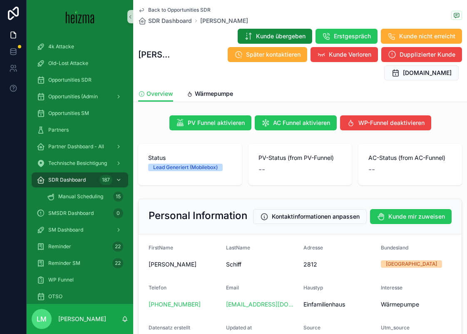
click at [162, 154] on span "Status" at bounding box center [190, 158] width 84 height 8
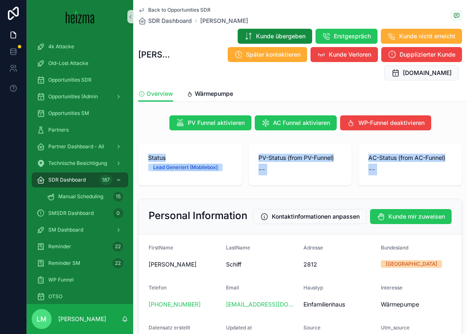
drag, startPoint x: 162, startPoint y: 140, endPoint x: 413, endPoint y: 158, distance: 252.3
click at [413, 158] on div "Status Lead Generiert (Mobilebox) PV-Status (from PV-Funnel) -- AC-Status (from…" at bounding box center [300, 165] width 324 height 42
click at [413, 158] on div "AC-Status (from AC-Funnel) --" at bounding box center [411, 165] width 104 height 42
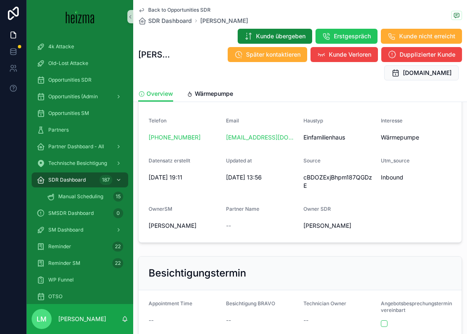
scroll to position [153, 0]
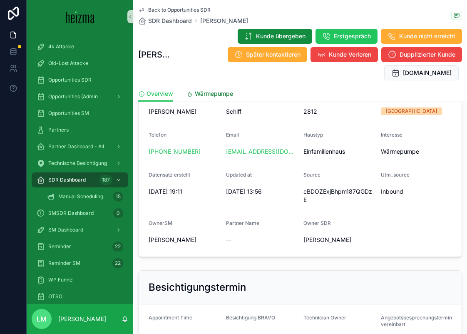
click at [218, 90] on span "Wärmepumpe" at bounding box center [214, 94] width 38 height 8
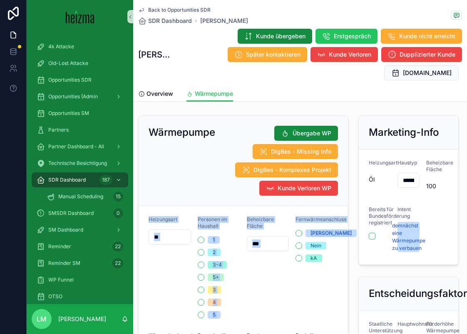
drag, startPoint x: 147, startPoint y: 197, endPoint x: 335, endPoint y: 225, distance: 189.4
click at [332, 280] on div "Fernwärmeanschluss Ja Nein kA" at bounding box center [317, 267] width 42 height 102
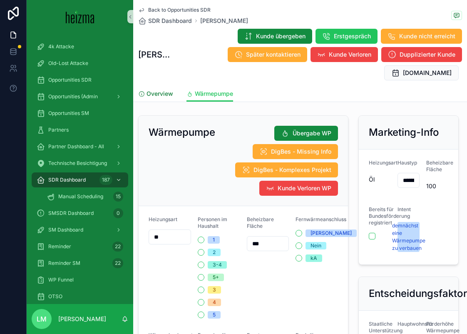
click at [145, 91] on icon "scrollable content" at bounding box center [141, 94] width 7 height 7
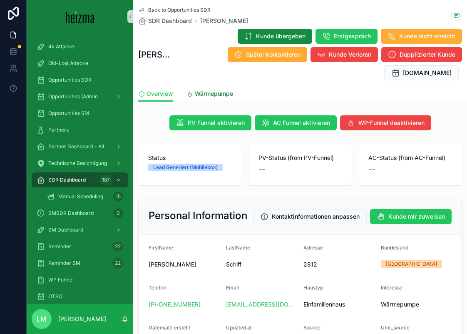
click at [208, 86] on link "Wärmepumpe" at bounding box center [210, 94] width 47 height 17
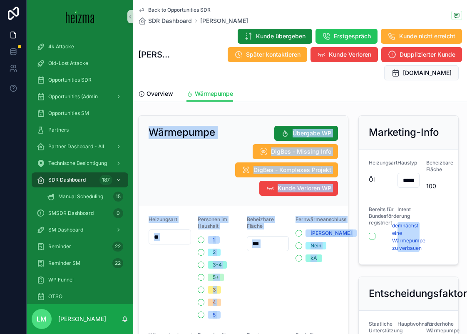
drag, startPoint x: 147, startPoint y: 111, endPoint x: 327, endPoint y: 259, distance: 233.2
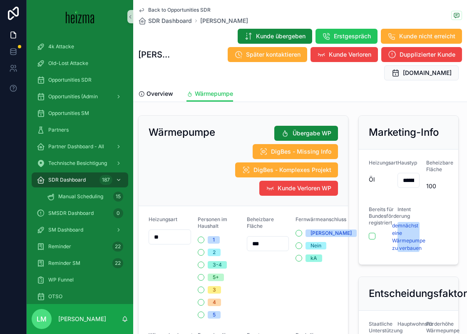
click at [327, 267] on div "Fernwärmeanschluss Ja Nein kA" at bounding box center [317, 267] width 42 height 102
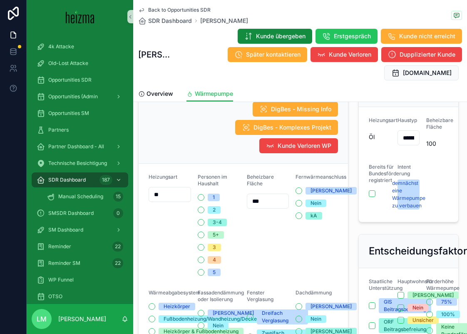
scroll to position [45, 0]
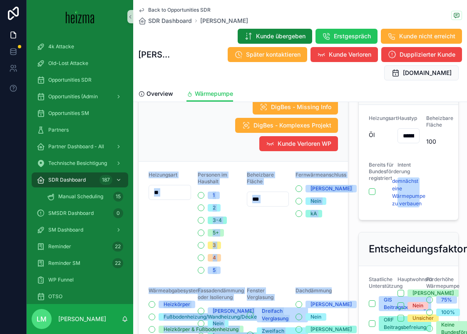
drag, startPoint x: 339, startPoint y: 272, endPoint x: 178, endPoint y: 144, distance: 205.8
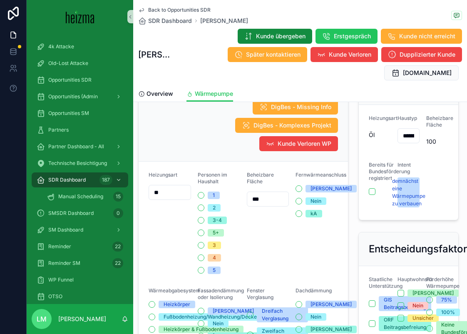
click at [167, 119] on div "Wärmepumpe Übergabe WP DigBes - Missing Info DigBes - Komplexes Projekt Kunde V…" at bounding box center [244, 116] width 190 height 70
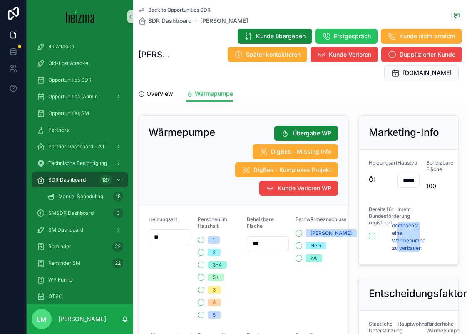
scroll to position [1, 0]
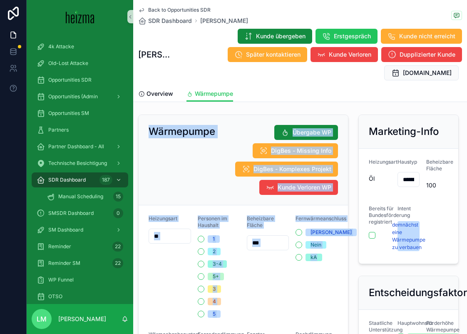
drag, startPoint x: 149, startPoint y: 111, endPoint x: 326, endPoint y: 298, distance: 257.6
click at [326, 298] on div "Fernwärmeanschluss Ja Nein kA" at bounding box center [317, 266] width 42 height 102
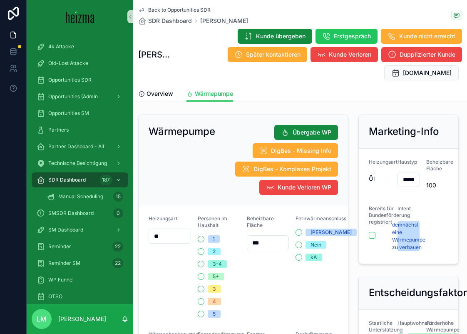
click at [326, 298] on div "Fernwärmeanschluss Ja Nein kA" at bounding box center [317, 266] width 42 height 102
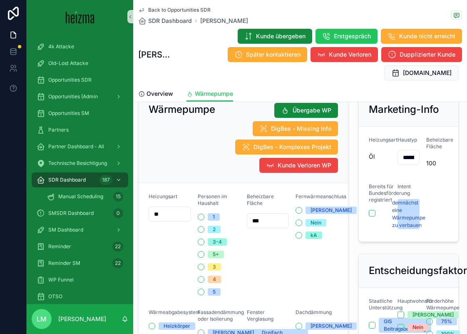
scroll to position [0, 0]
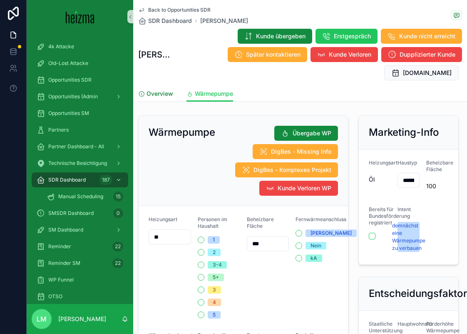
click at [160, 90] on span "Overview" at bounding box center [160, 94] width 27 height 8
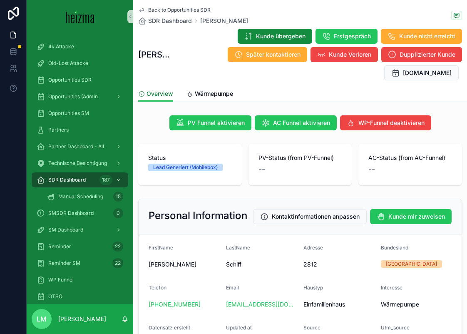
scroll to position [13, 0]
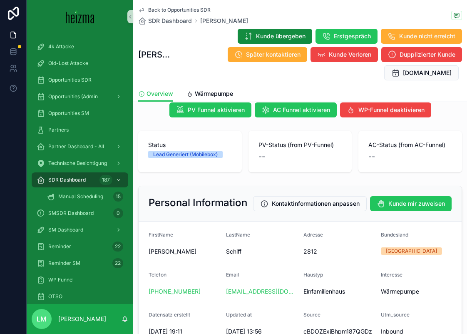
click at [193, 272] on div "Telefon [PHONE_NUMBER]" at bounding box center [184, 285] width 71 height 27
click at [152, 272] on span "Telefon" at bounding box center [158, 275] width 18 height 6
drag, startPoint x: 152, startPoint y: 256, endPoint x: 200, endPoint y: 273, distance: 51.5
click at [200, 273] on div "Telefon [PHONE_NUMBER]" at bounding box center [184, 285] width 71 height 27
click at [203, 253] on form "FirstName [PERSON_NAME] Schiff Adresse 2812 Bundesland [GEOGRAPHIC_DATA] Telefo…" at bounding box center [300, 309] width 323 height 175
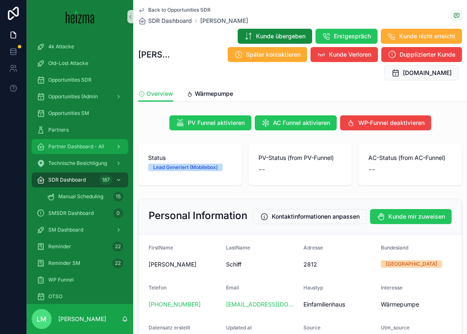
scroll to position [1, 0]
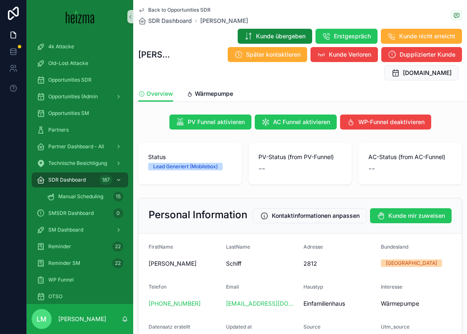
click at [152, 265] on form "FirstName [PERSON_NAME] Schiff Adresse 2812 Bundesland [GEOGRAPHIC_DATA] Telefo…" at bounding box center [300, 321] width 323 height 175
drag, startPoint x: 152, startPoint y: 265, endPoint x: 191, endPoint y: 276, distance: 41.0
click at [191, 276] on form "FirstName [PERSON_NAME] Schiff Adresse 2812 Bundesland [GEOGRAPHIC_DATA] Telefo…" at bounding box center [300, 321] width 323 height 175
click at [184, 284] on div "Telefon" at bounding box center [184, 289] width 71 height 10
click at [195, 198] on div "Personal Information Kontaktinformationen anpassen Kunde mir zuweisen" at bounding box center [300, 215] width 323 height 35
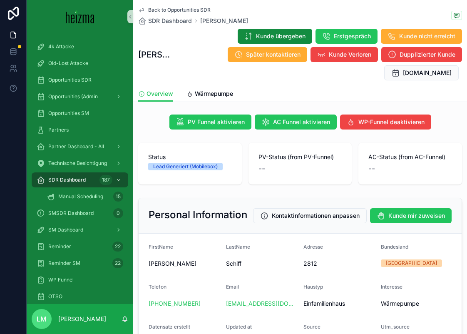
click at [172, 9] on span "Back to Opportunities SDR" at bounding box center [179, 10] width 62 height 7
